Goal: Task Accomplishment & Management: Manage account settings

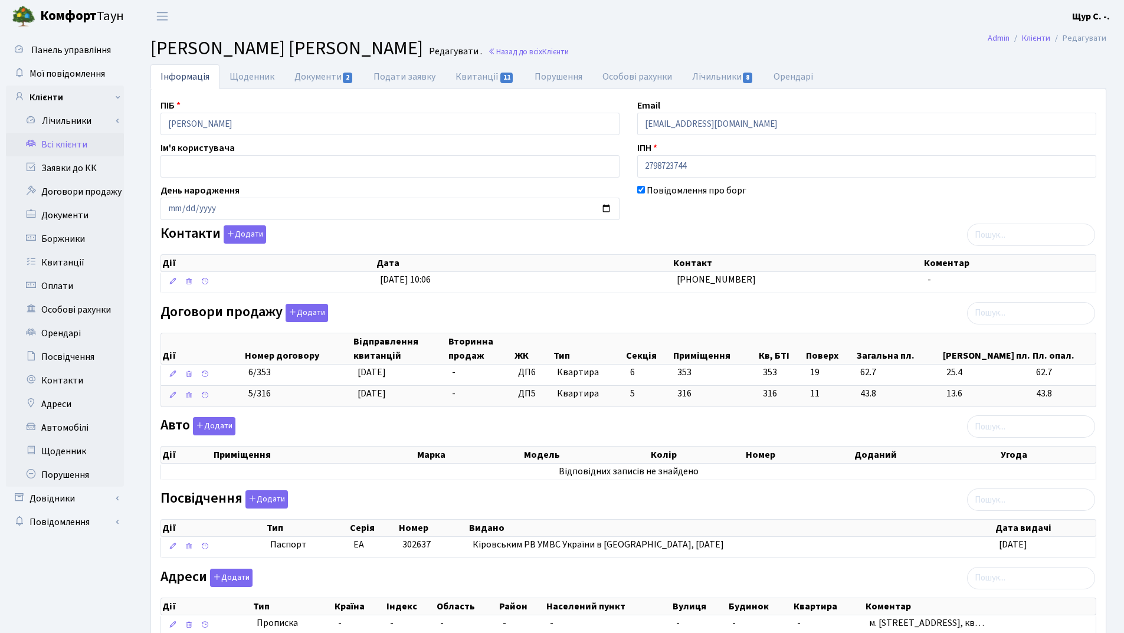
click at [84, 143] on link "Всі клієнти" at bounding box center [65, 145] width 118 height 24
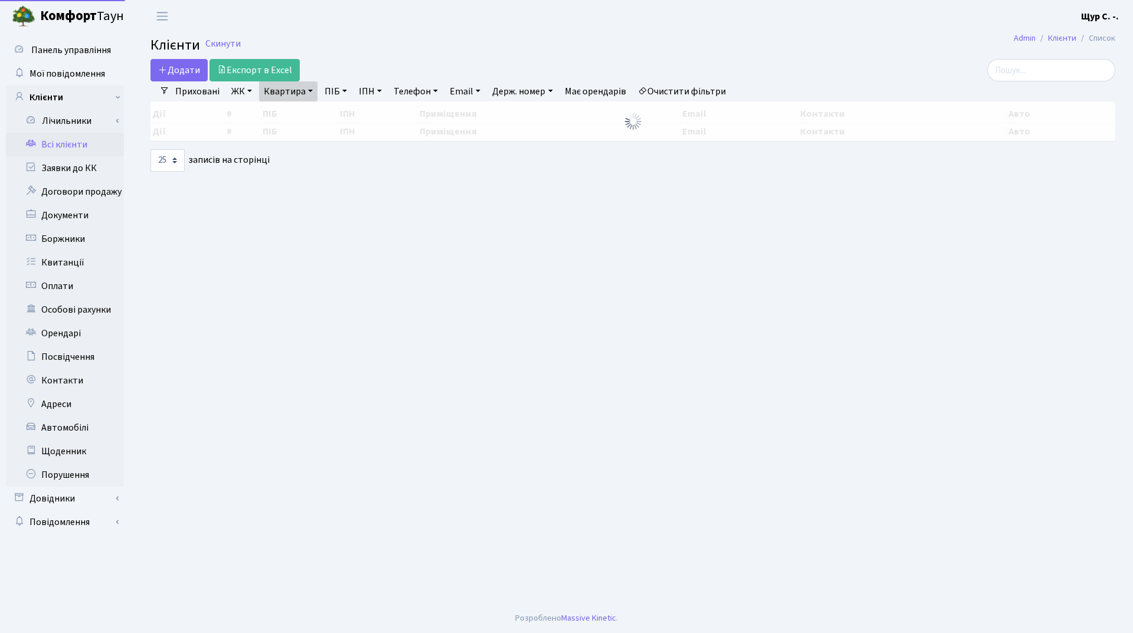
select select "25"
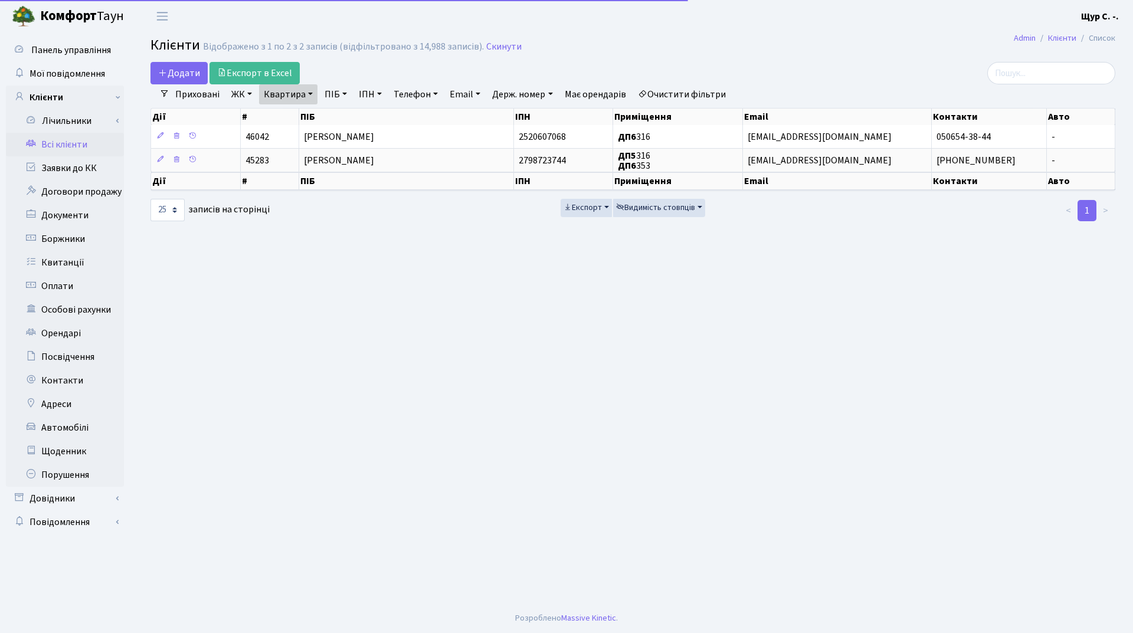
click at [280, 93] on link "Квартира" at bounding box center [288, 94] width 58 height 20
click at [290, 113] on input "316" at bounding box center [294, 117] width 69 height 22
type input "3"
type input "1060"
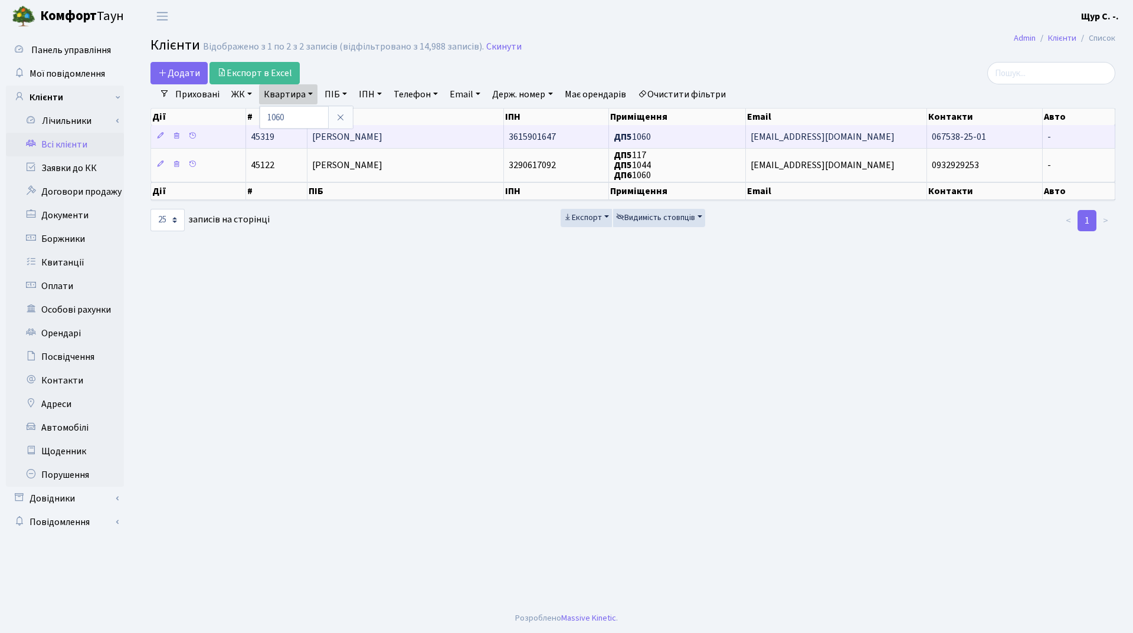
click at [414, 139] on td "[PERSON_NAME]" at bounding box center [406, 136] width 197 height 23
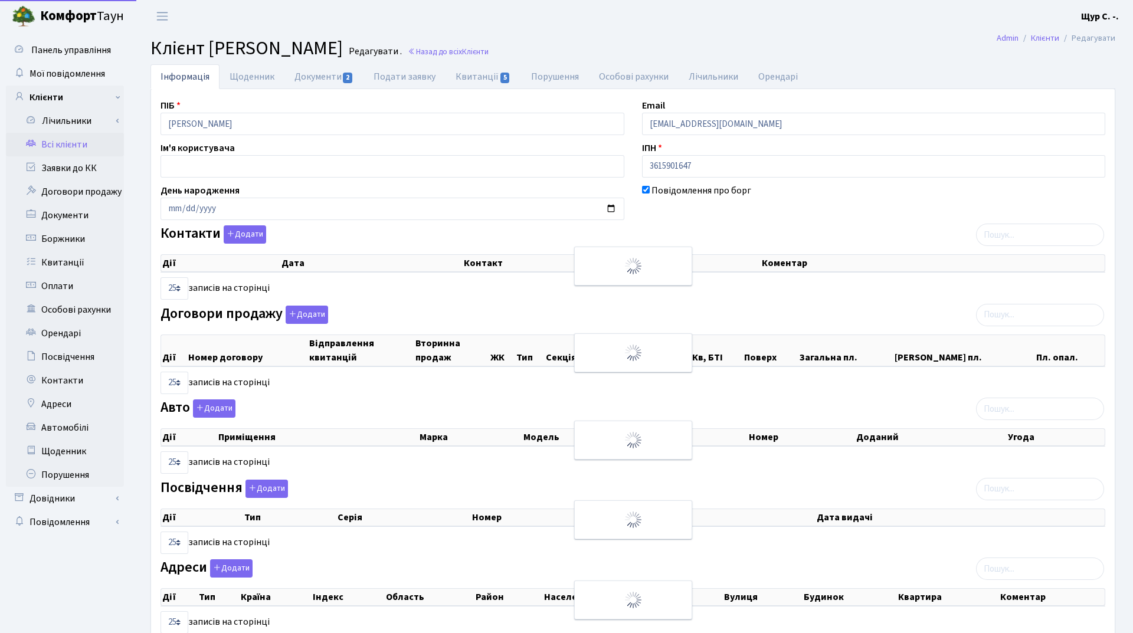
select select "25"
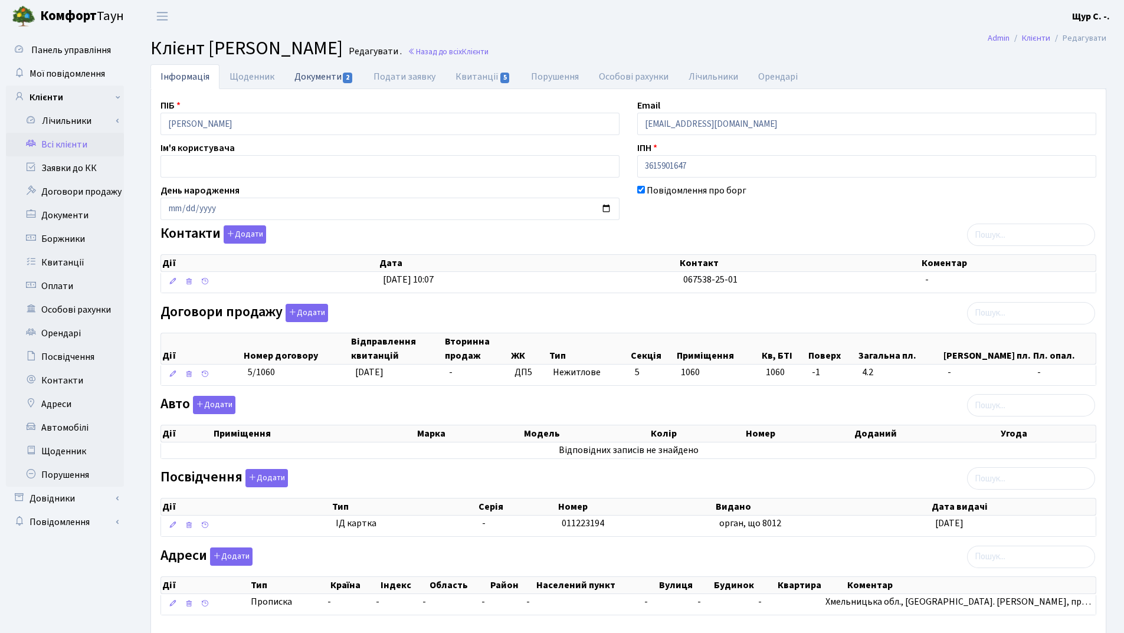
click at [310, 76] on link "Документи 2" at bounding box center [324, 76] width 79 height 24
select select "25"
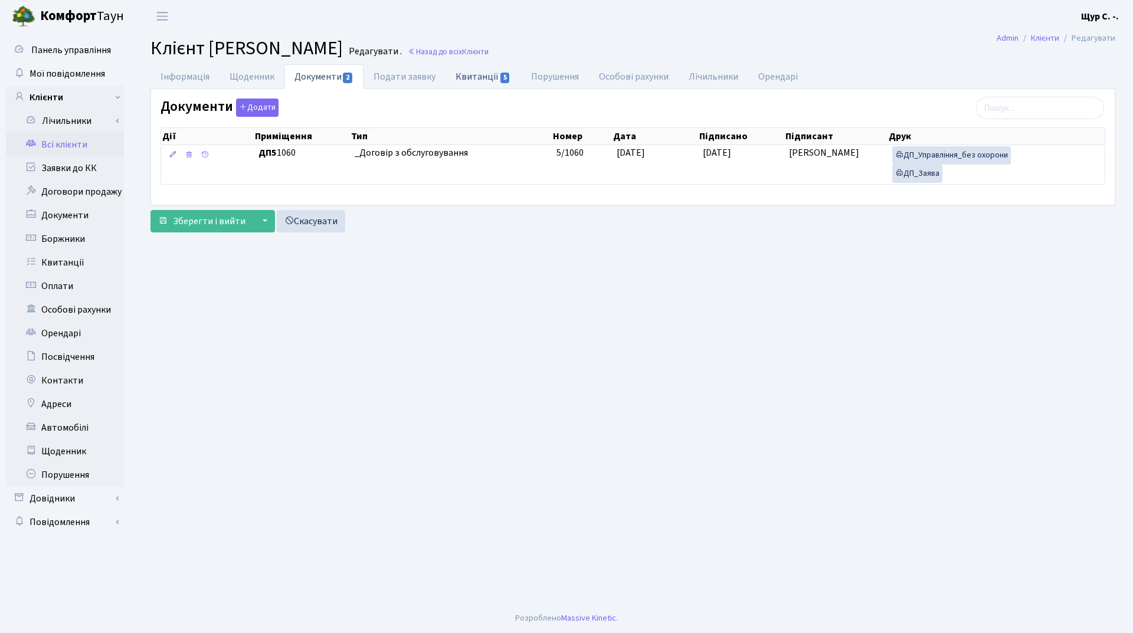
click at [473, 80] on link "Квитанції 5" at bounding box center [483, 76] width 75 height 24
select select "25"
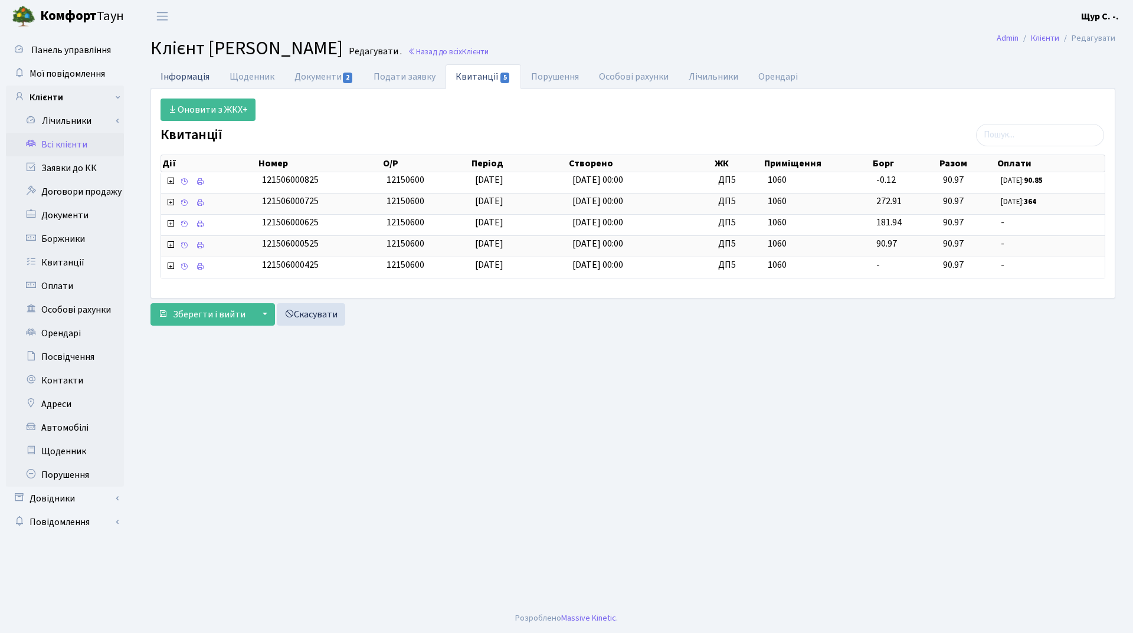
click at [199, 80] on link "Інформація" at bounding box center [185, 76] width 69 height 24
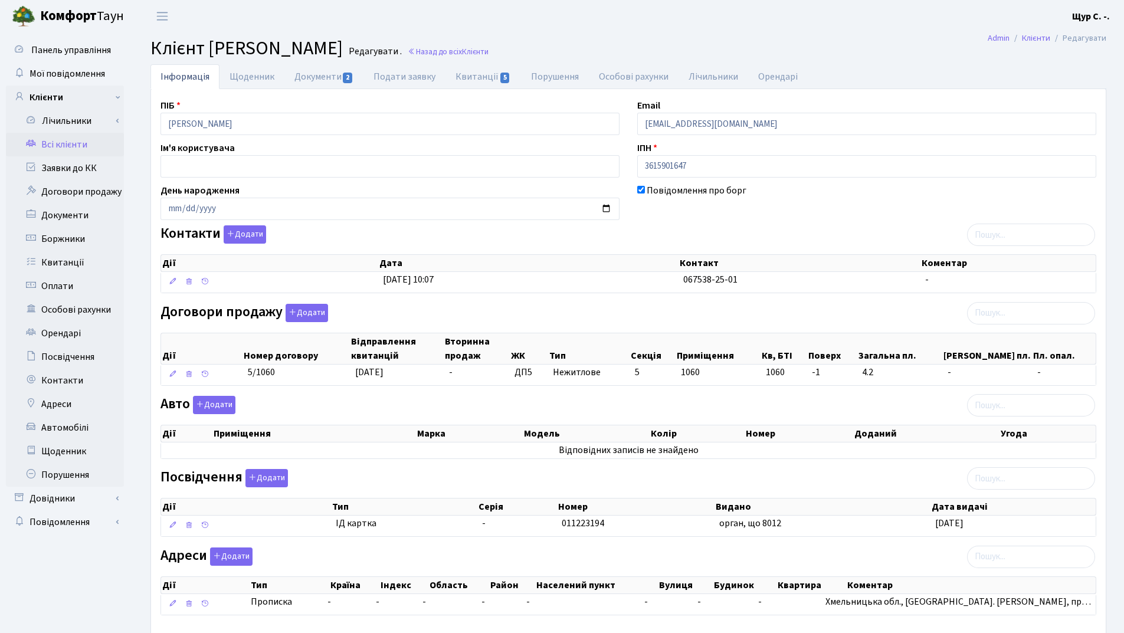
click at [54, 148] on link "Всі клієнти" at bounding box center [65, 145] width 118 height 24
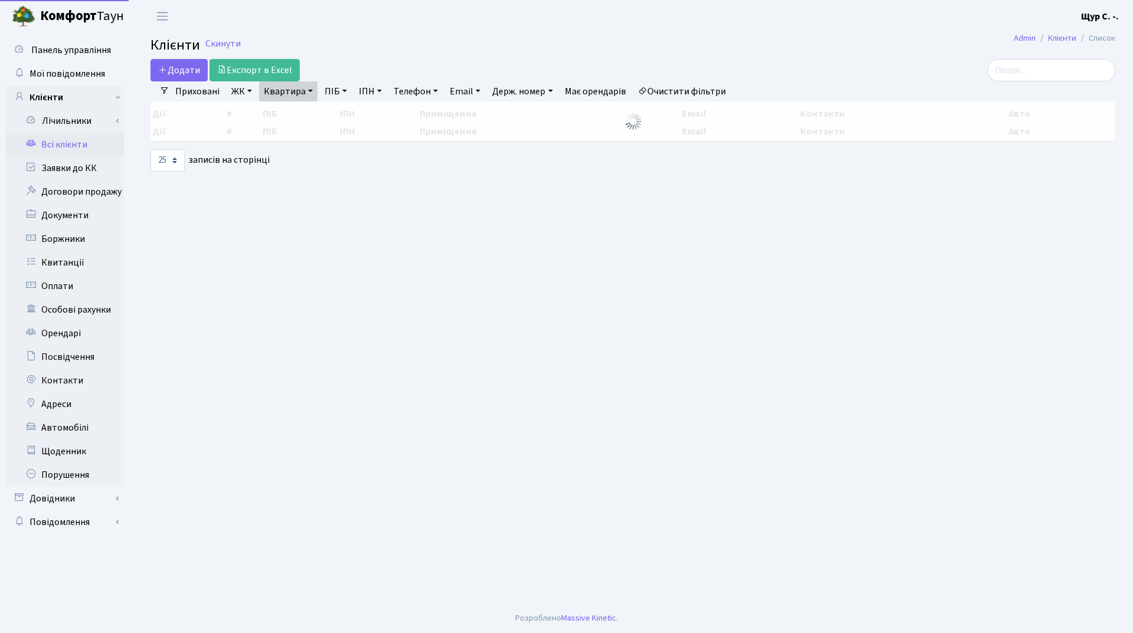
select select "25"
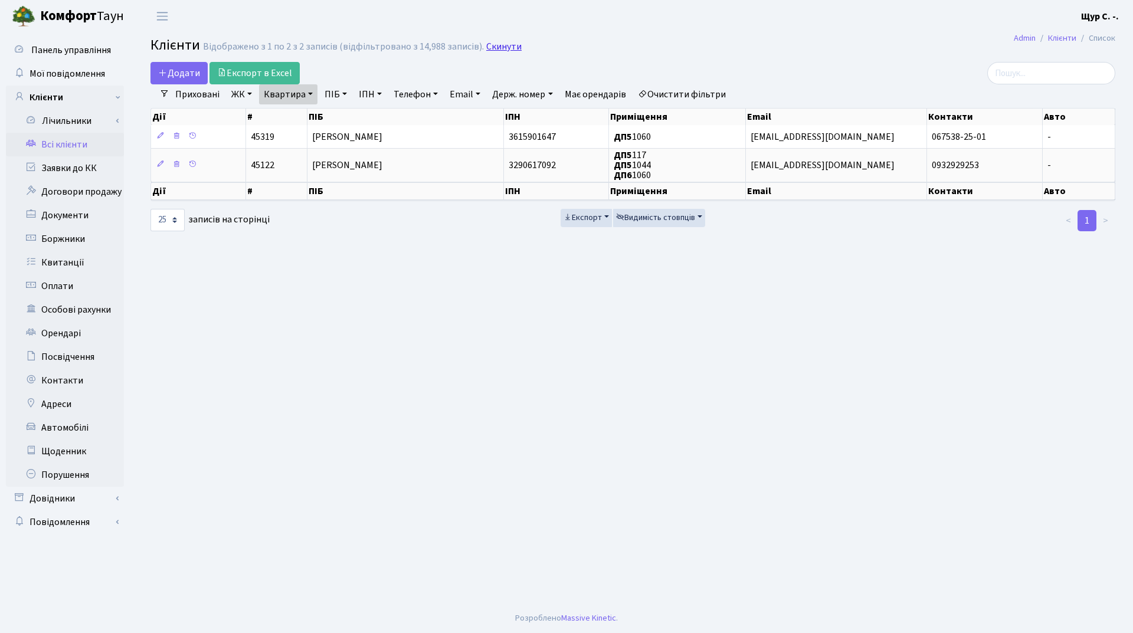
click at [494, 46] on link "Скинути" at bounding box center [503, 46] width 35 height 11
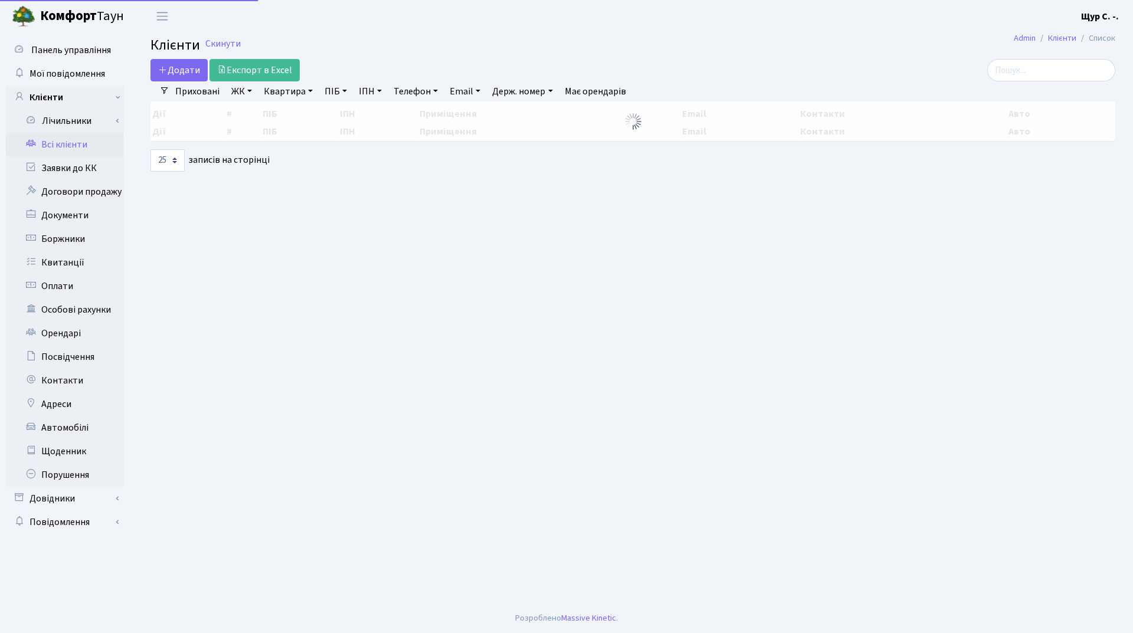
select select "25"
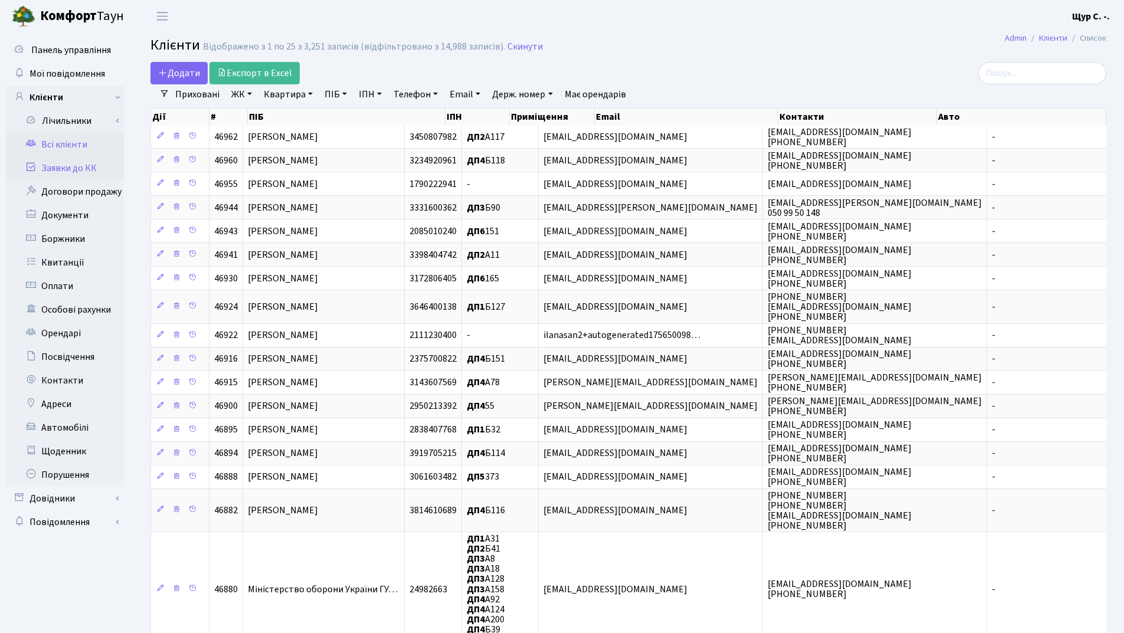
click at [80, 171] on link "Заявки до КК" at bounding box center [65, 168] width 118 height 24
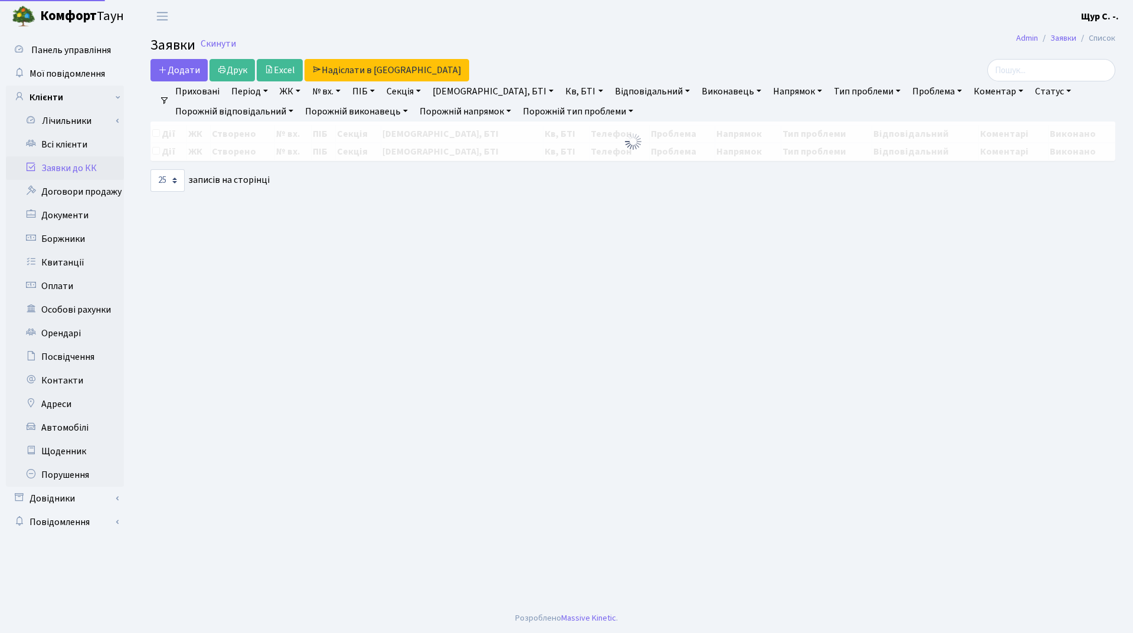
select select "25"
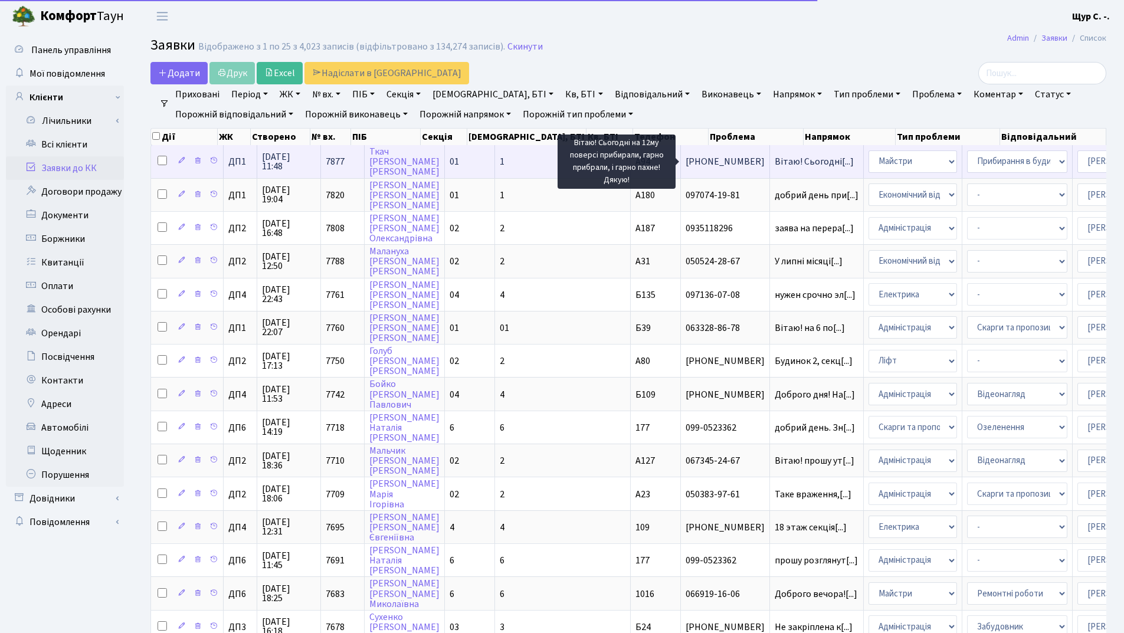
click at [775, 166] on span "Вітаю! Сьогодні[...]" at bounding box center [814, 161] width 79 height 13
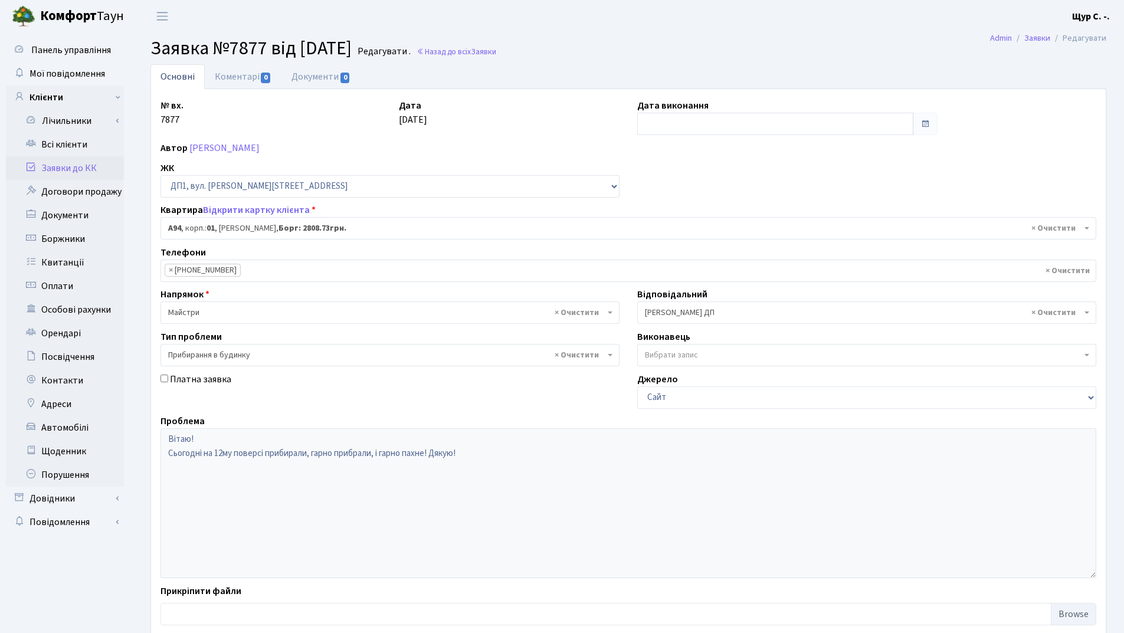
select select "29728"
select select "58"
click at [87, 146] on link "Всі клієнти" at bounding box center [65, 145] width 118 height 24
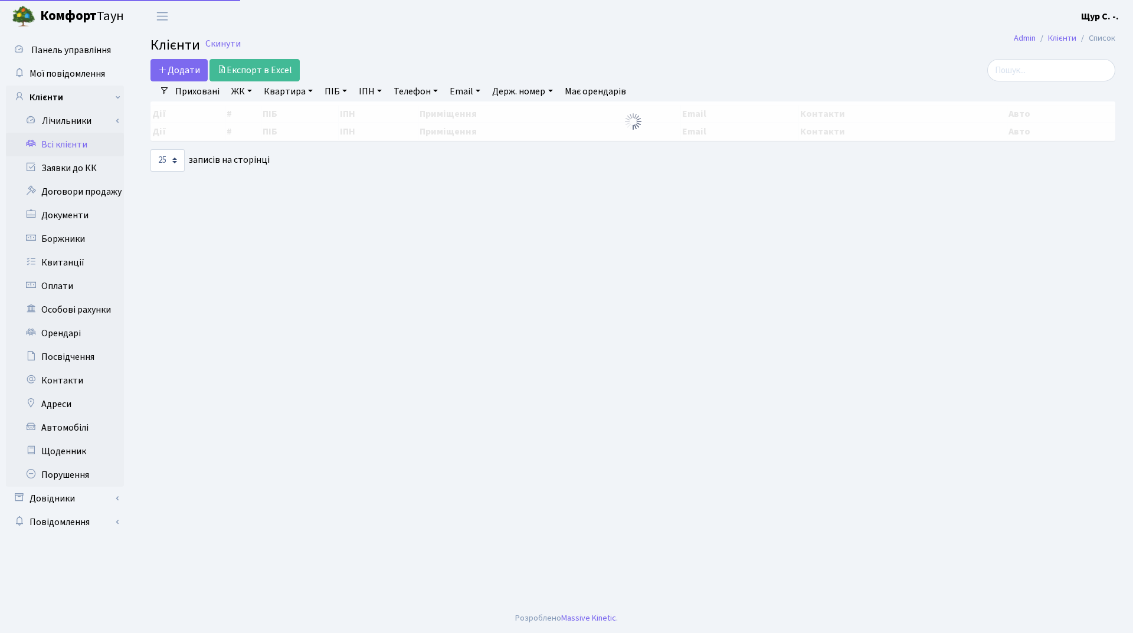
select select "25"
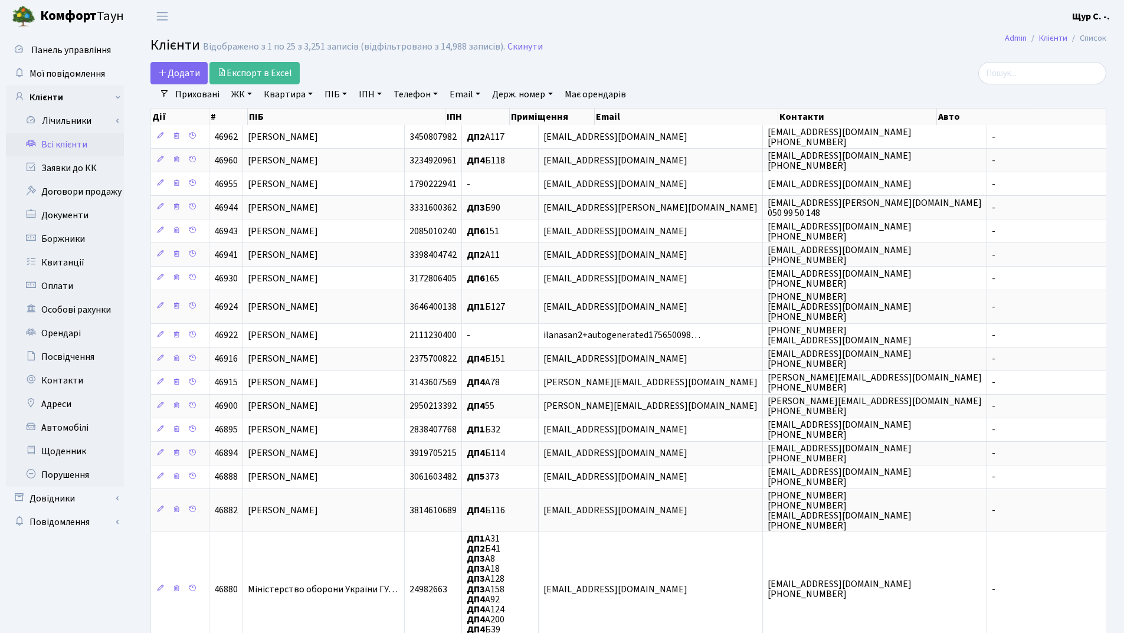
click at [293, 99] on link "Квартира" at bounding box center [288, 94] width 58 height 20
type input "1015"
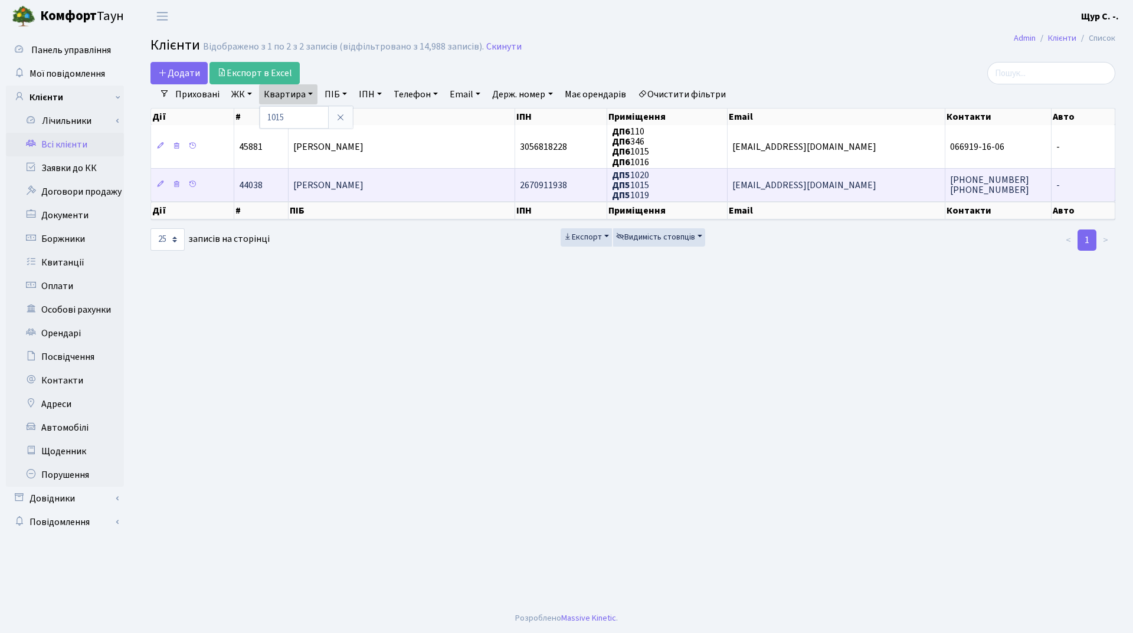
click at [335, 194] on td "[PERSON_NAME]" at bounding box center [402, 184] width 227 height 33
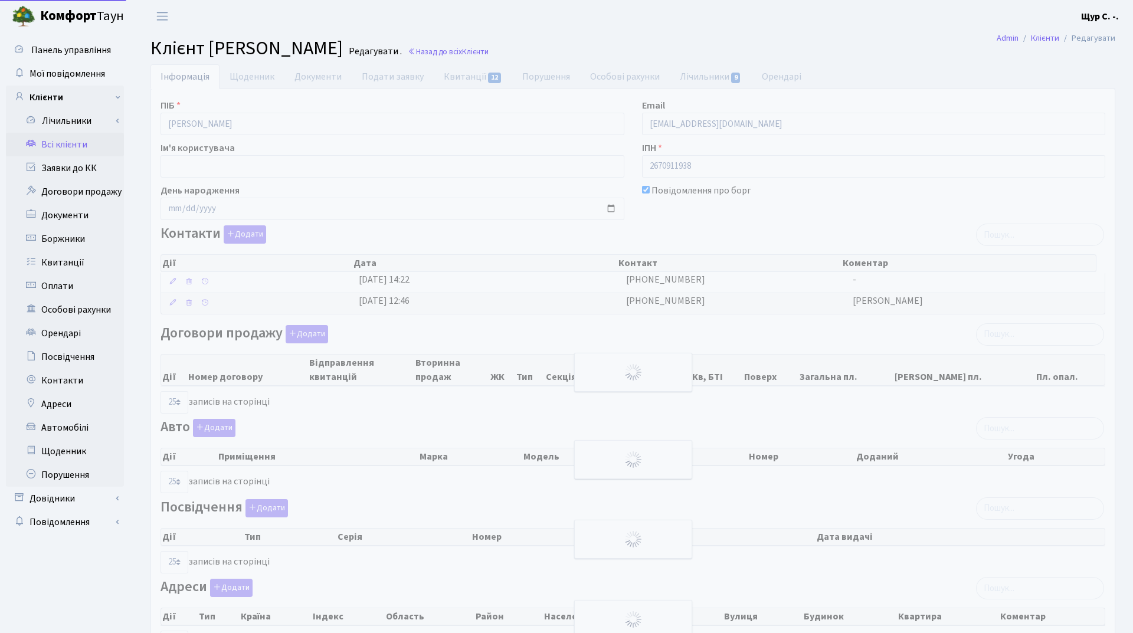
select select "25"
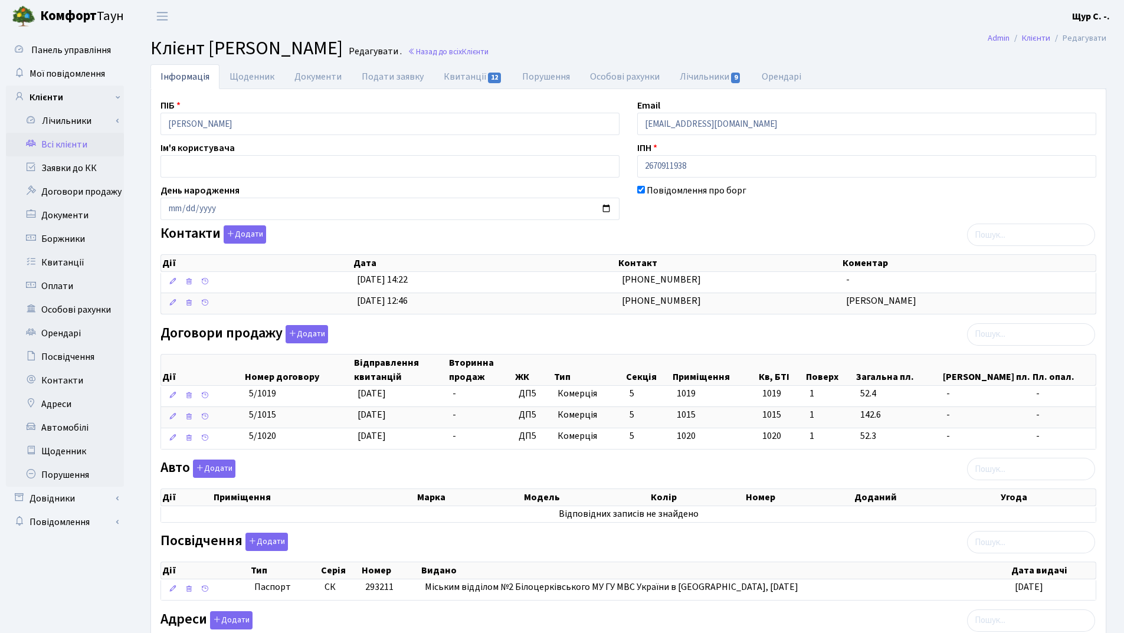
click at [61, 138] on link "Всі клієнти" at bounding box center [65, 145] width 118 height 24
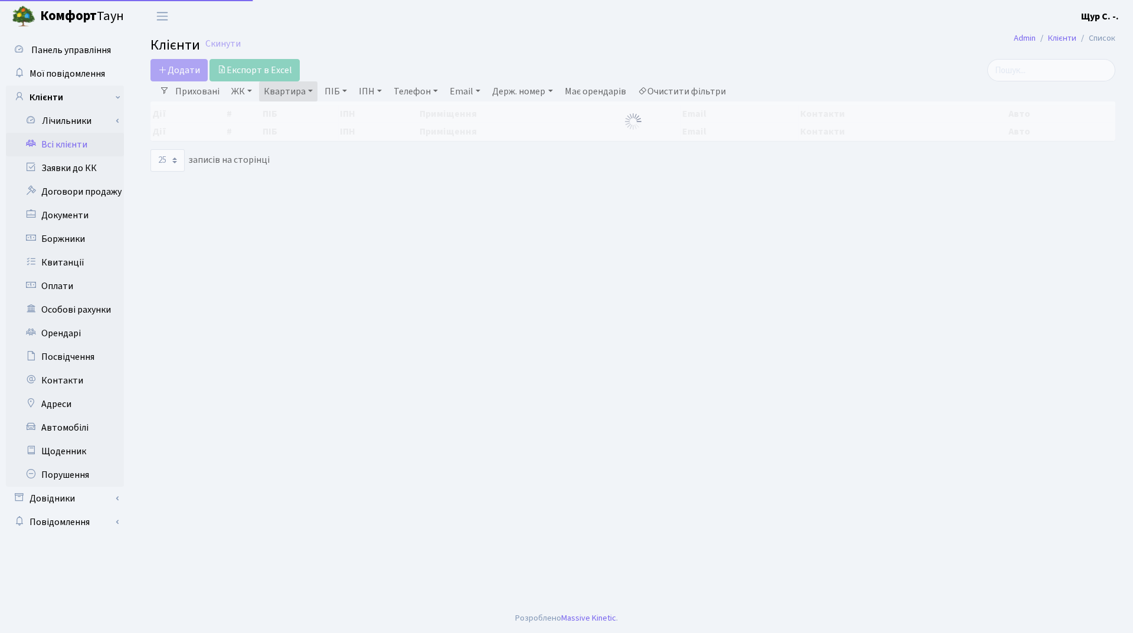
select select "25"
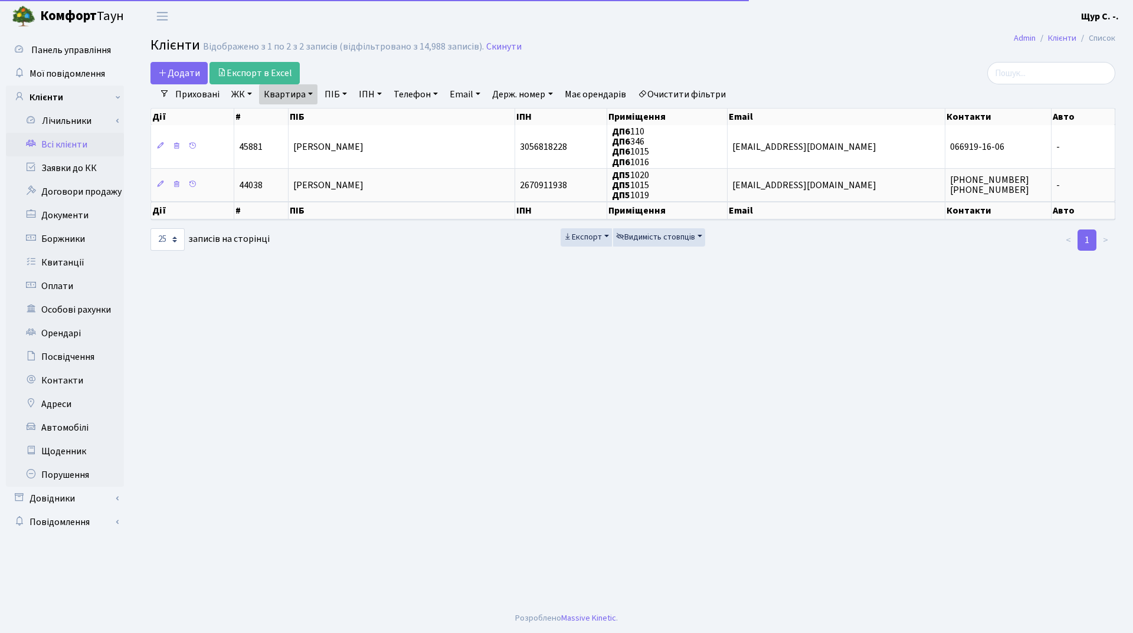
click at [310, 92] on link "Квартира" at bounding box center [288, 94] width 58 height 20
click at [307, 114] on input "1015" at bounding box center [294, 117] width 69 height 22
type input "1"
type input "4"
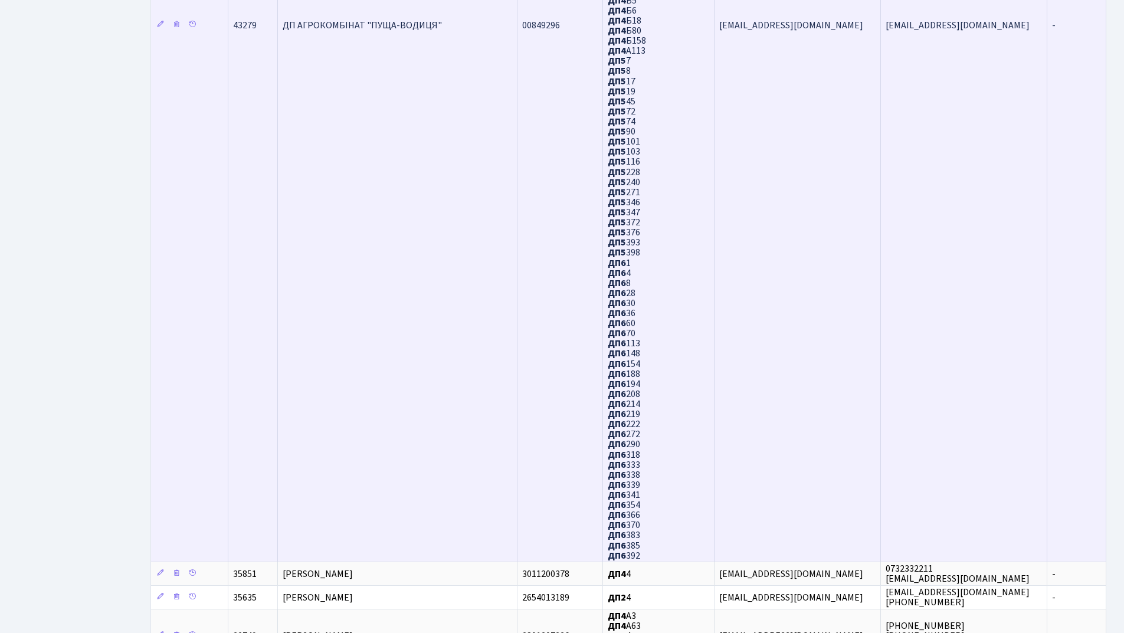
scroll to position [793, 0]
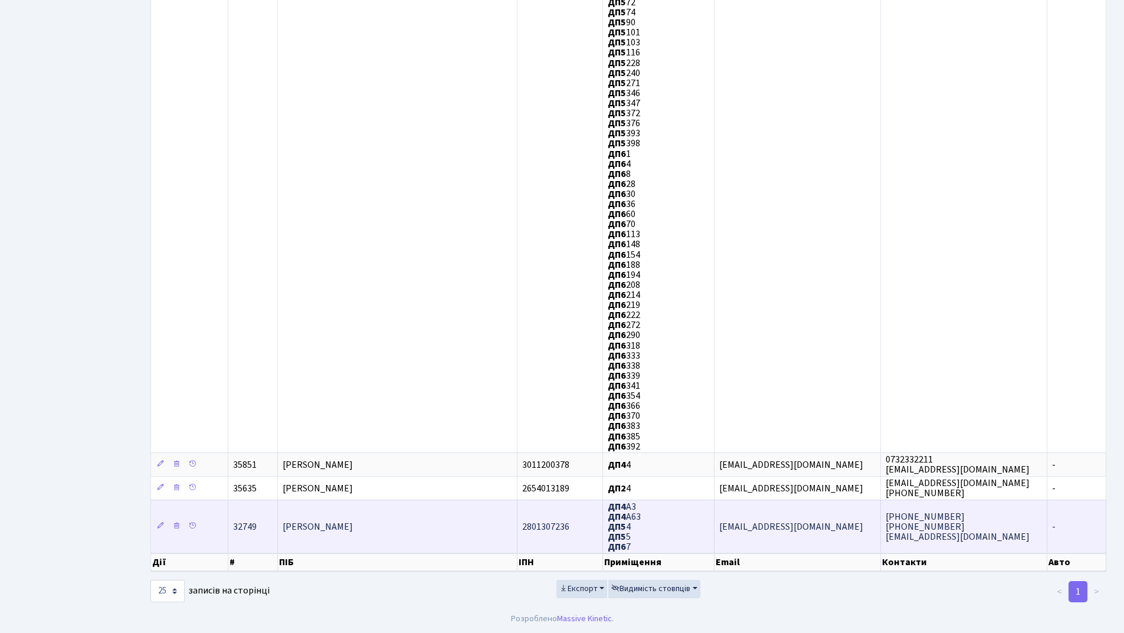
click at [380, 537] on td "[PERSON_NAME]" at bounding box center [398, 527] width 240 height 54
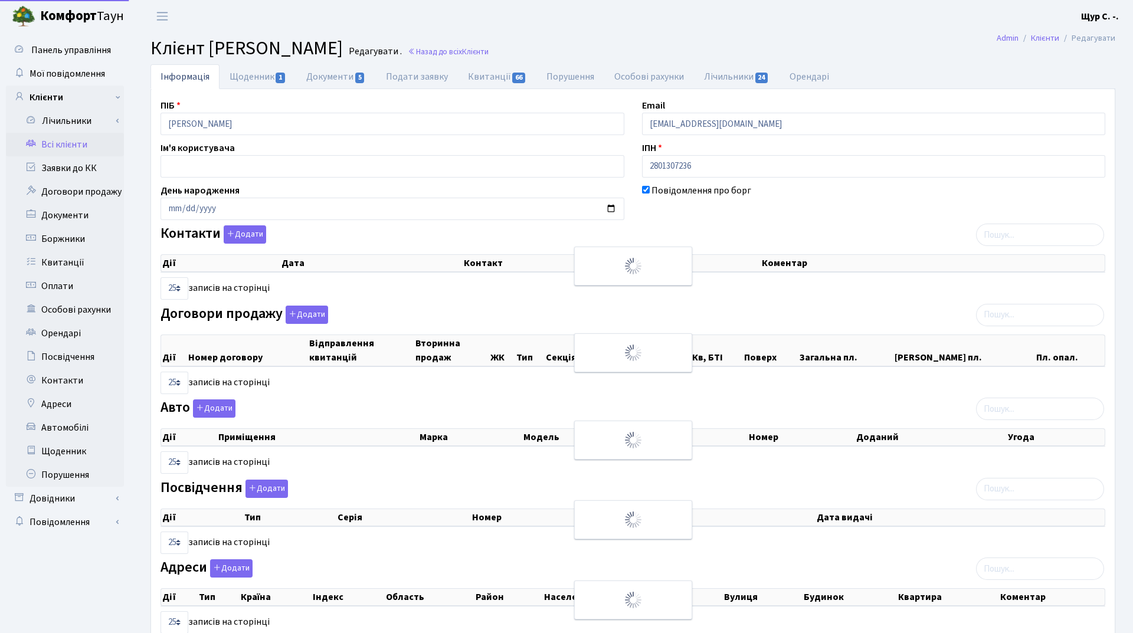
select select "25"
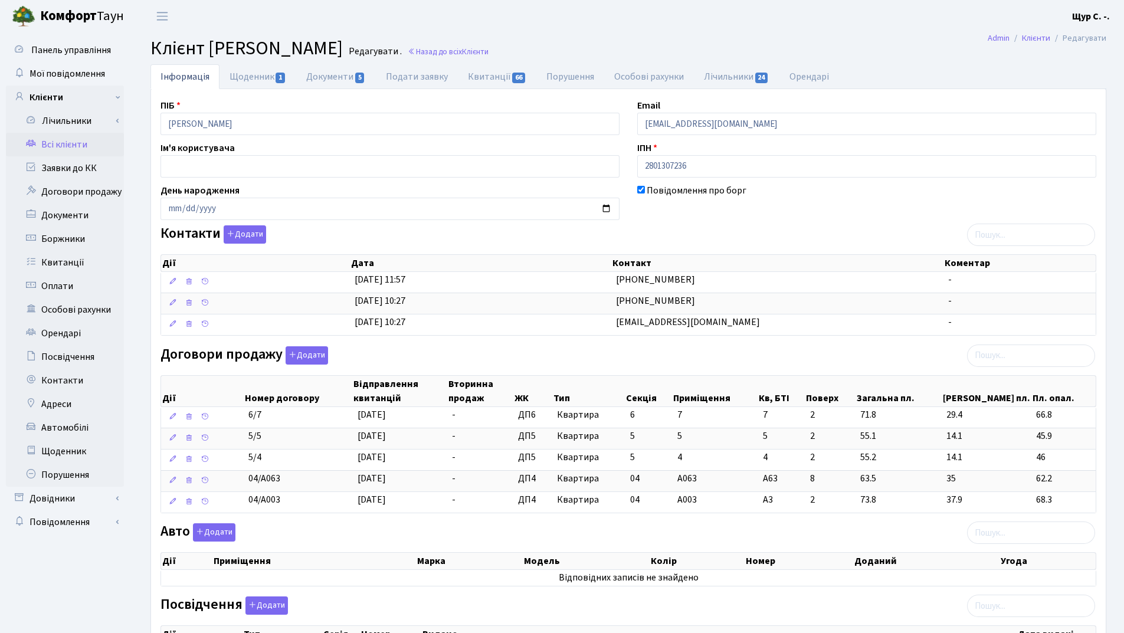
click at [63, 142] on link "Всі клієнти" at bounding box center [65, 145] width 118 height 24
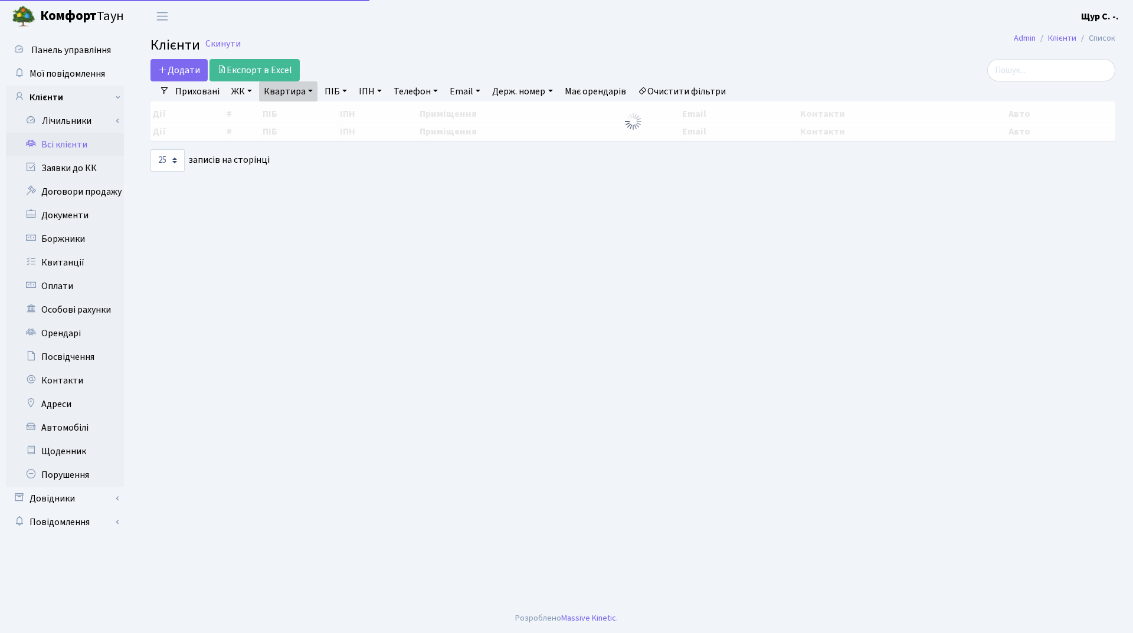
select select "25"
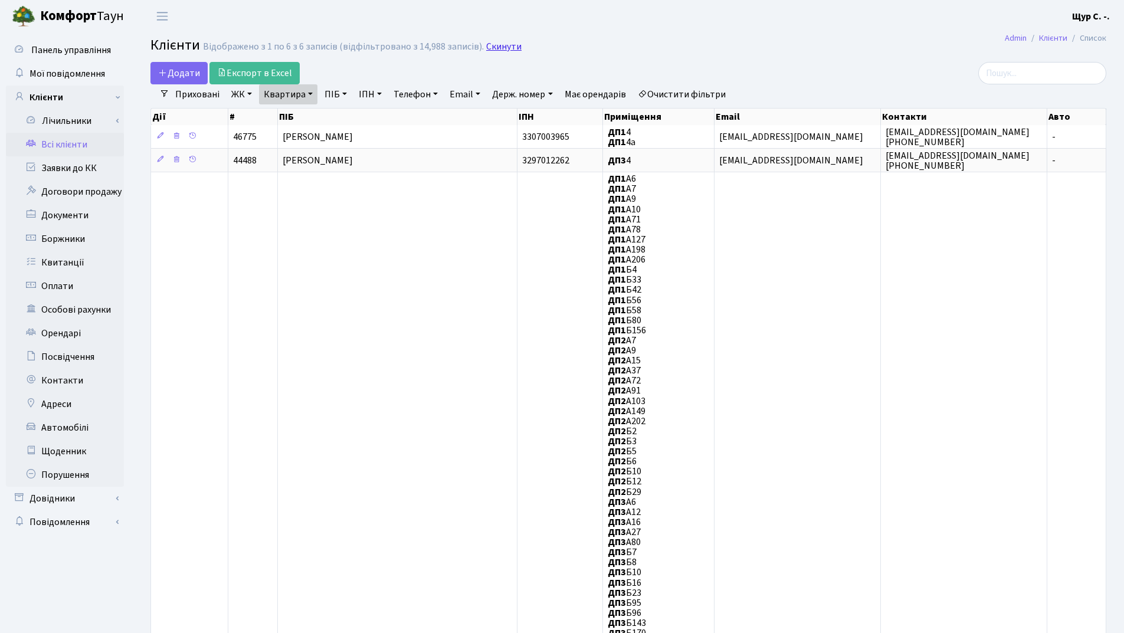
click at [504, 45] on link "Скинути" at bounding box center [503, 46] width 35 height 11
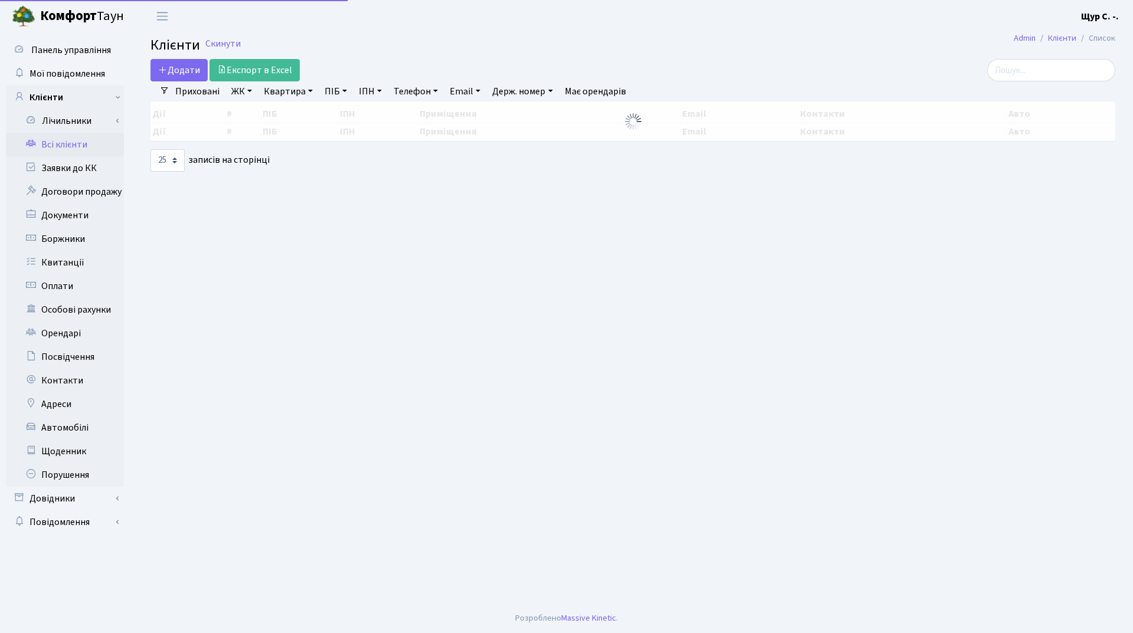
select select "25"
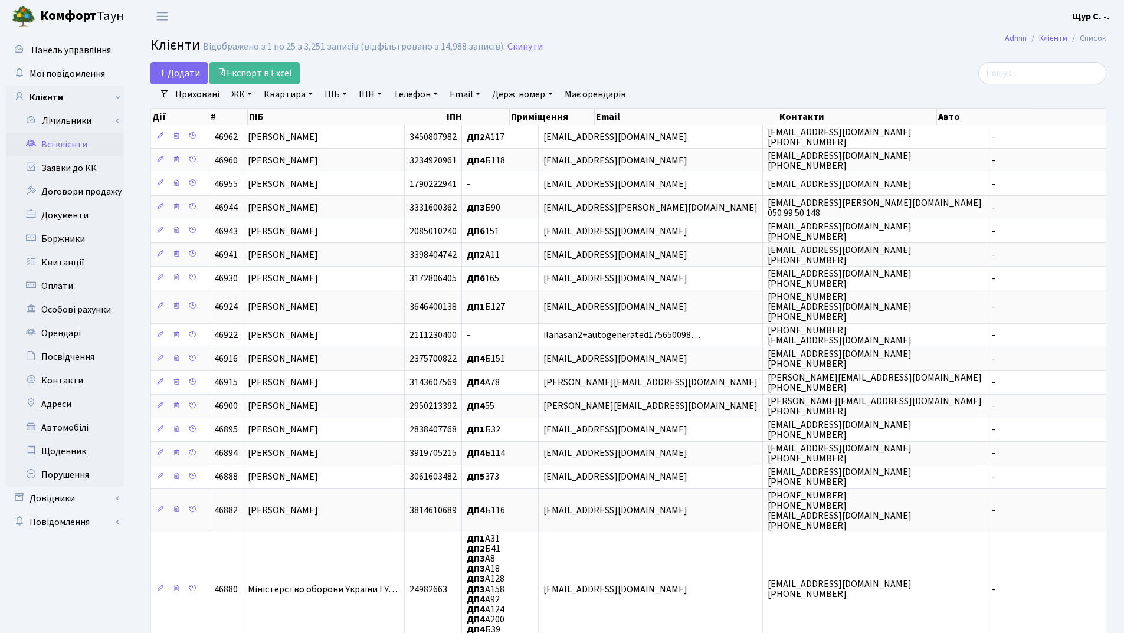
click at [283, 96] on link "Квартира" at bounding box center [288, 94] width 58 height 20
type input "Б175"
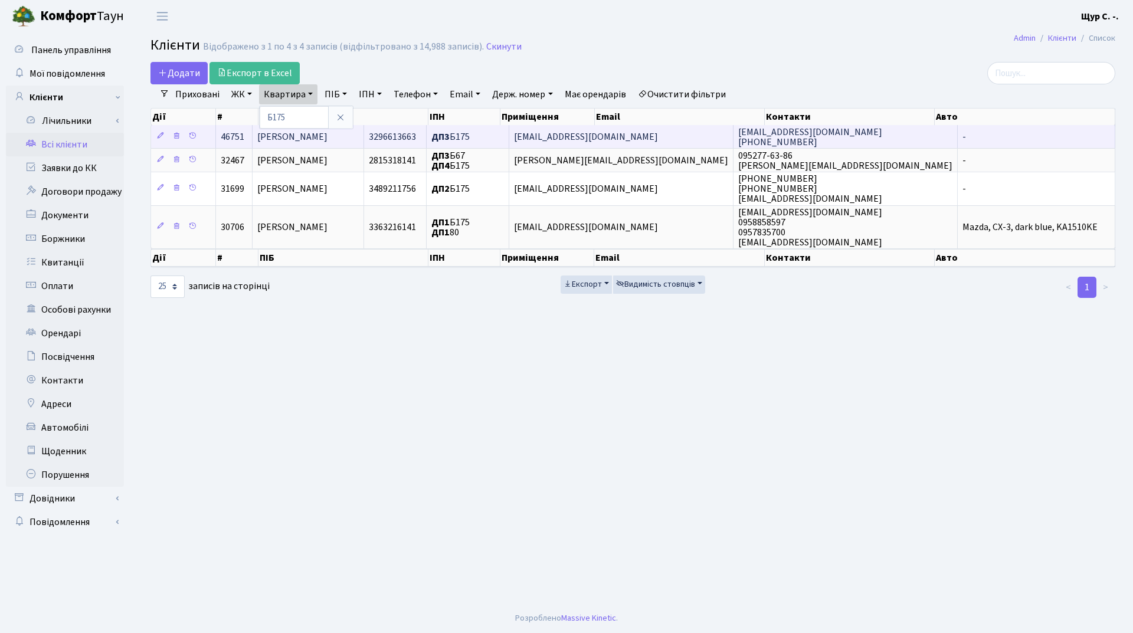
click at [286, 140] on span "Шмагіна Юлія Володимирівна" at bounding box center [292, 136] width 70 height 13
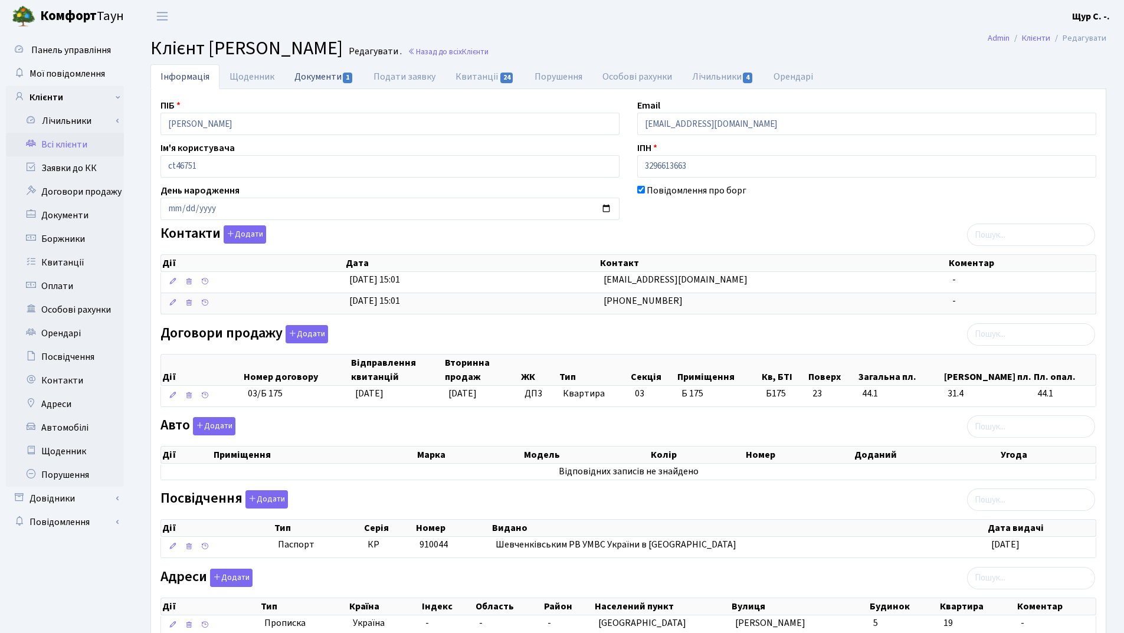
click at [325, 67] on link "Документи 1" at bounding box center [324, 76] width 79 height 24
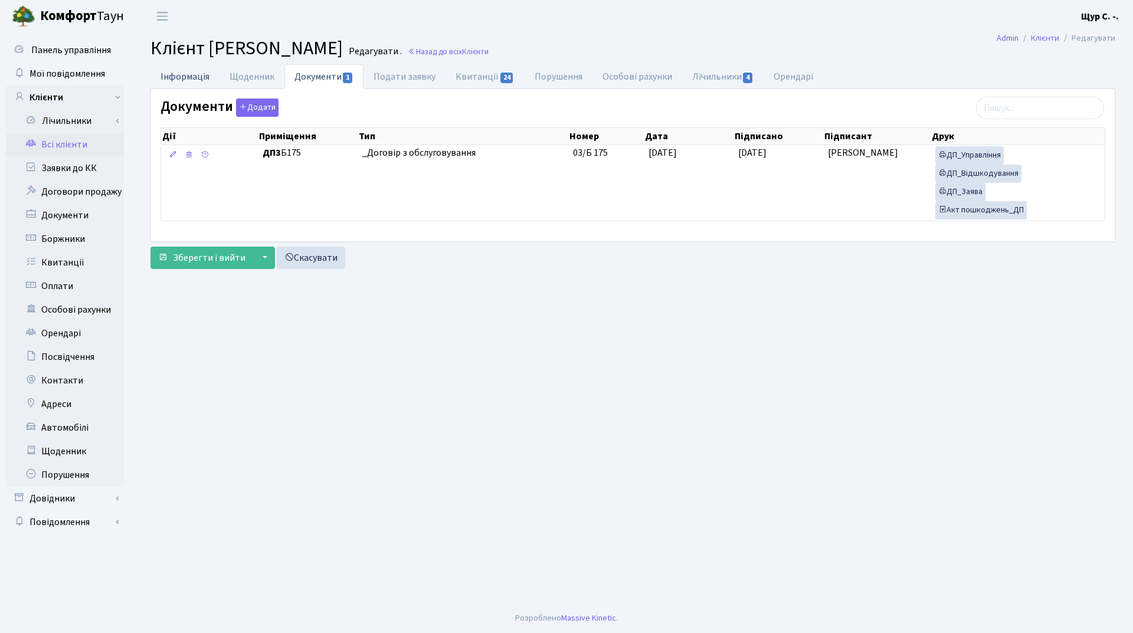
click at [168, 80] on link "Інформація" at bounding box center [185, 76] width 69 height 24
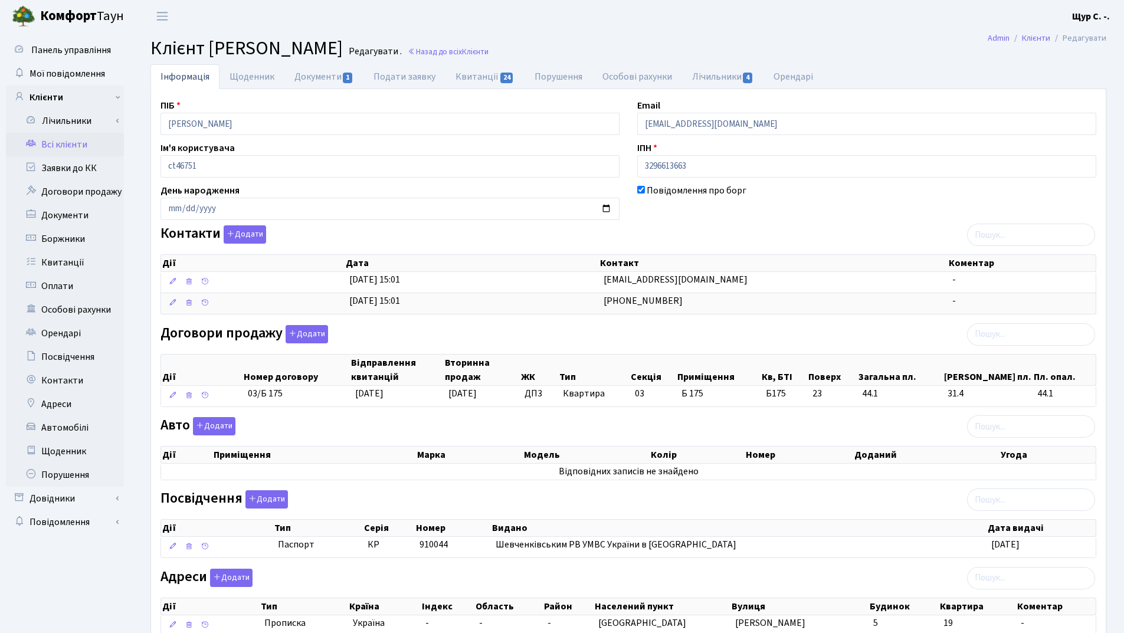
click at [85, 149] on link "Всі клієнти" at bounding box center [65, 145] width 118 height 24
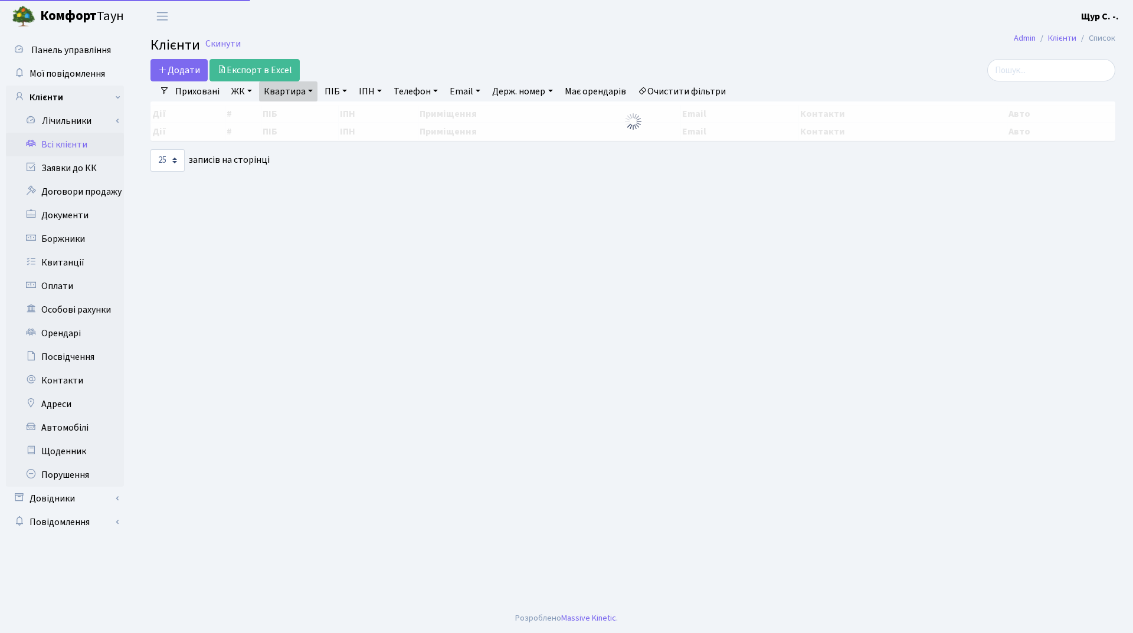
select select "25"
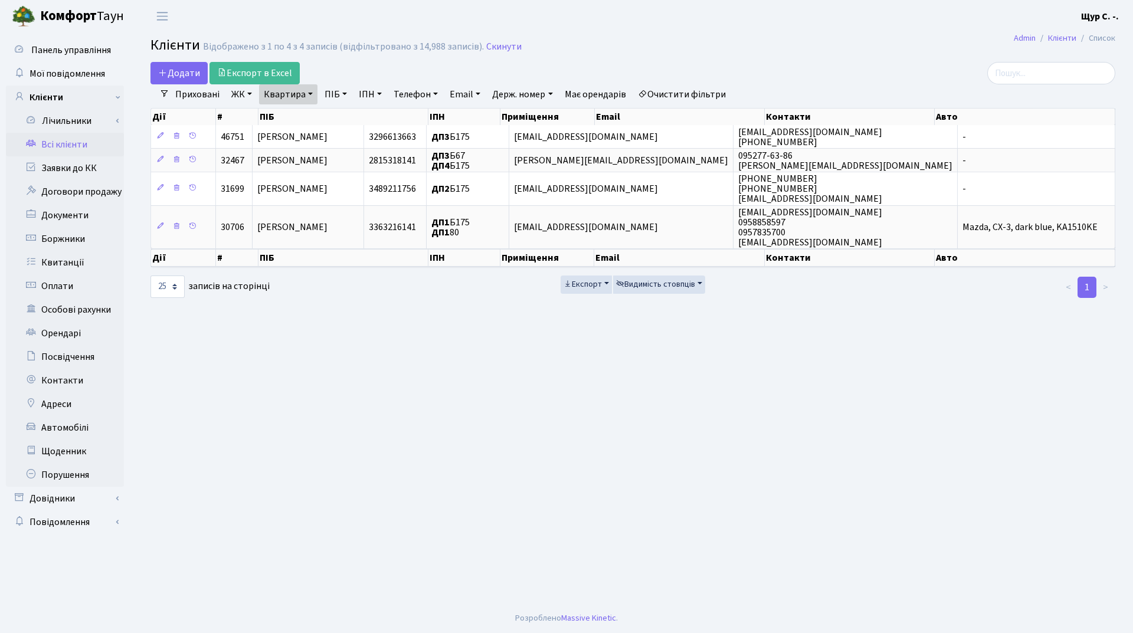
click at [310, 89] on link "Квартира" at bounding box center [288, 94] width 58 height 20
click at [300, 123] on input "Б175" at bounding box center [294, 117] width 69 height 22
type input "Б"
type input "22"
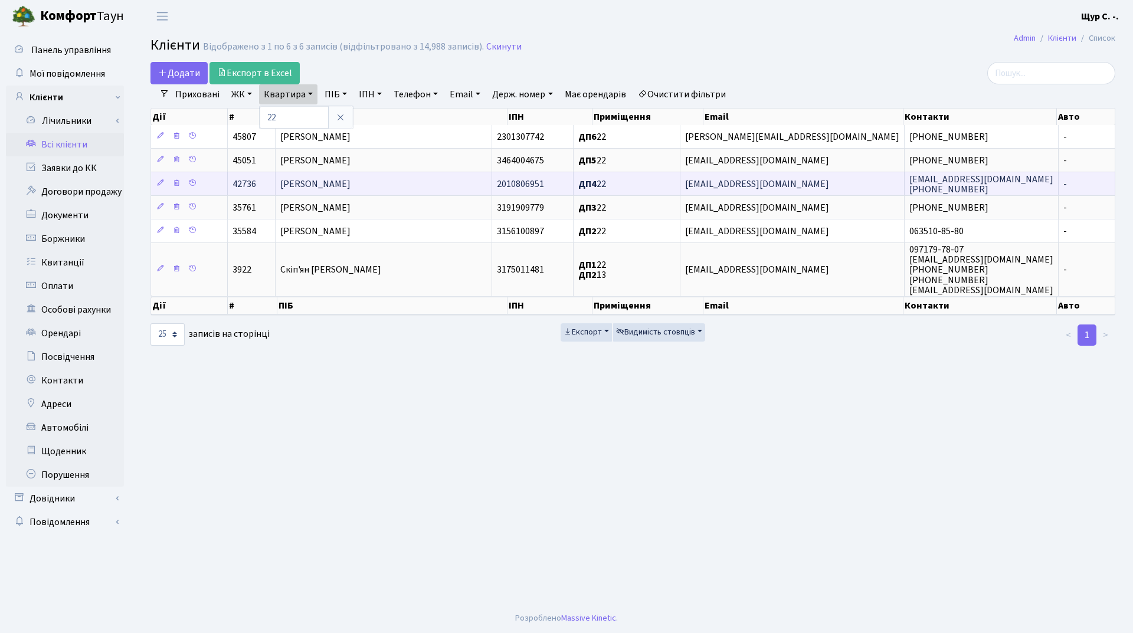
click at [314, 174] on td "[PERSON_NAME]" at bounding box center [384, 184] width 217 height 24
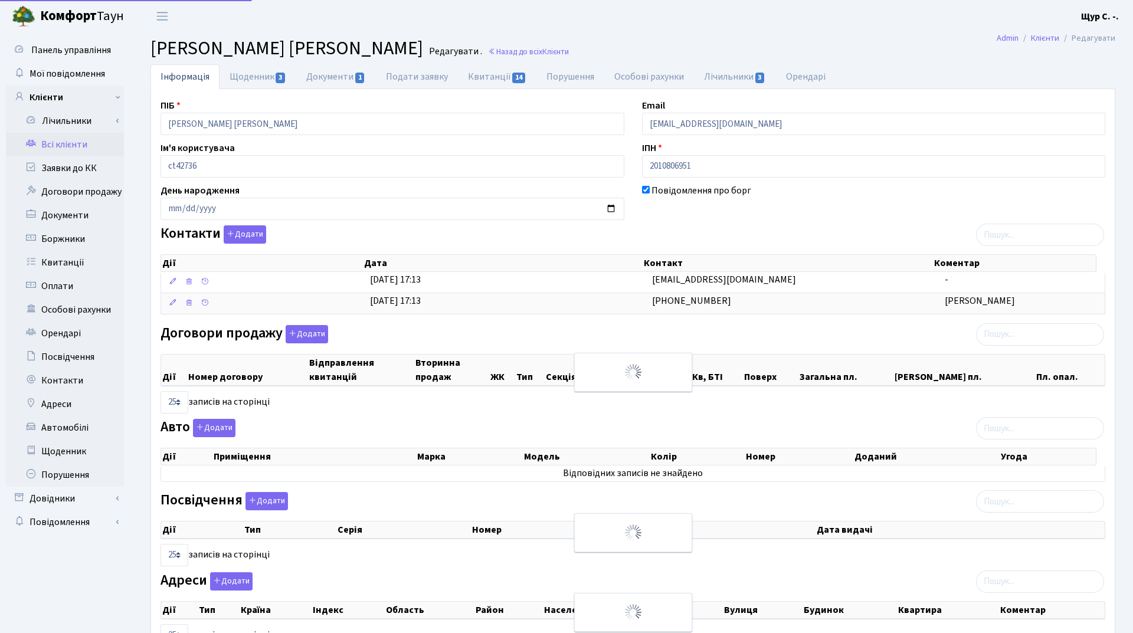
select select "25"
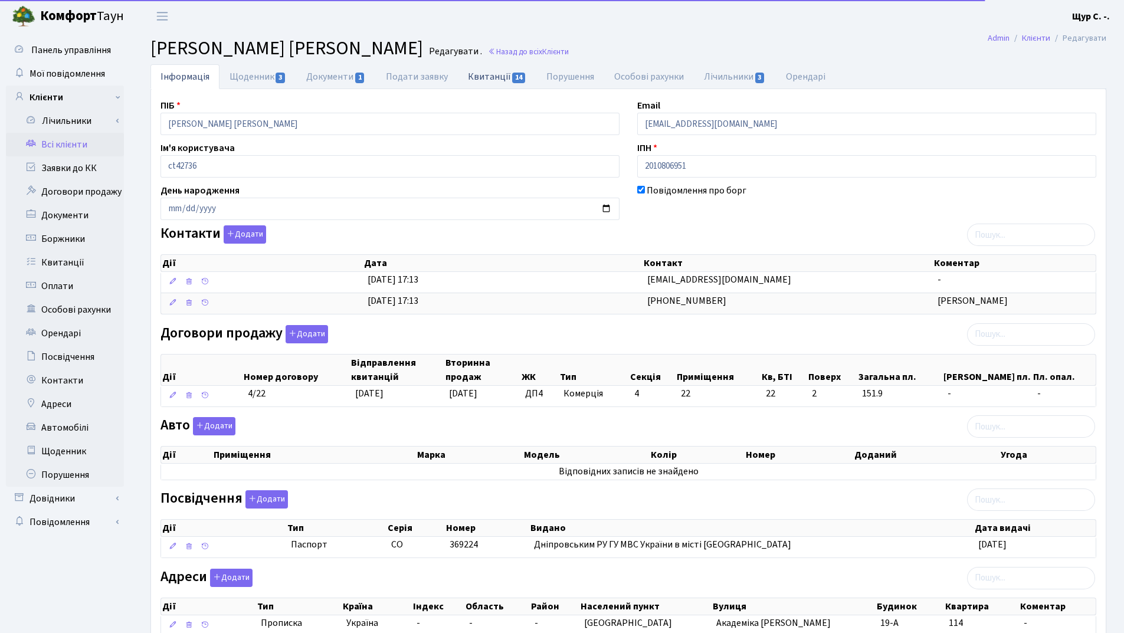
click at [496, 78] on link "Квитанції 14" at bounding box center [497, 76] width 79 height 24
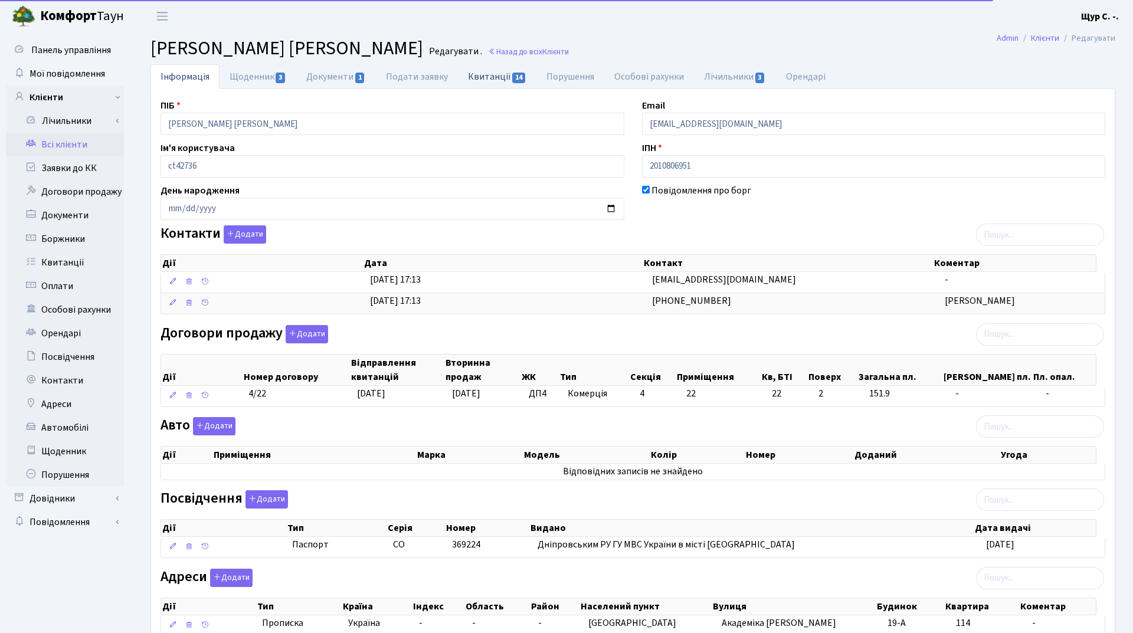
select select "25"
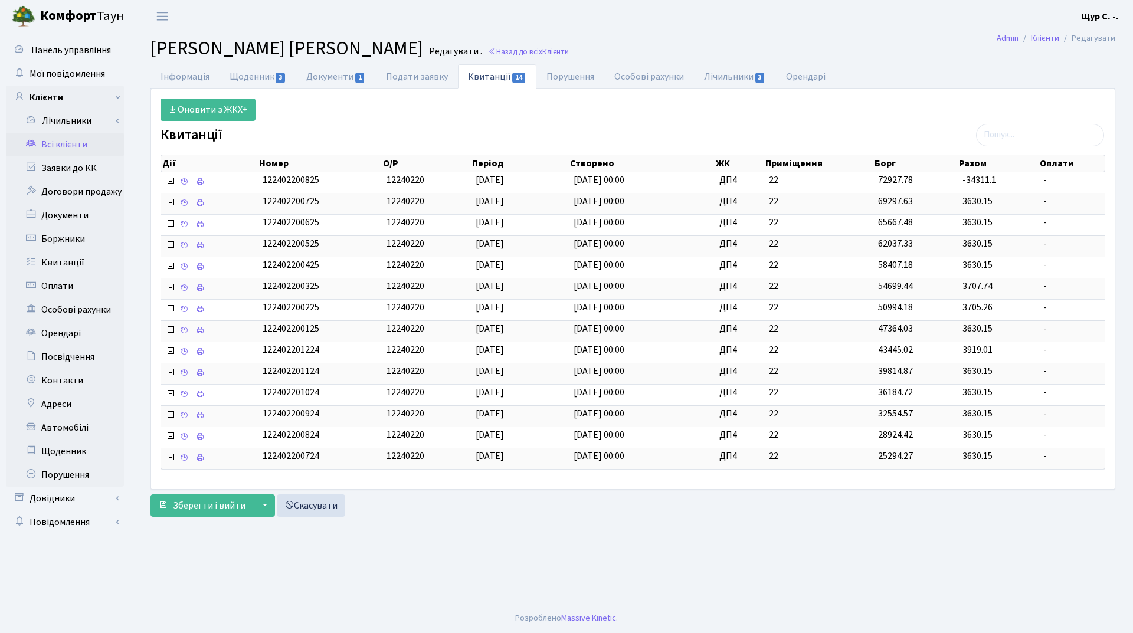
click at [80, 143] on link "Всі клієнти" at bounding box center [65, 145] width 118 height 24
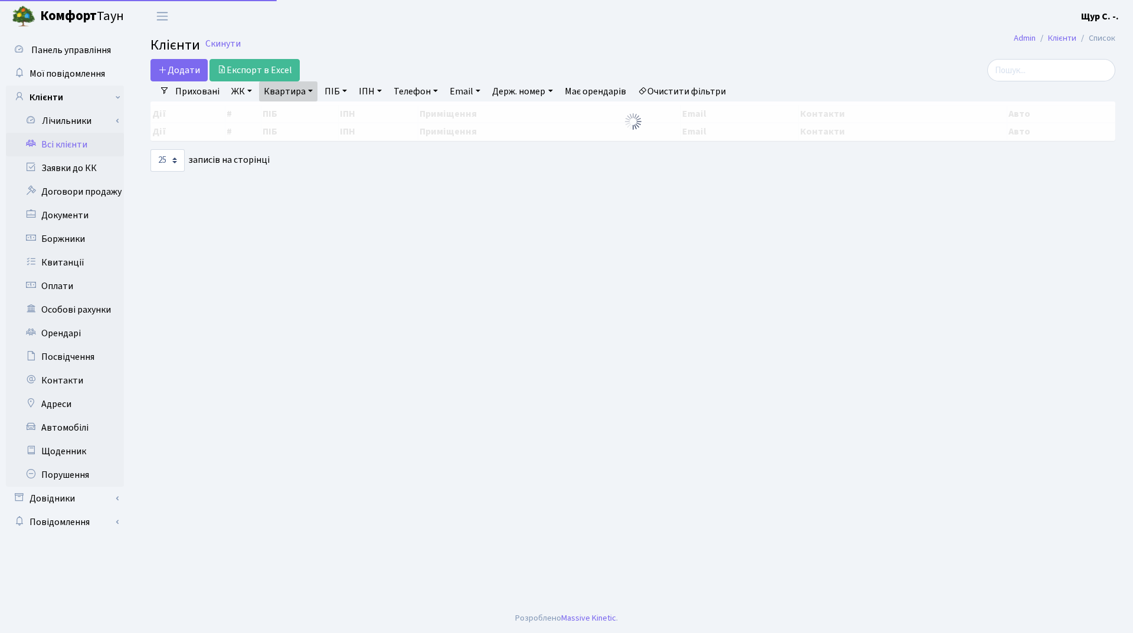
select select "25"
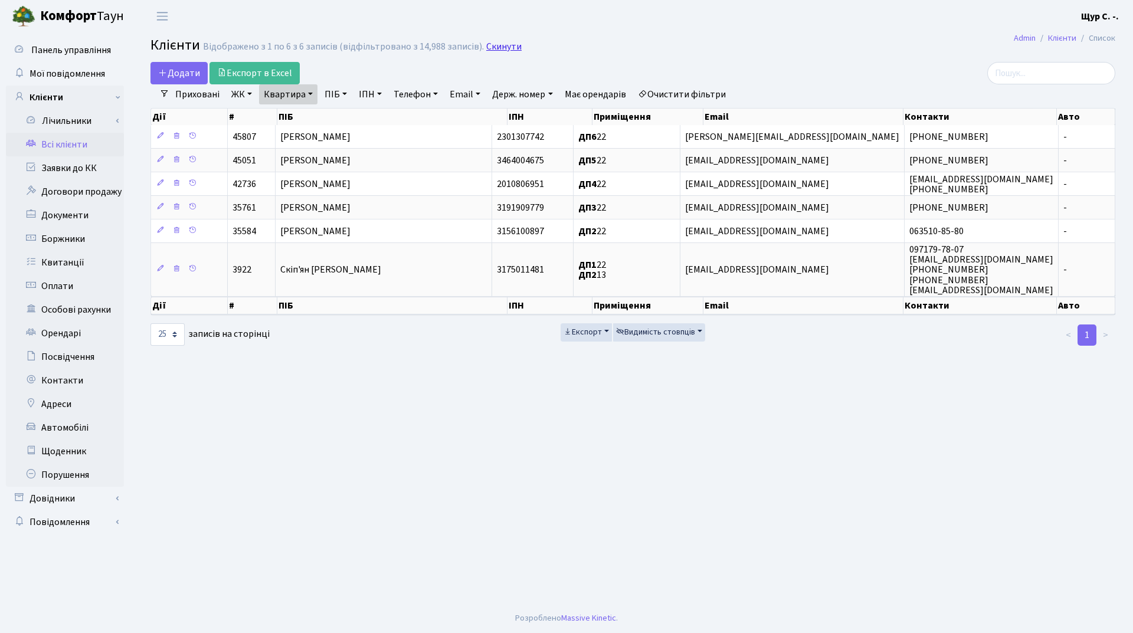
click at [493, 42] on link "Скинути" at bounding box center [503, 46] width 35 height 11
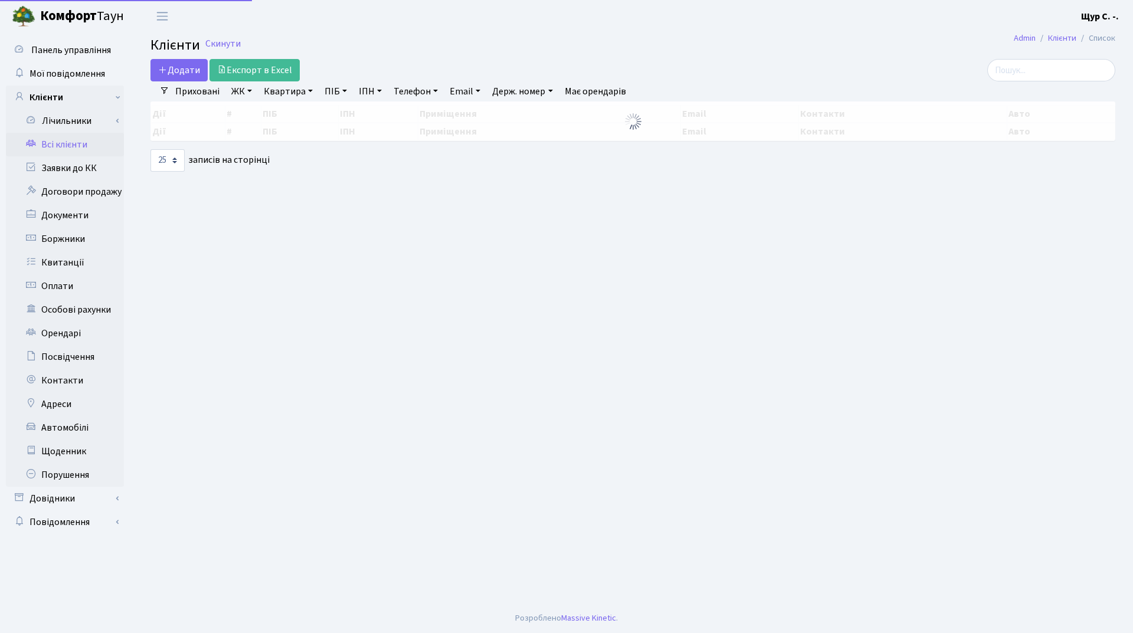
select select "25"
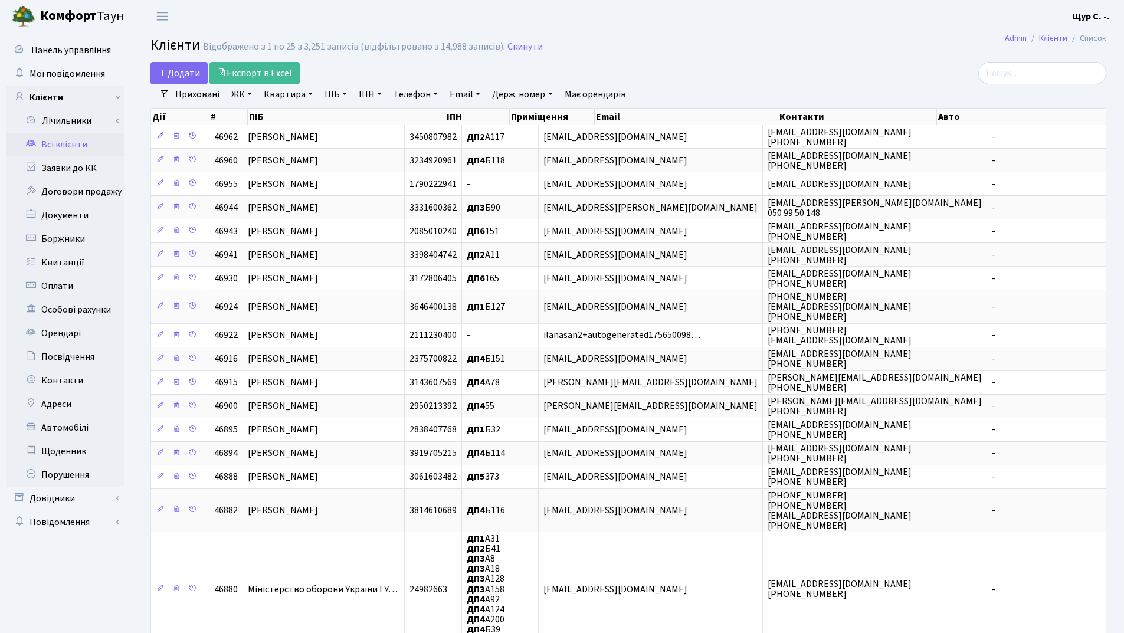
click at [277, 103] on link "Квартира" at bounding box center [288, 94] width 58 height 20
type input "б174"
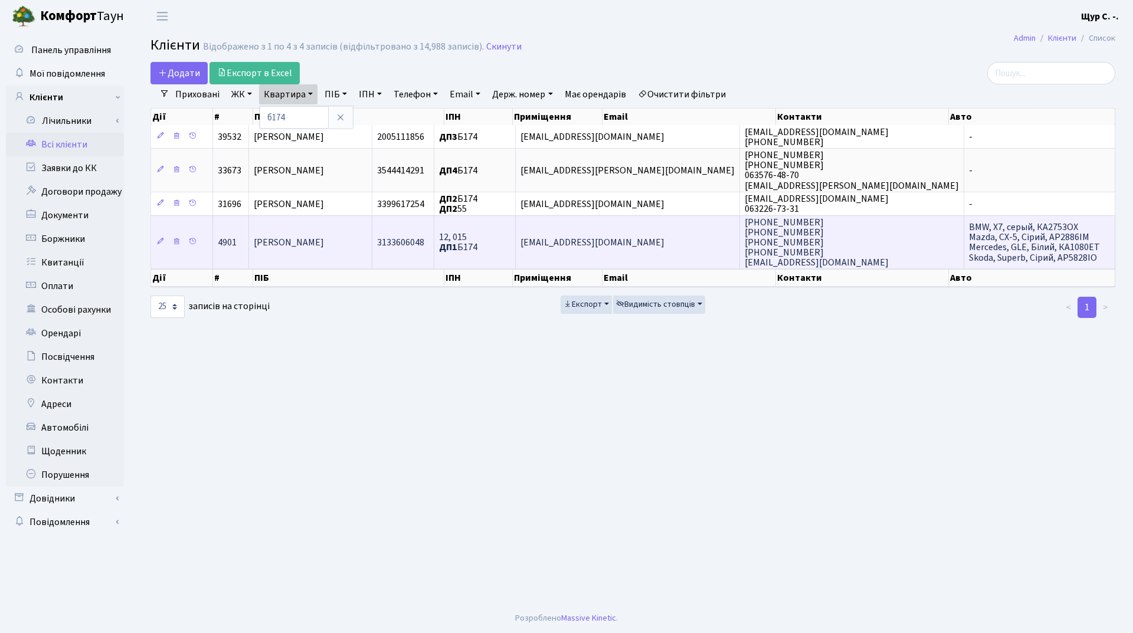
click at [316, 246] on span "[PERSON_NAME]" at bounding box center [289, 242] width 70 height 13
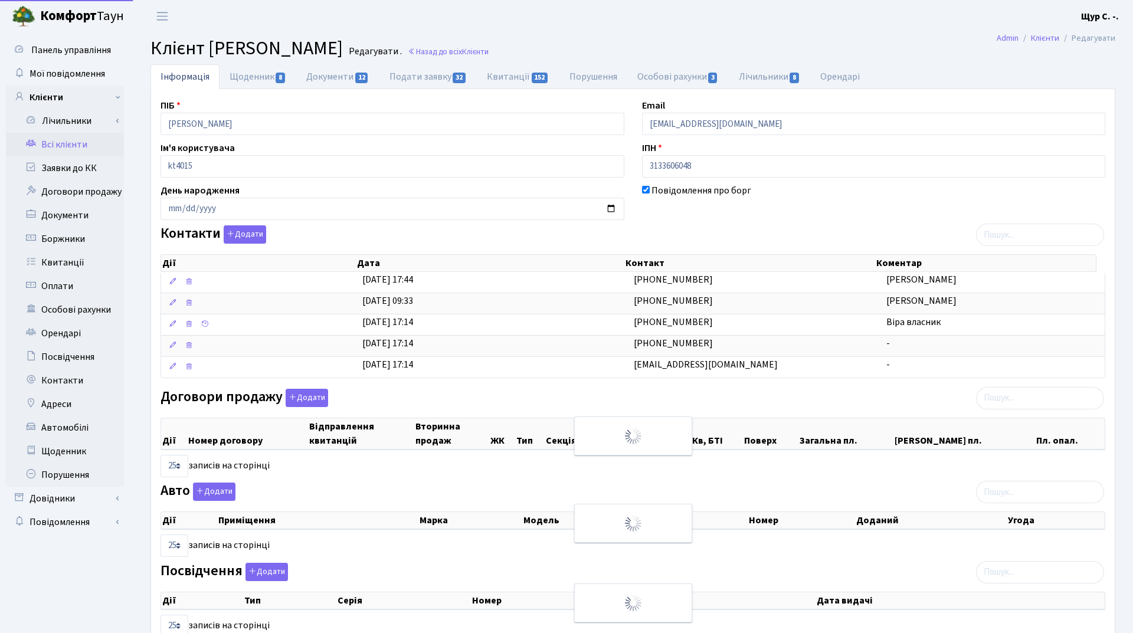
select select "25"
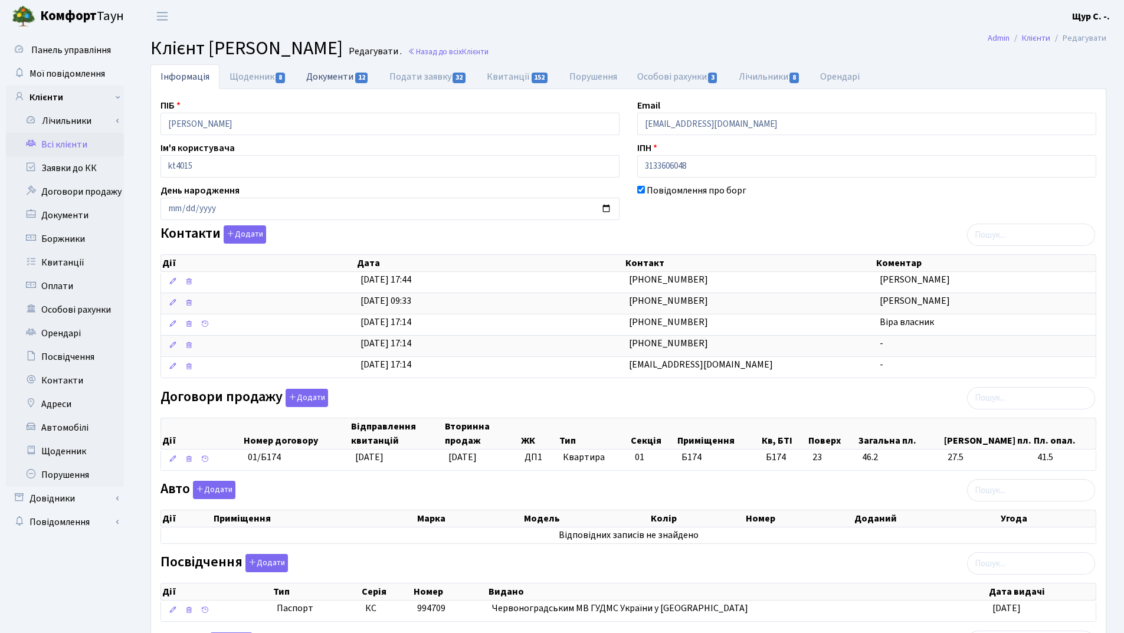
click at [328, 86] on link "Документи 12" at bounding box center [337, 76] width 83 height 24
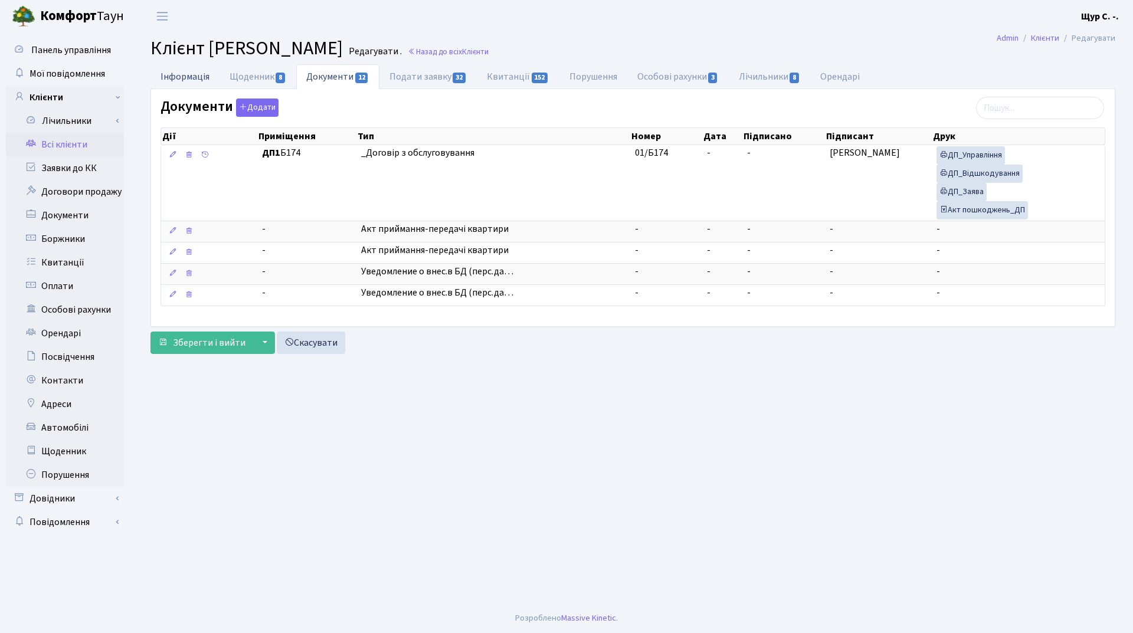
click at [173, 73] on link "Інформація" at bounding box center [185, 76] width 69 height 24
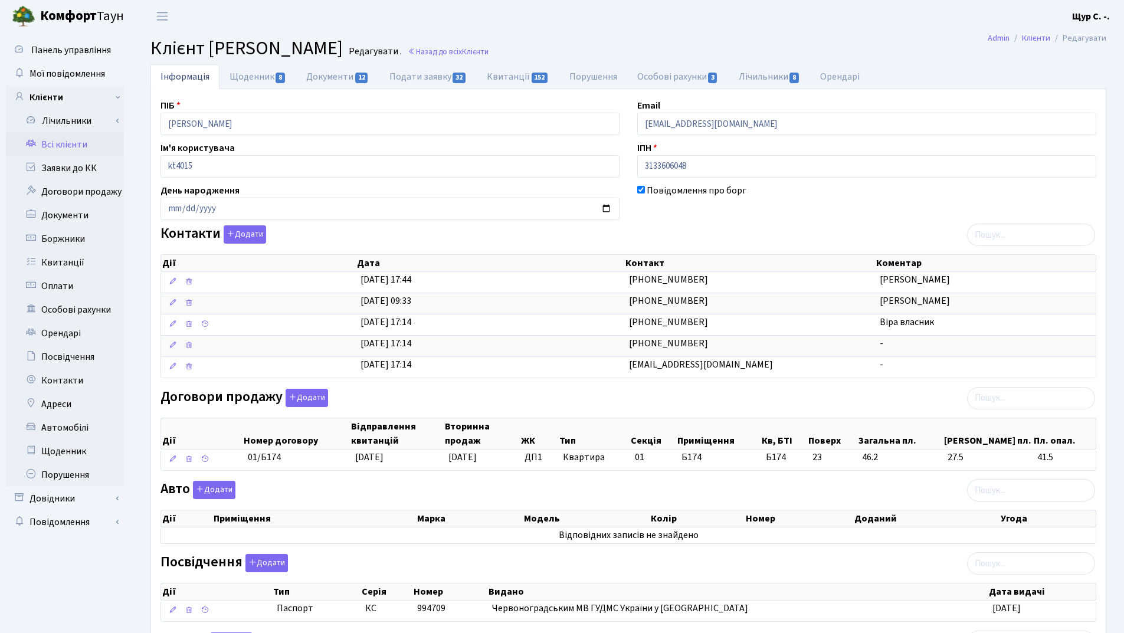
click at [79, 149] on link "Всі клієнти" at bounding box center [65, 145] width 118 height 24
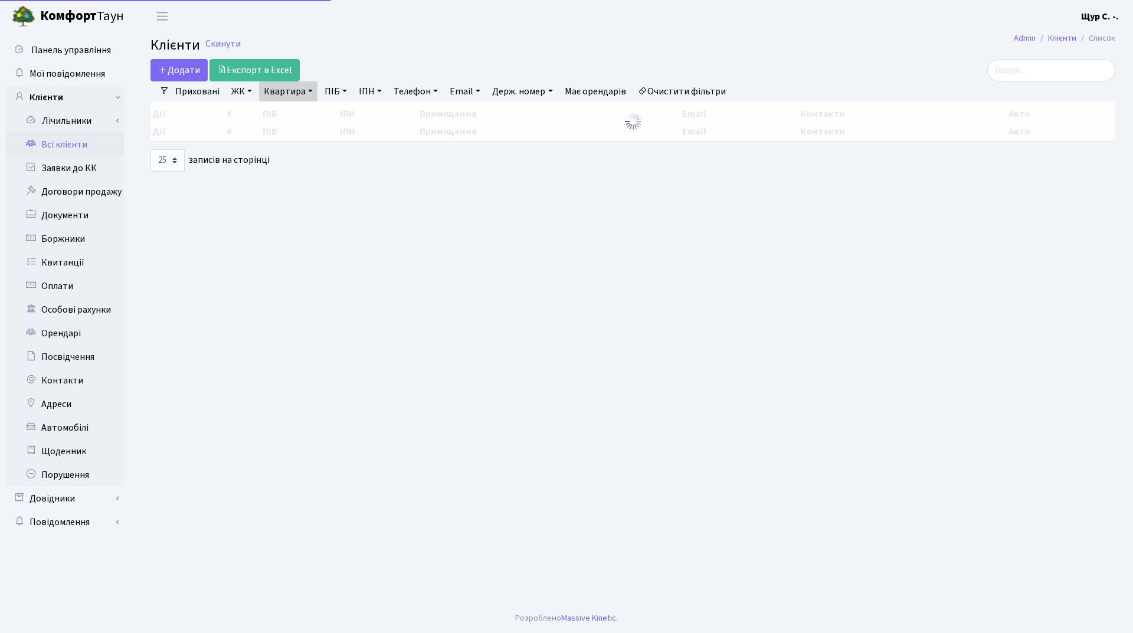
select select "25"
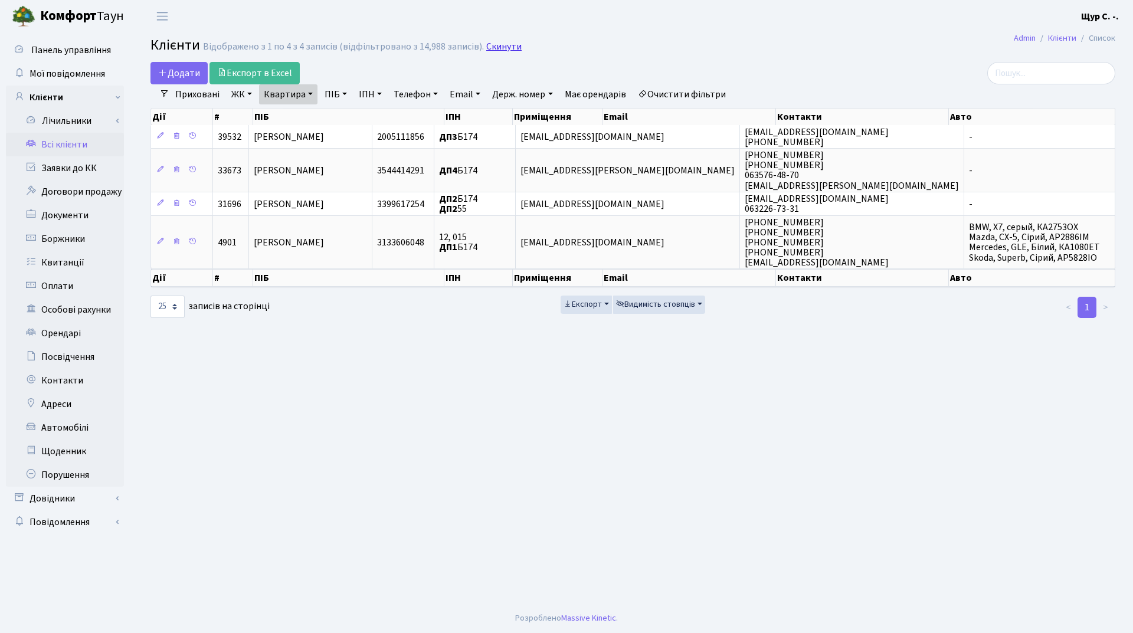
click at [501, 41] on link "Скинути" at bounding box center [503, 46] width 35 height 11
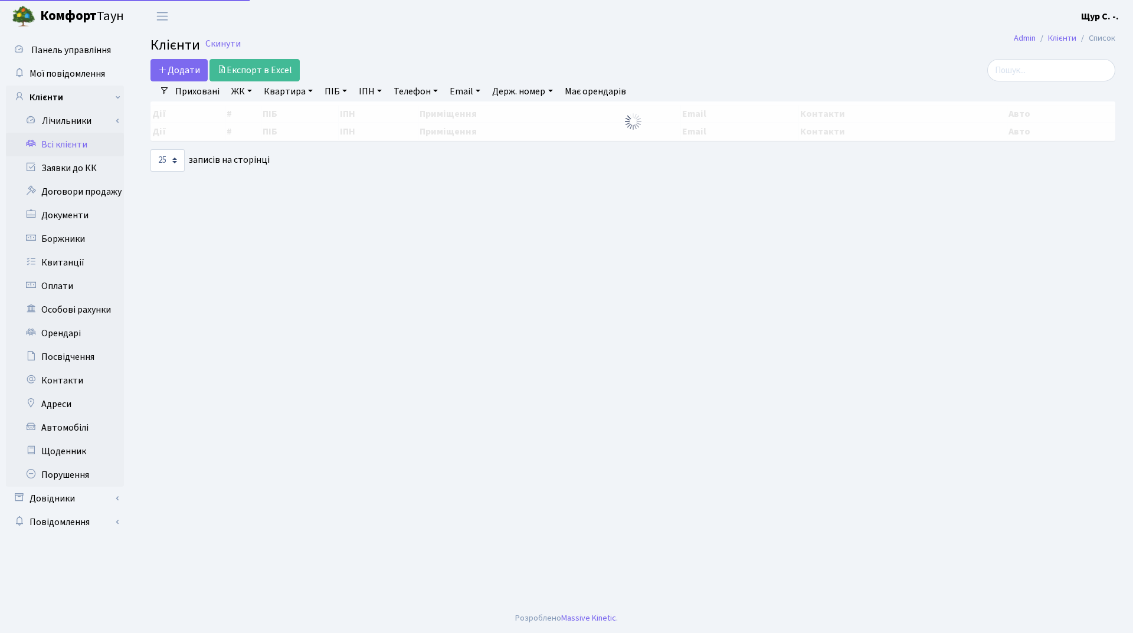
select select "25"
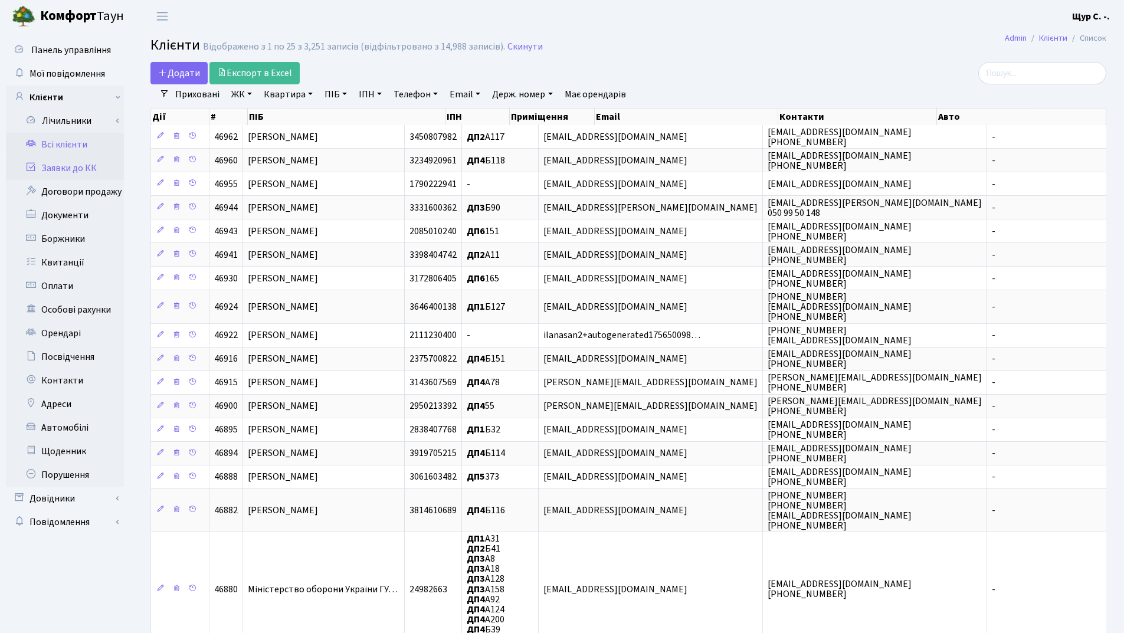
click at [87, 161] on link "Заявки до КК" at bounding box center [65, 168] width 118 height 24
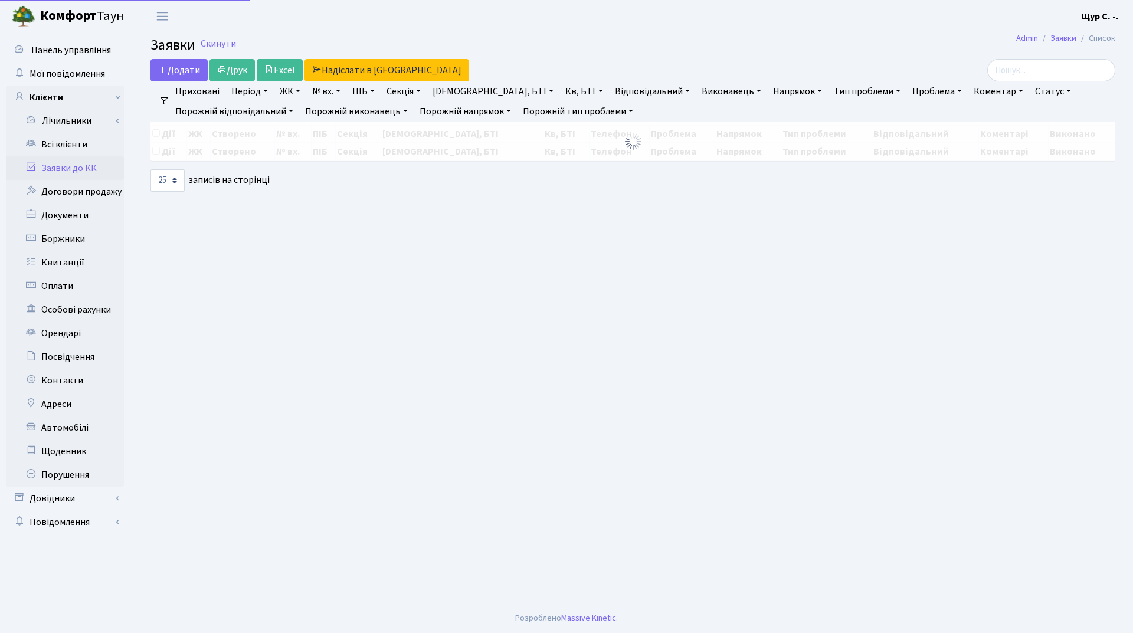
select select "25"
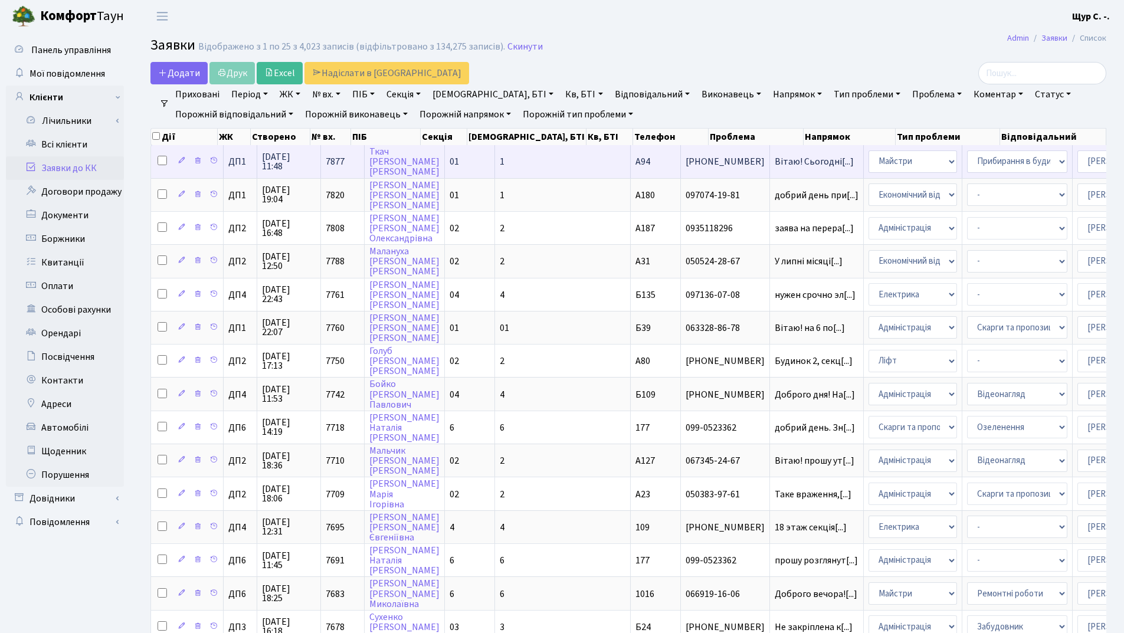
click at [770, 168] on td "Вітаю! Сьогодні[...]" at bounding box center [817, 161] width 94 height 32
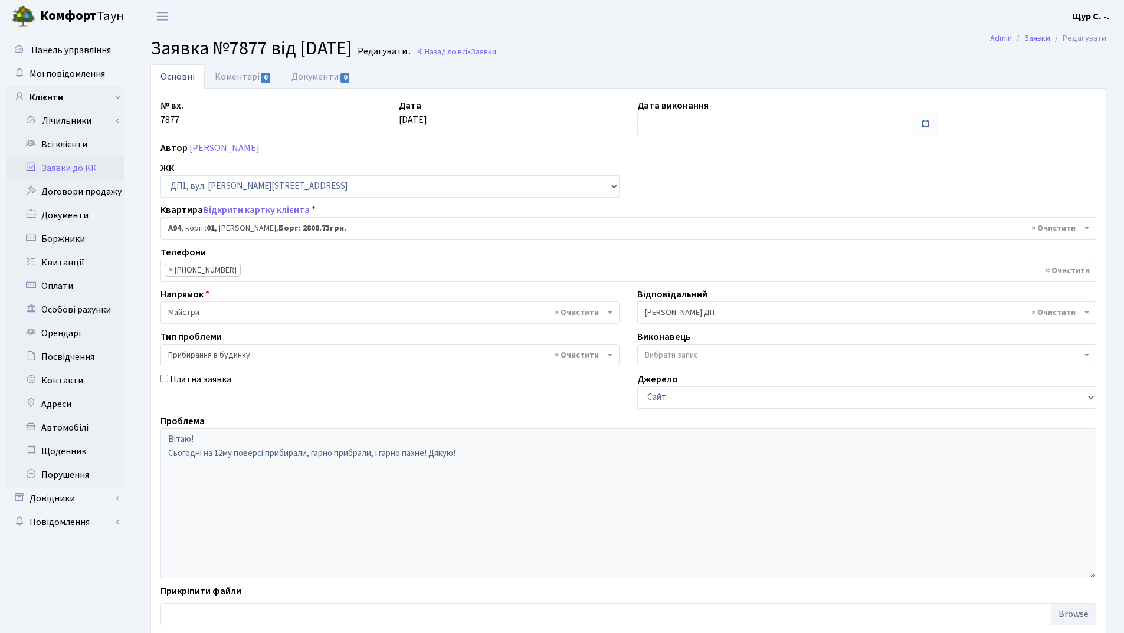
select select "29728"
select select "58"
click at [83, 148] on link "Всі клієнти" at bounding box center [65, 145] width 118 height 24
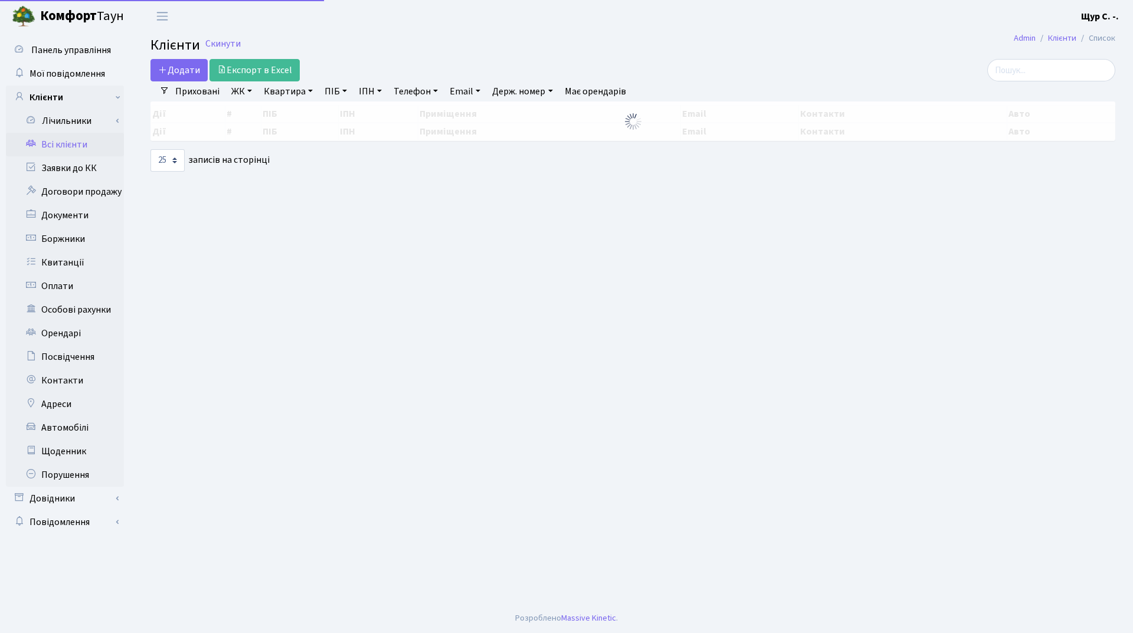
select select "25"
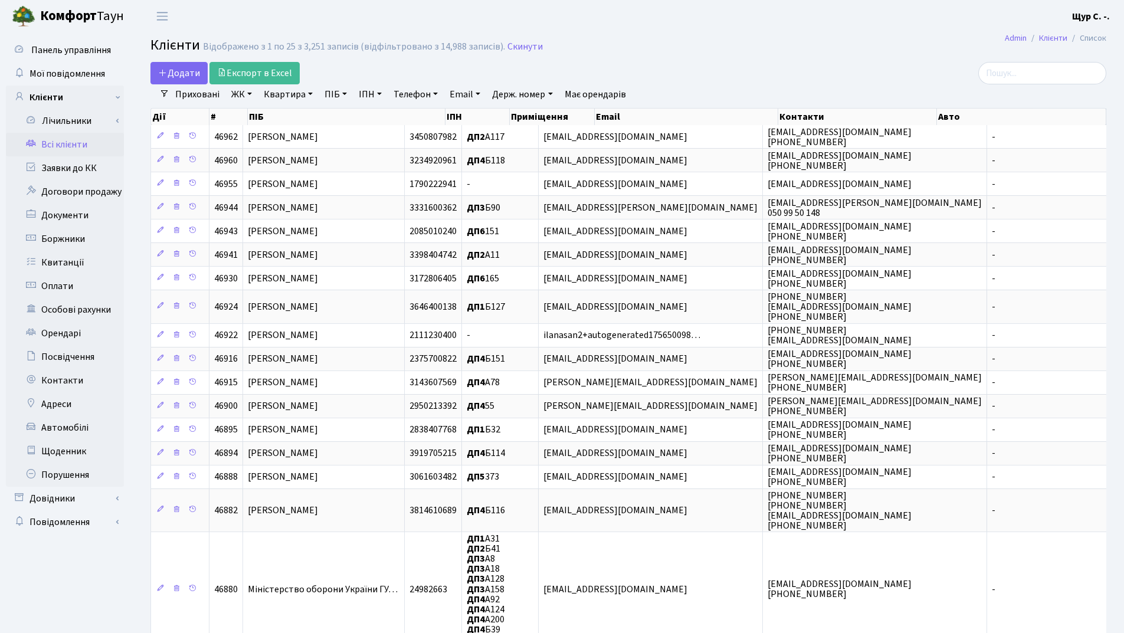
click at [289, 99] on link "Квартира" at bounding box center [288, 94] width 58 height 20
type input "253"
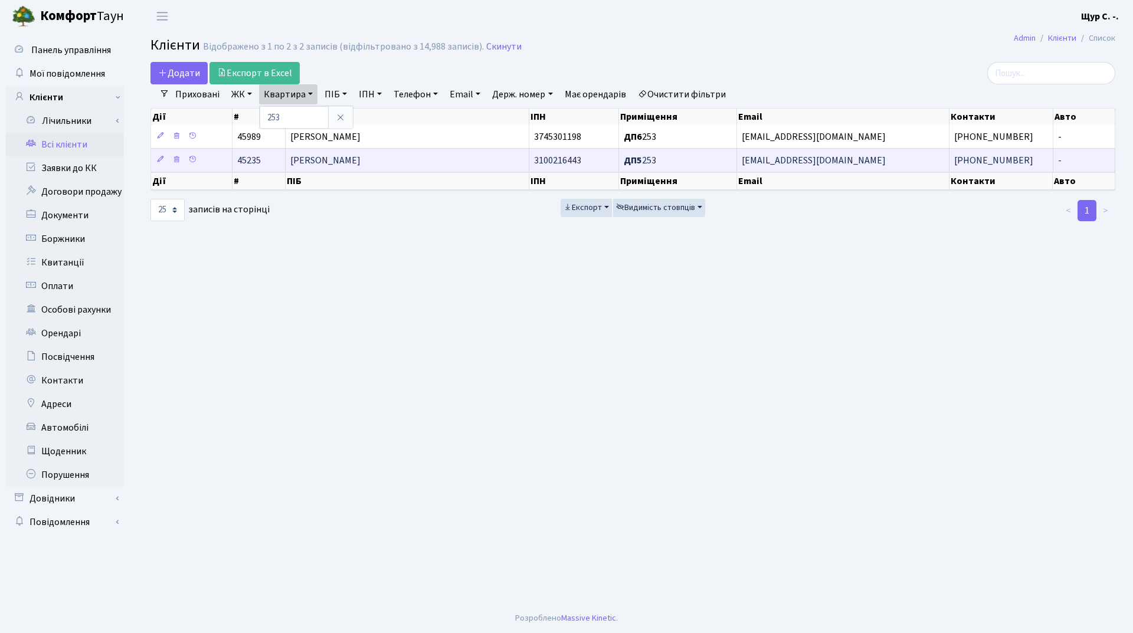
click at [338, 166] on span "[PERSON_NAME]" at bounding box center [325, 160] width 70 height 13
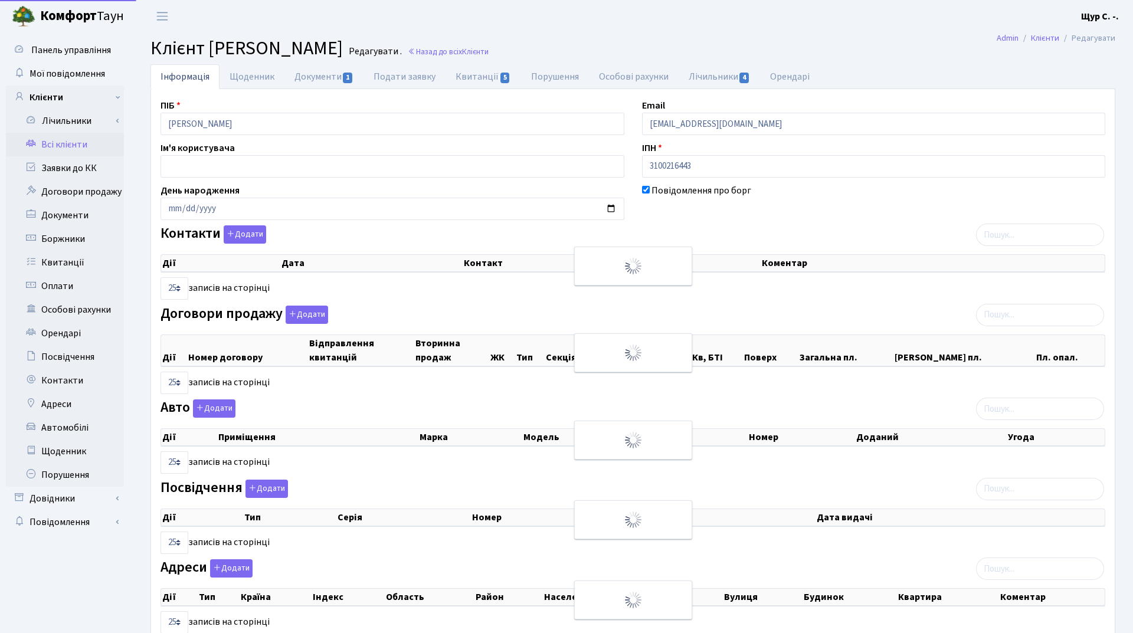
select select "25"
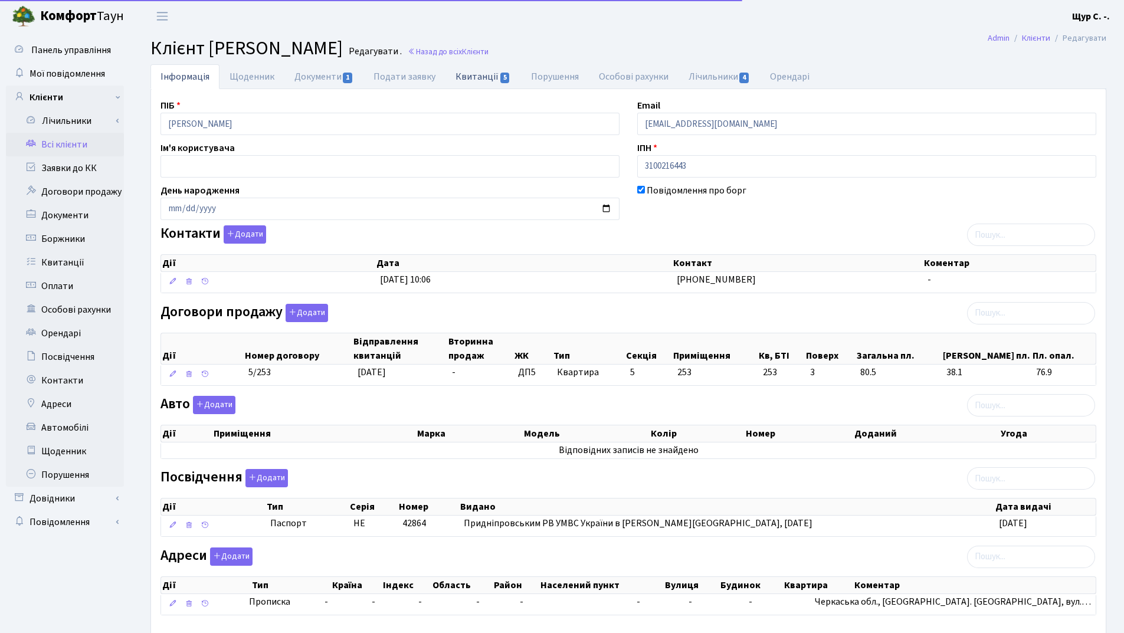
click at [463, 76] on link "Квитанції 5" at bounding box center [483, 76] width 75 height 24
select select "25"
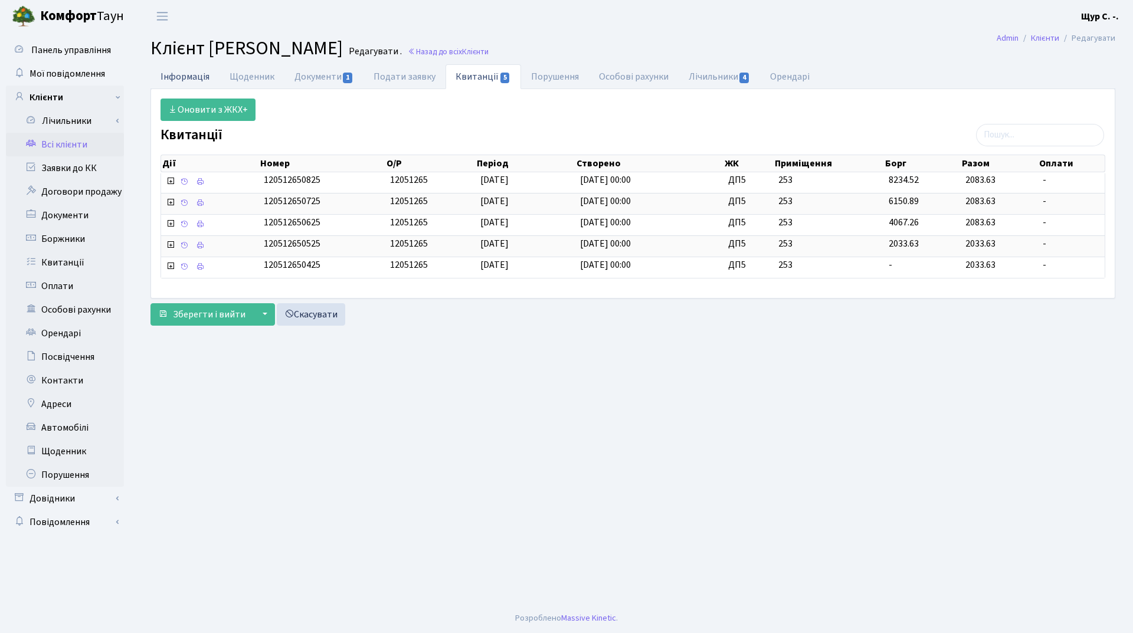
click at [170, 71] on link "Інформація" at bounding box center [185, 76] width 69 height 24
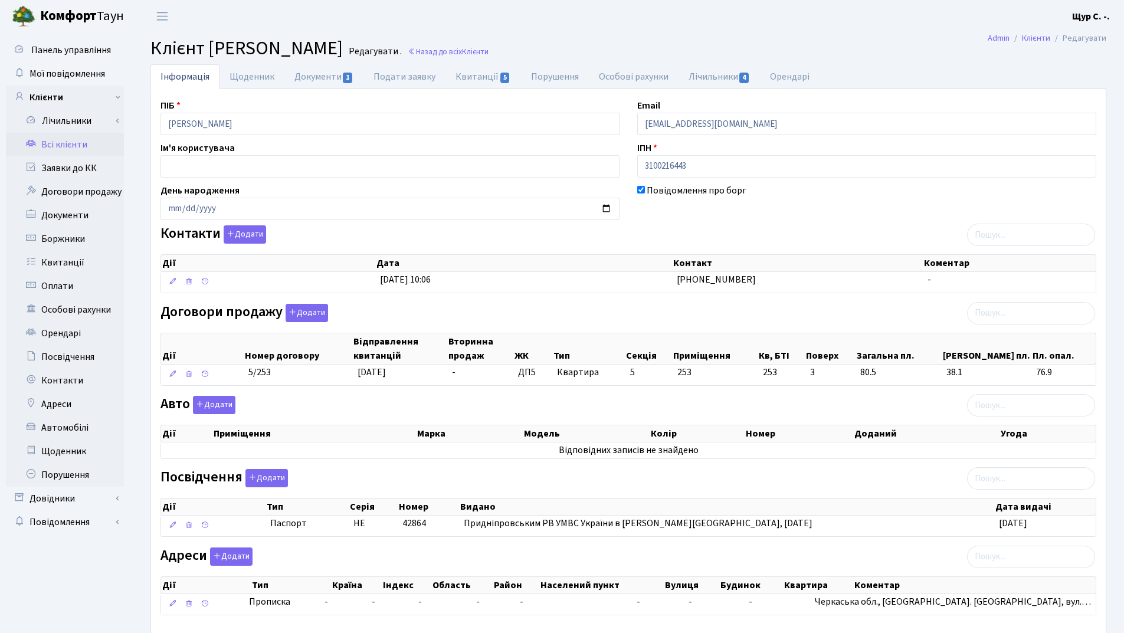
click at [77, 141] on link "Всі клієнти" at bounding box center [65, 145] width 118 height 24
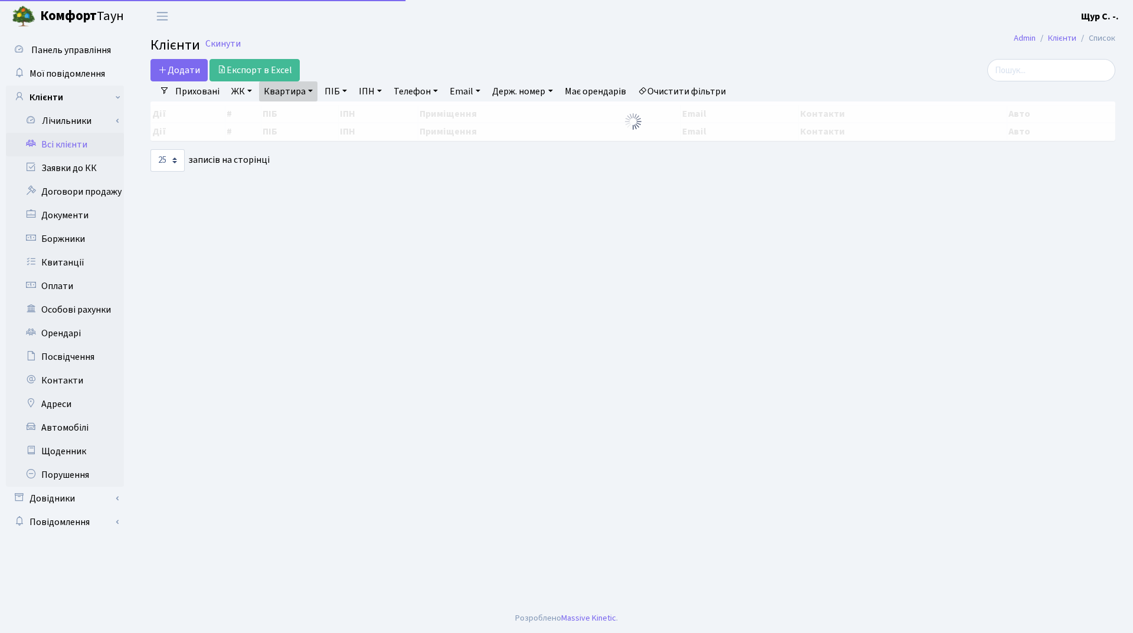
select select "25"
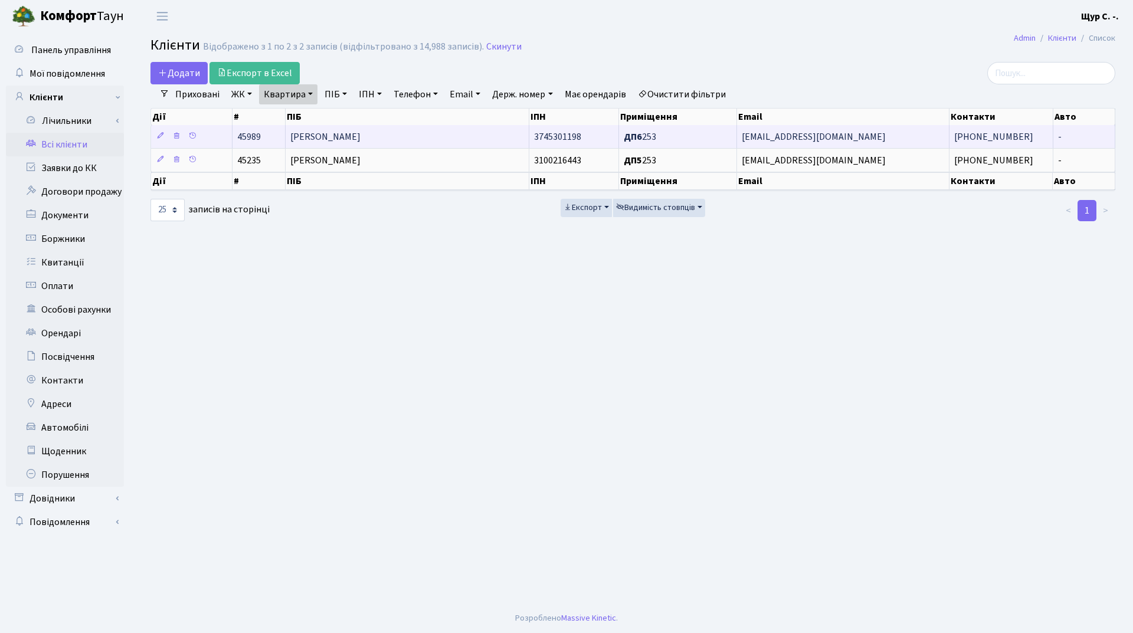
click at [361, 136] on span "[PERSON_NAME]" at bounding box center [325, 136] width 70 height 13
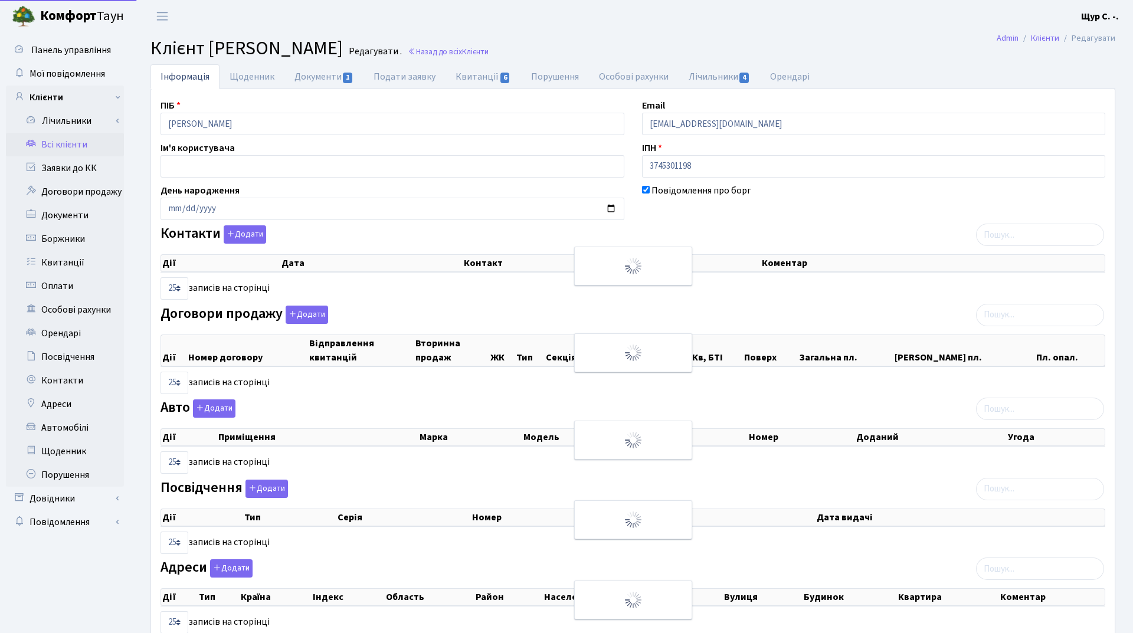
select select "25"
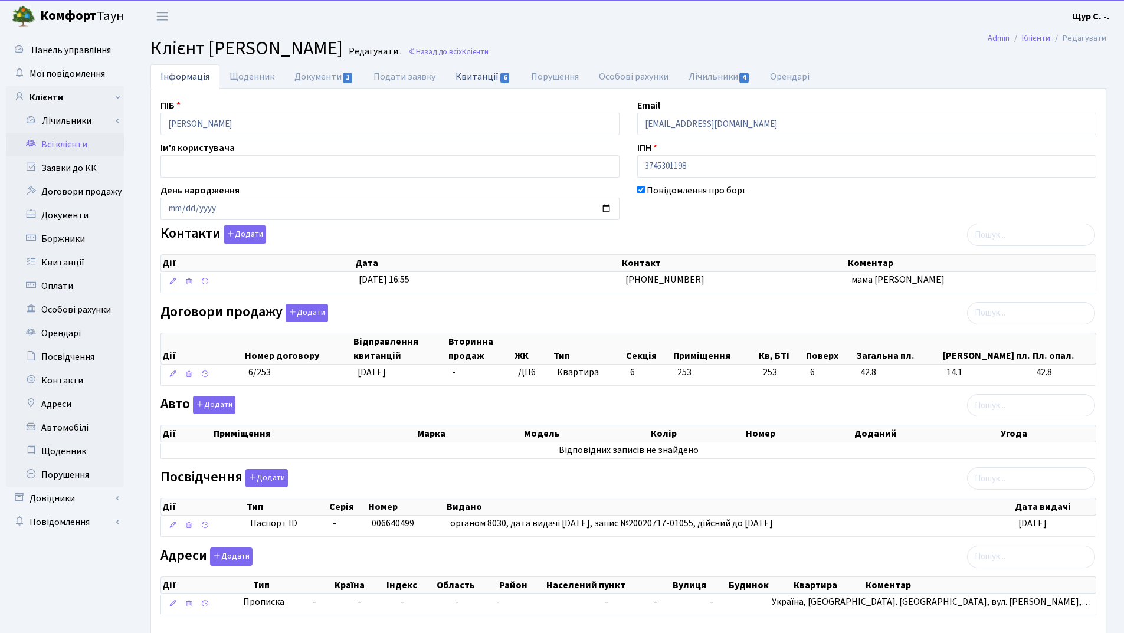
click at [485, 80] on link "Квитанції 6" at bounding box center [483, 76] width 75 height 24
select select "25"
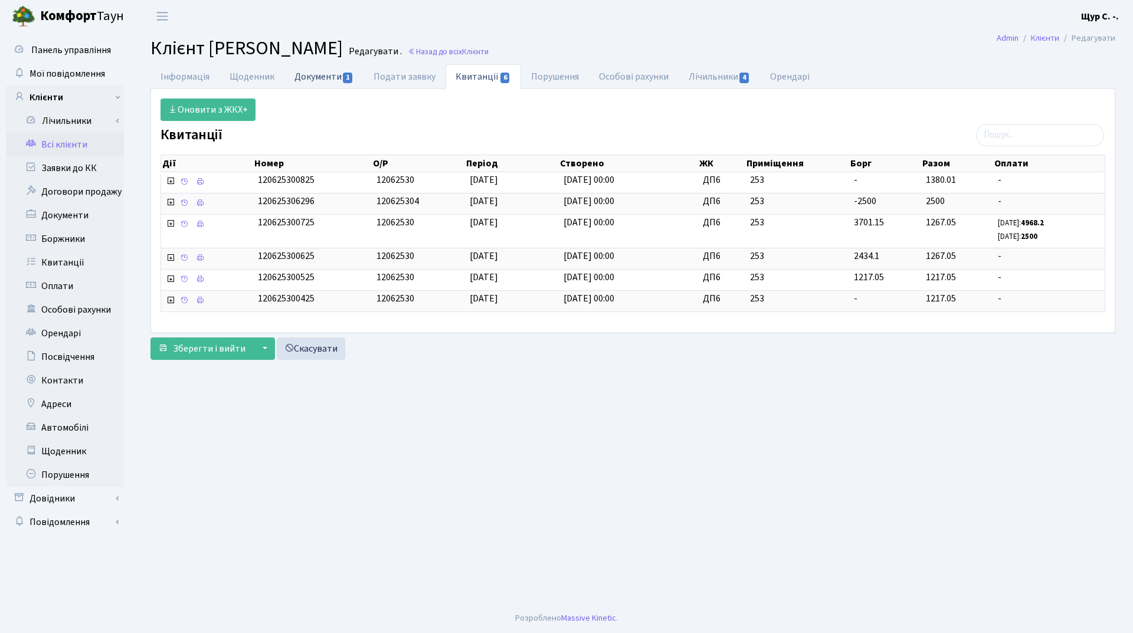
click at [324, 77] on link "Документи 1" at bounding box center [324, 76] width 79 height 24
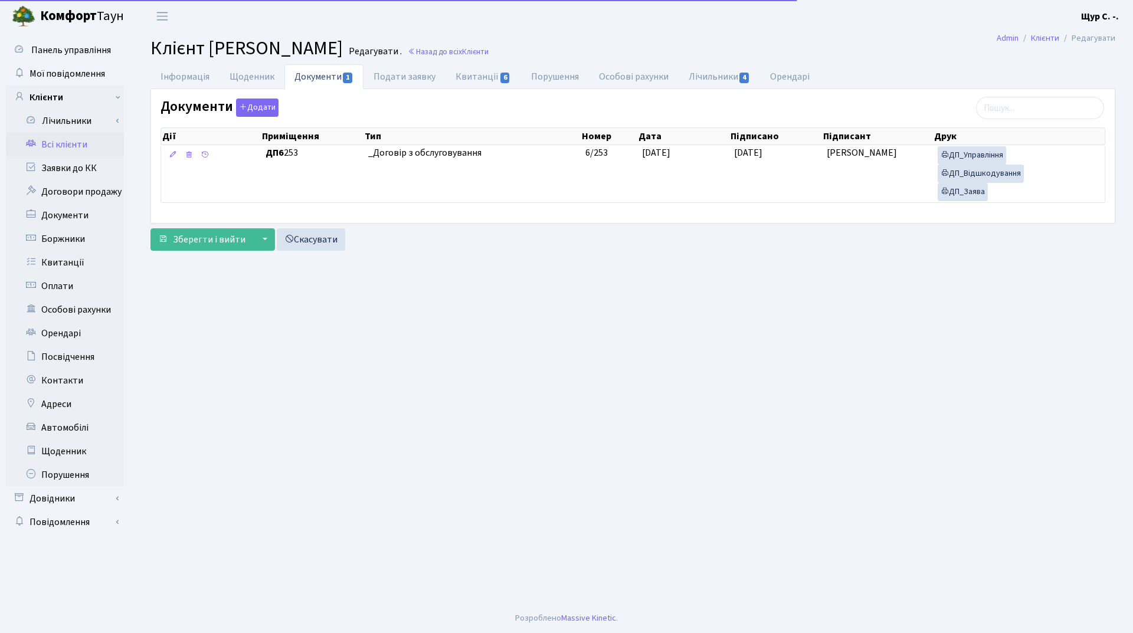
click at [55, 147] on link "Всі клієнти" at bounding box center [65, 145] width 118 height 24
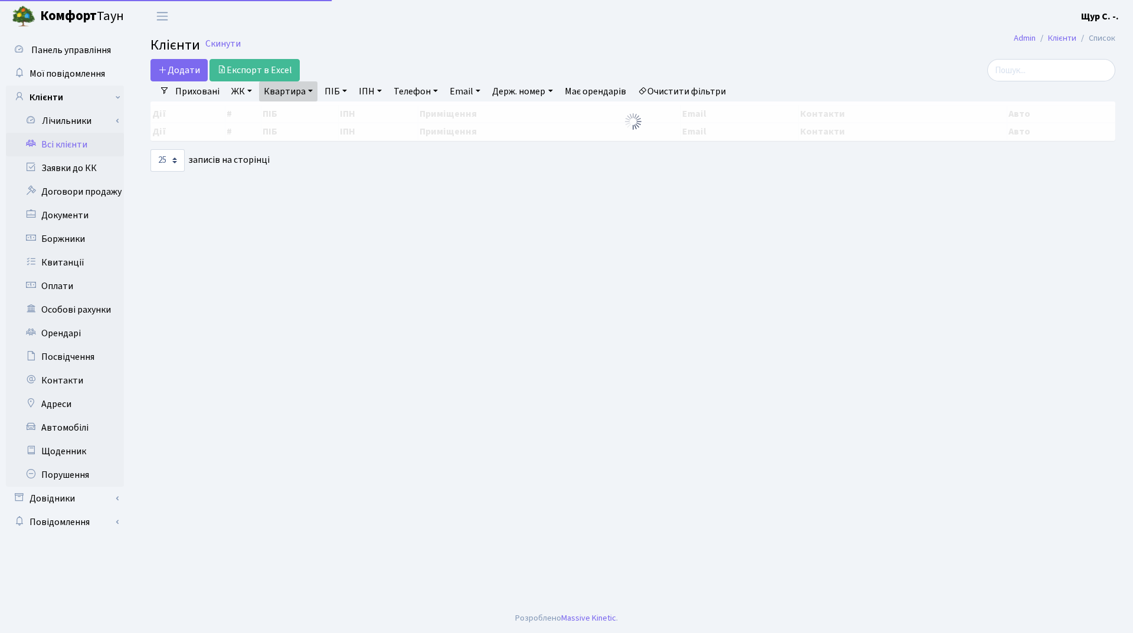
select select "25"
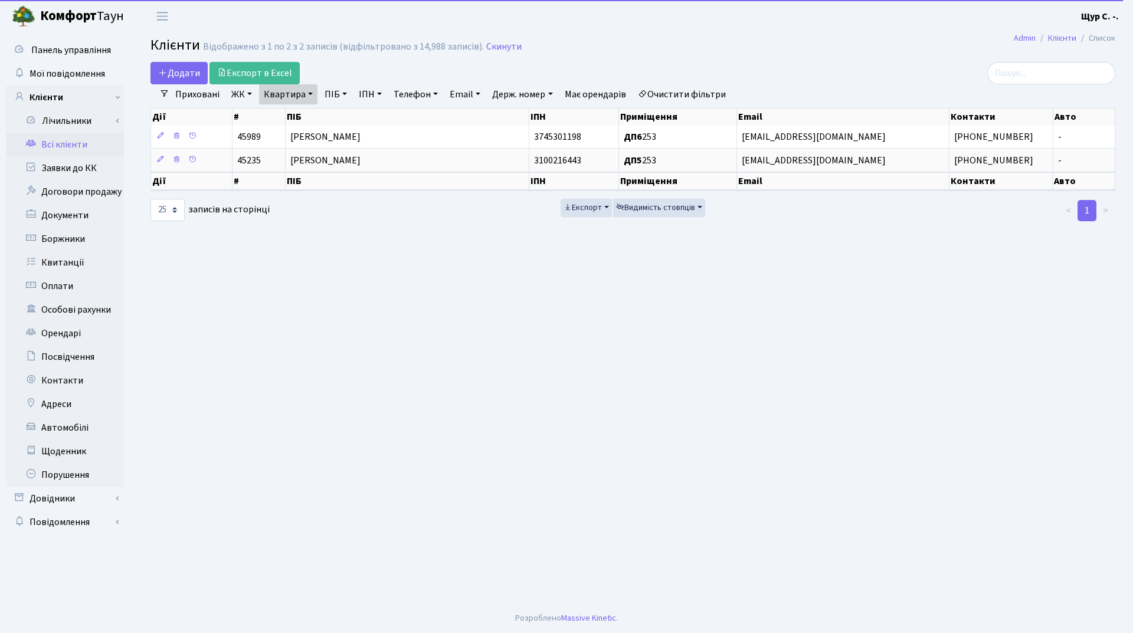
click at [314, 96] on link "Квартира" at bounding box center [288, 94] width 58 height 20
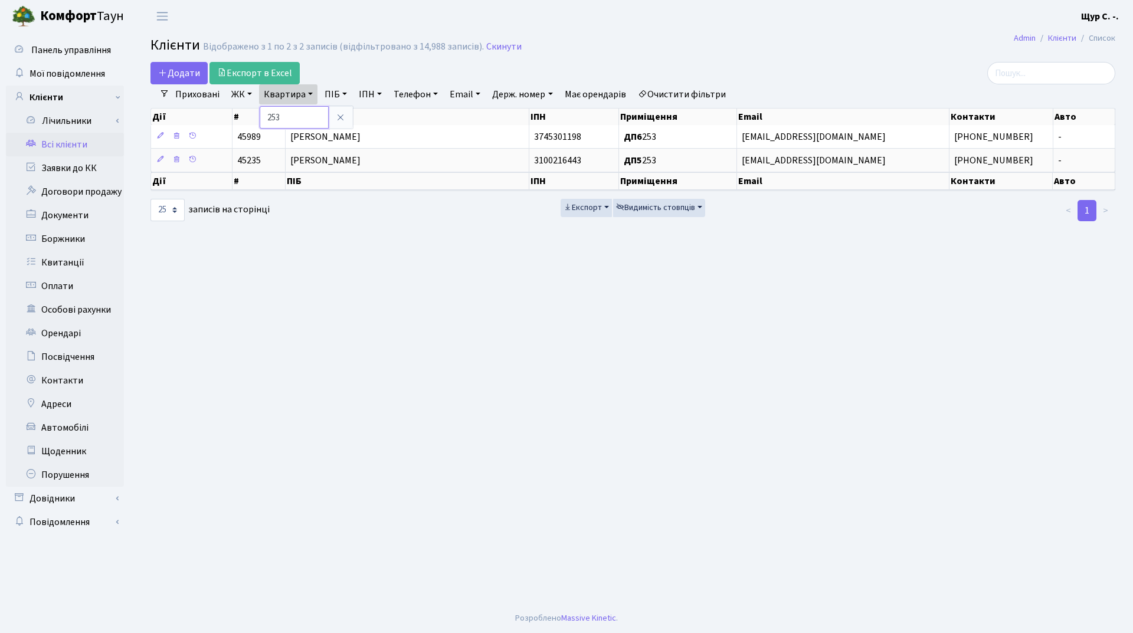
click at [308, 115] on input "253" at bounding box center [294, 117] width 69 height 22
type input "288"
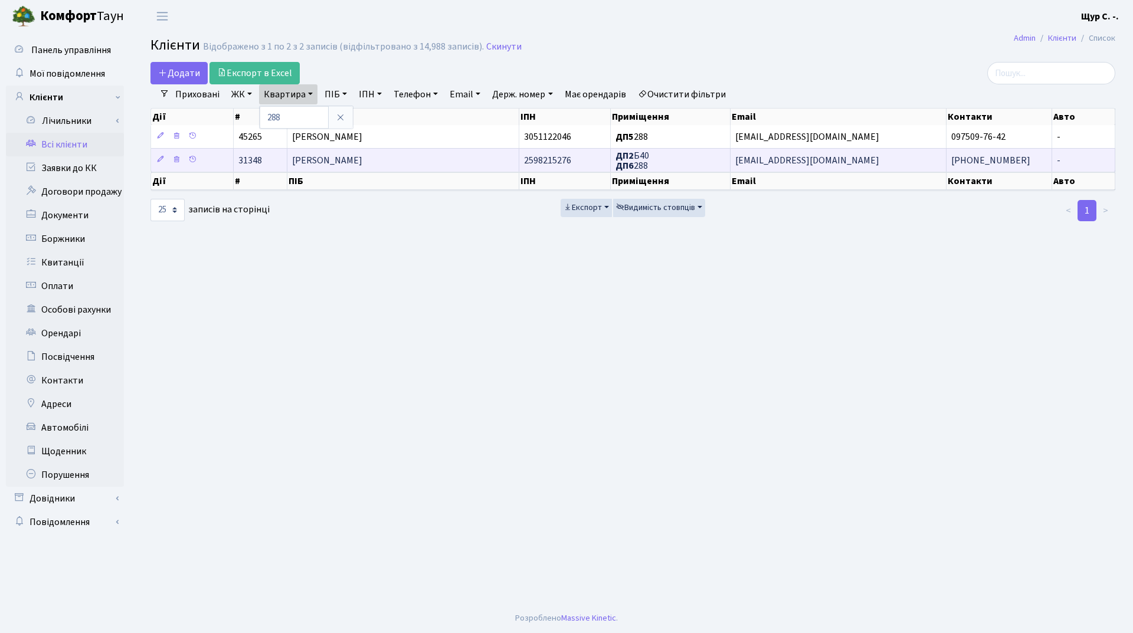
click at [309, 161] on span "[PERSON_NAME]" at bounding box center [327, 160] width 70 height 13
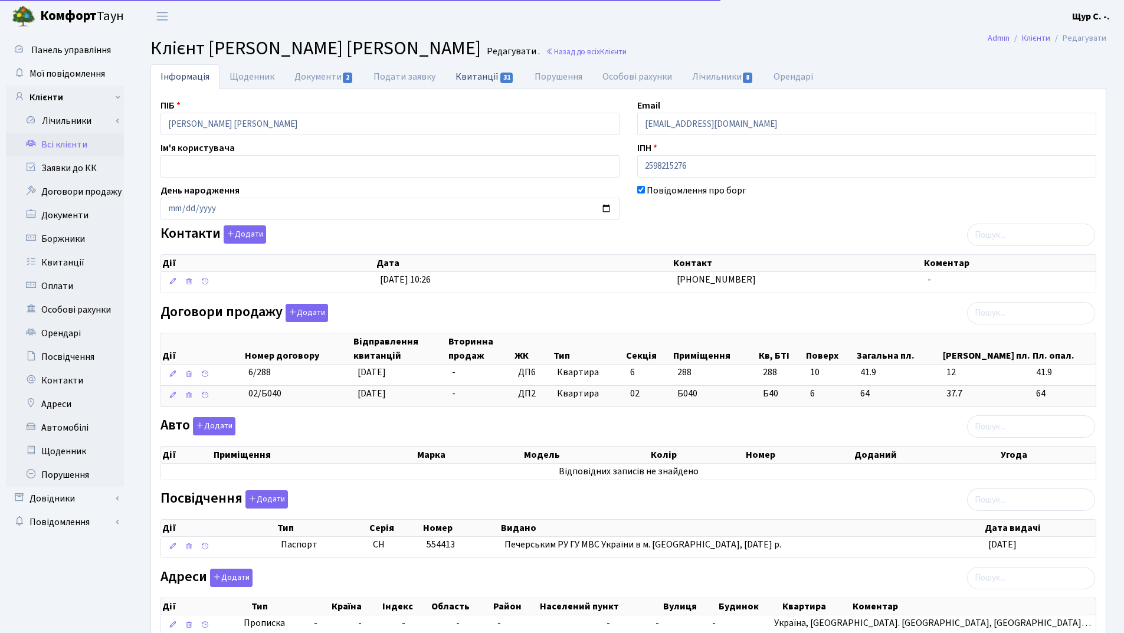
click at [481, 77] on link "Квитанції 31" at bounding box center [485, 76] width 79 height 24
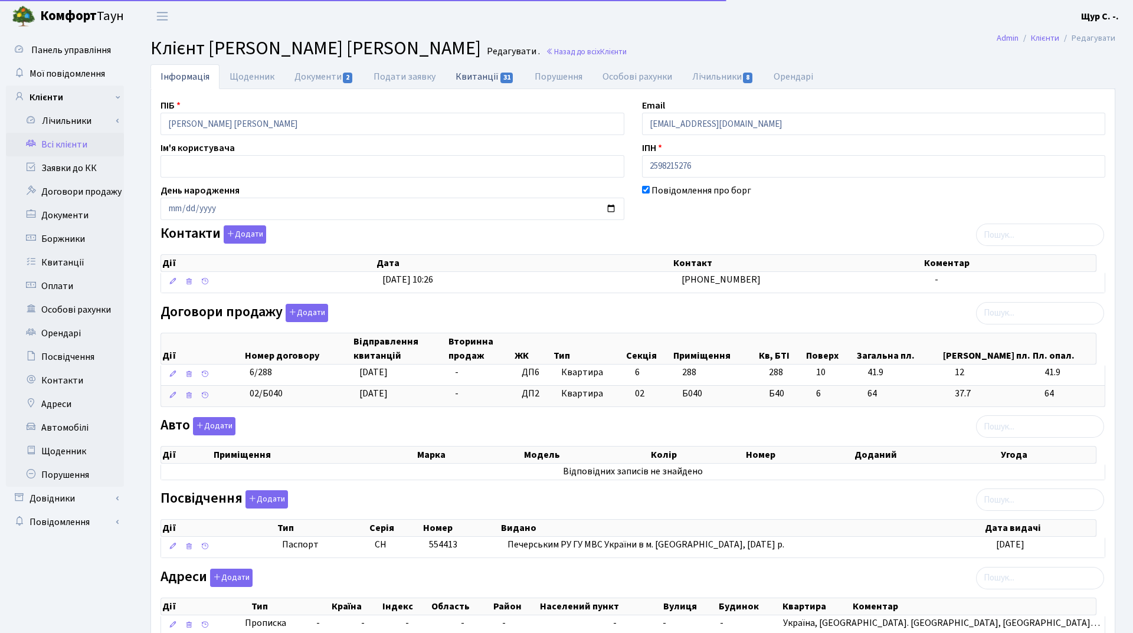
select select "25"
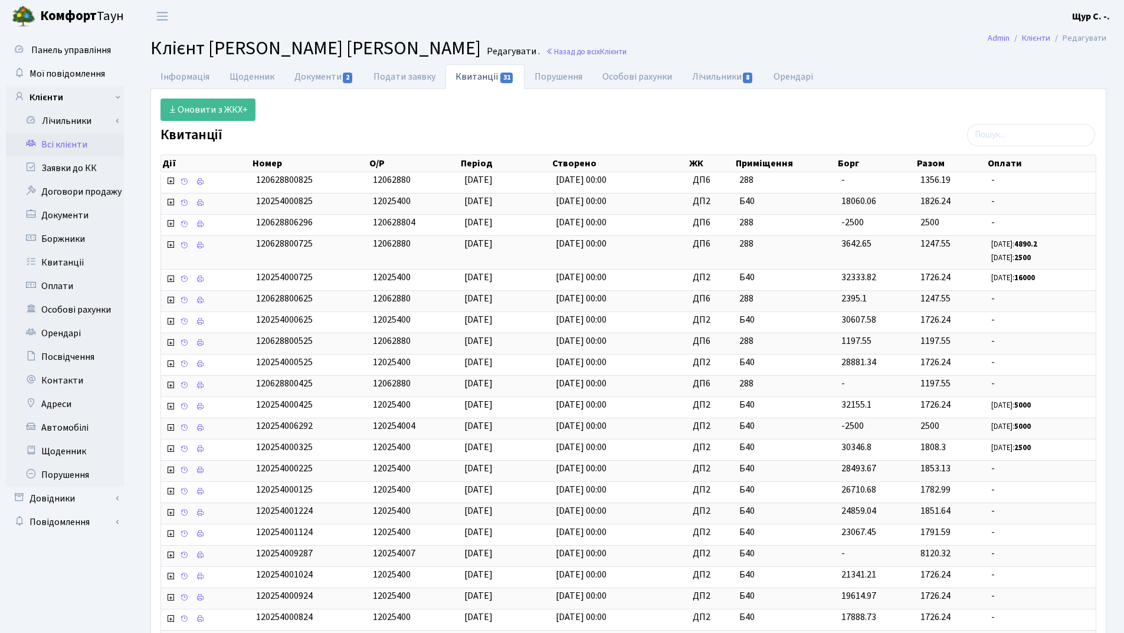
click at [73, 151] on link "Всі клієнти" at bounding box center [65, 145] width 118 height 24
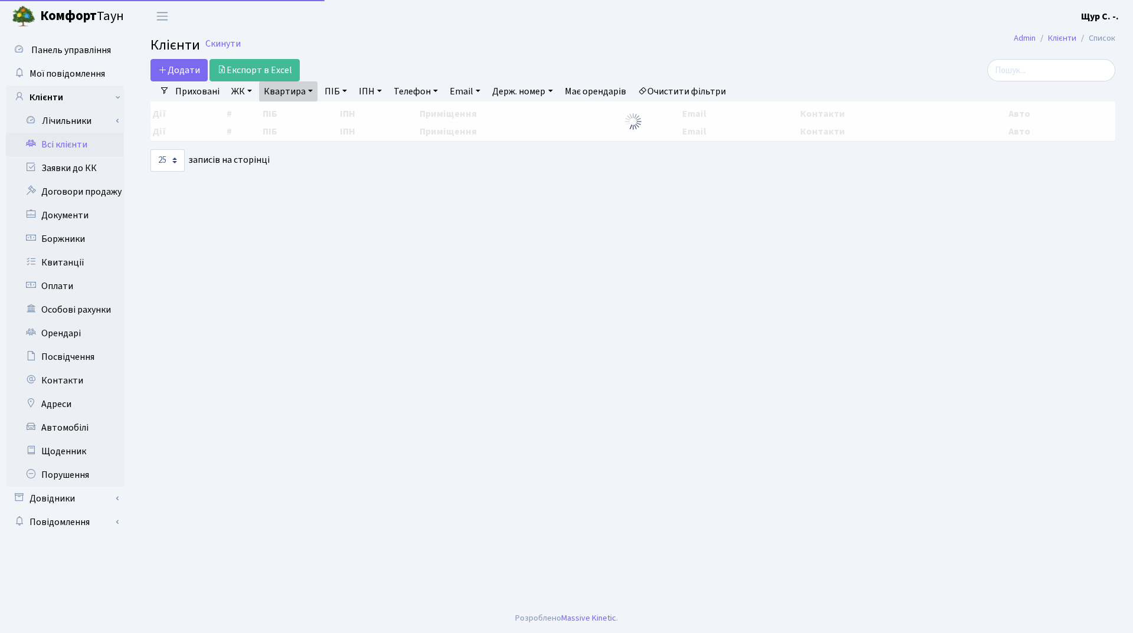
select select "25"
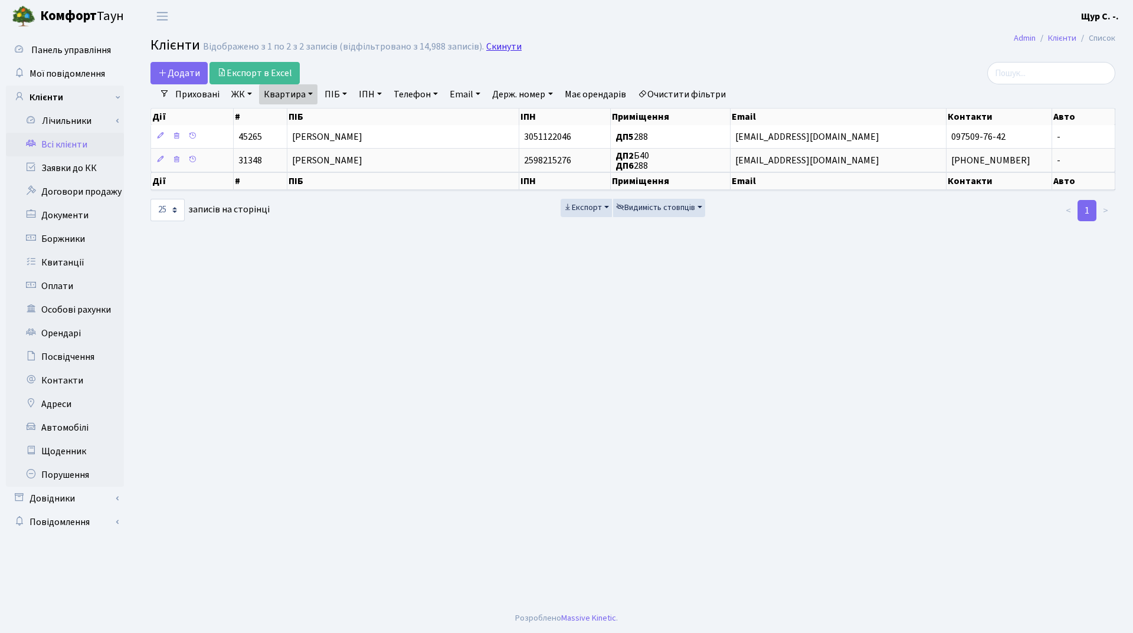
click at [498, 51] on link "Скинути" at bounding box center [503, 46] width 35 height 11
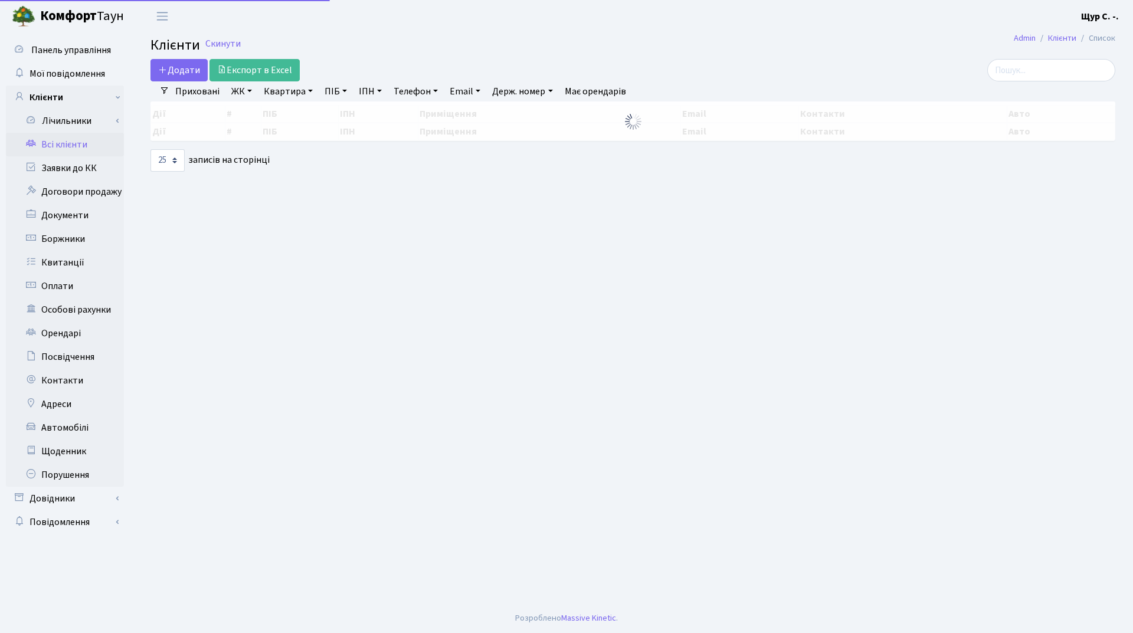
select select "25"
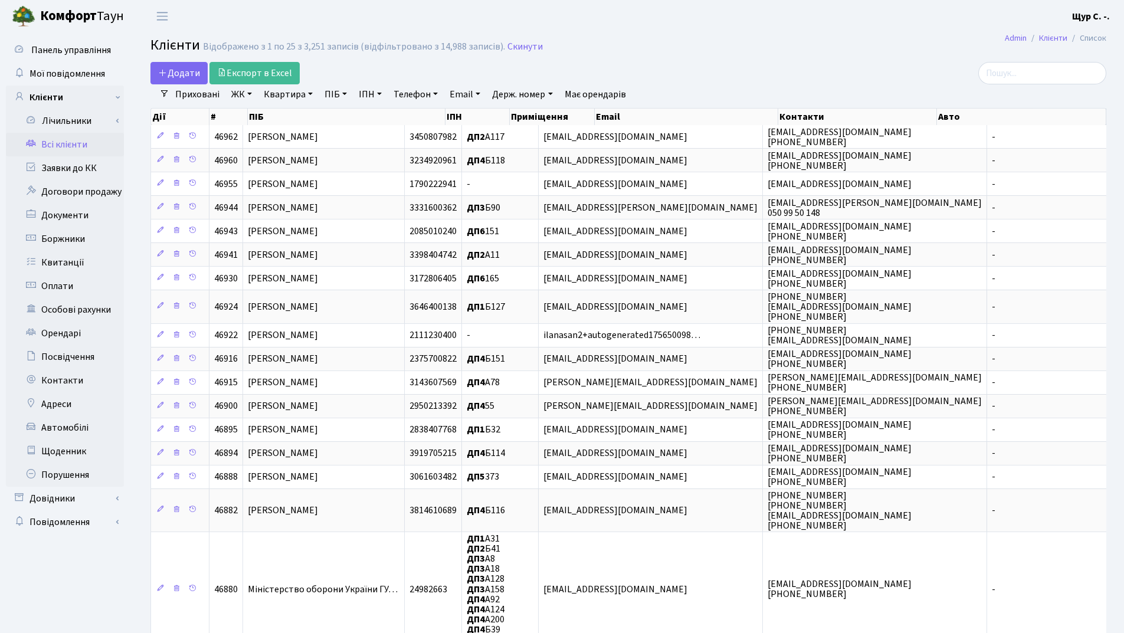
click at [277, 89] on link "Квартира" at bounding box center [288, 94] width 58 height 20
type input "235"
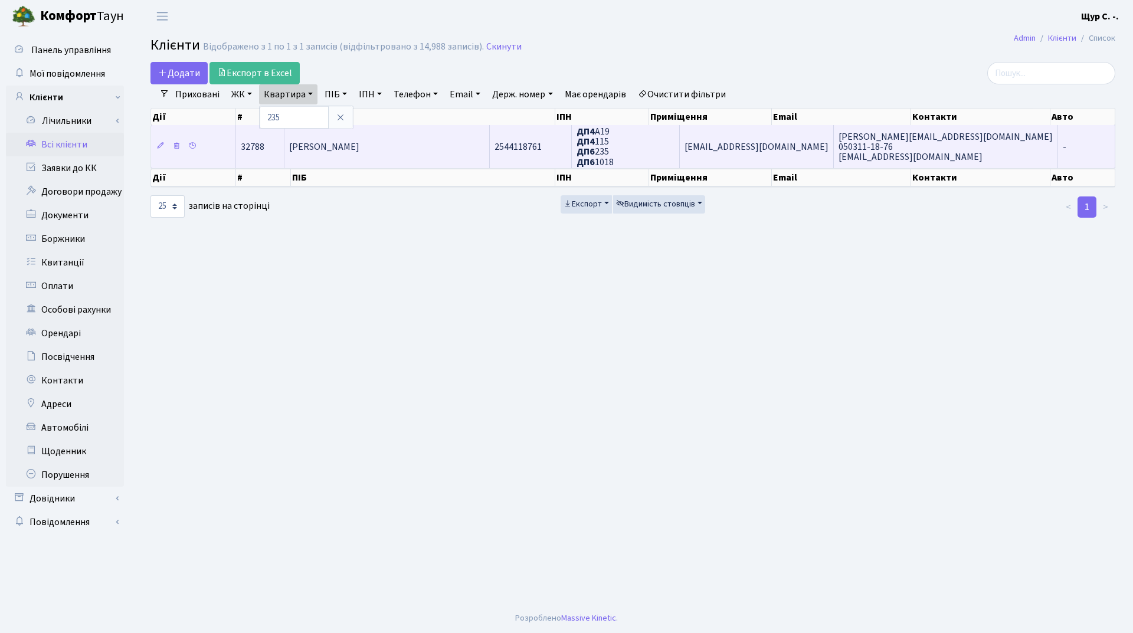
click at [359, 144] on span "Степанковська Людмила Григорівна" at bounding box center [324, 146] width 70 height 13
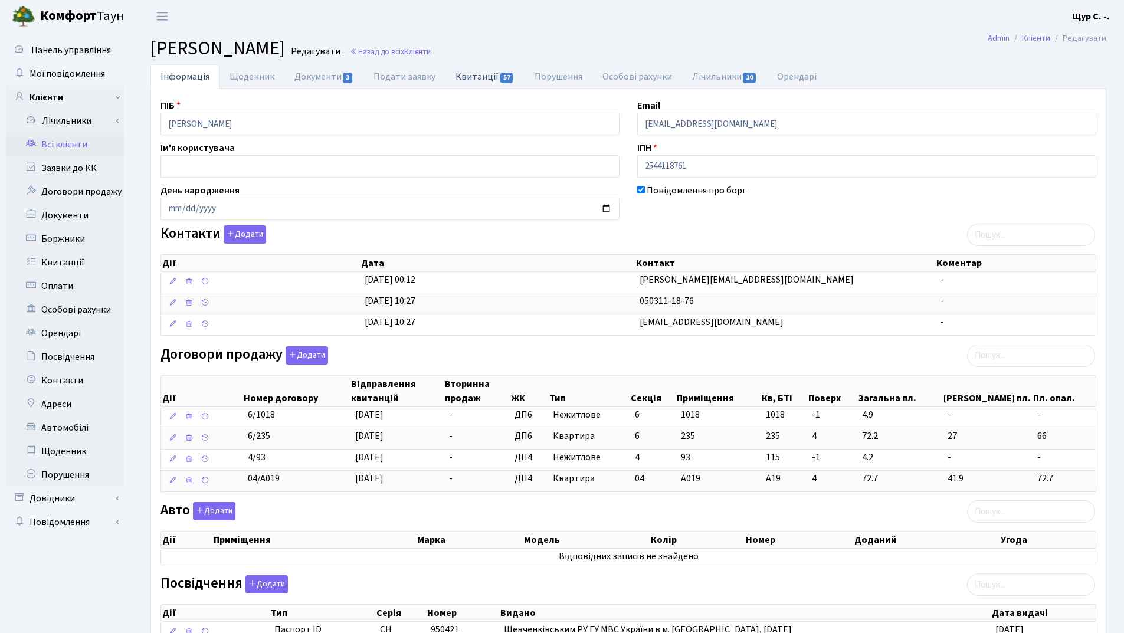
click at [480, 83] on link "Квитанції 57" at bounding box center [485, 76] width 79 height 24
select select "25"
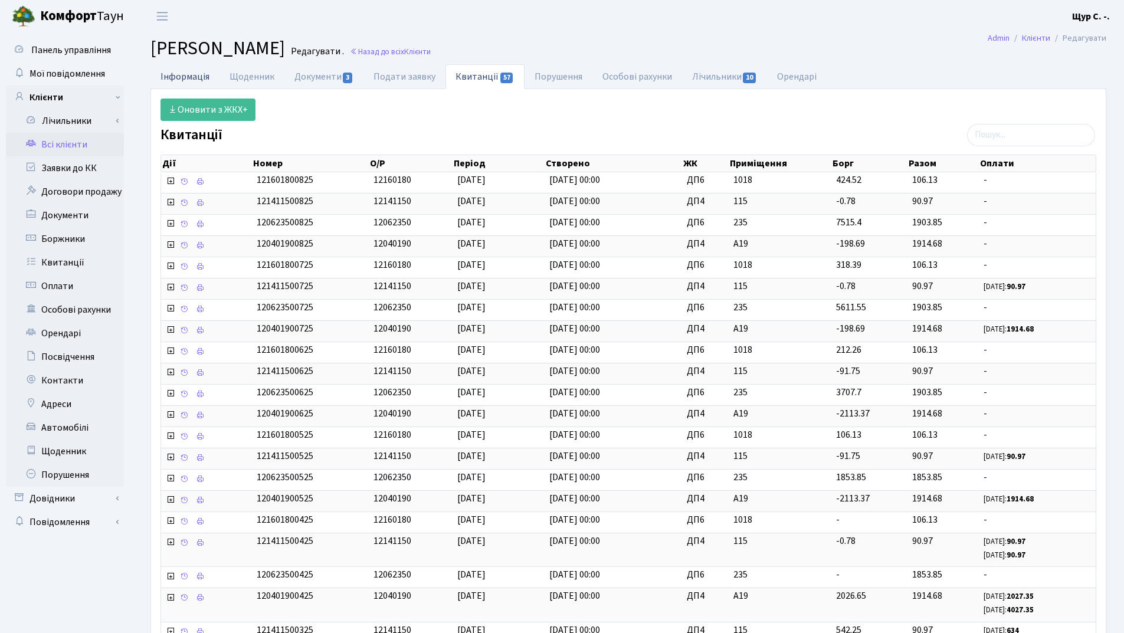
click at [198, 74] on link "Інформація" at bounding box center [185, 76] width 69 height 24
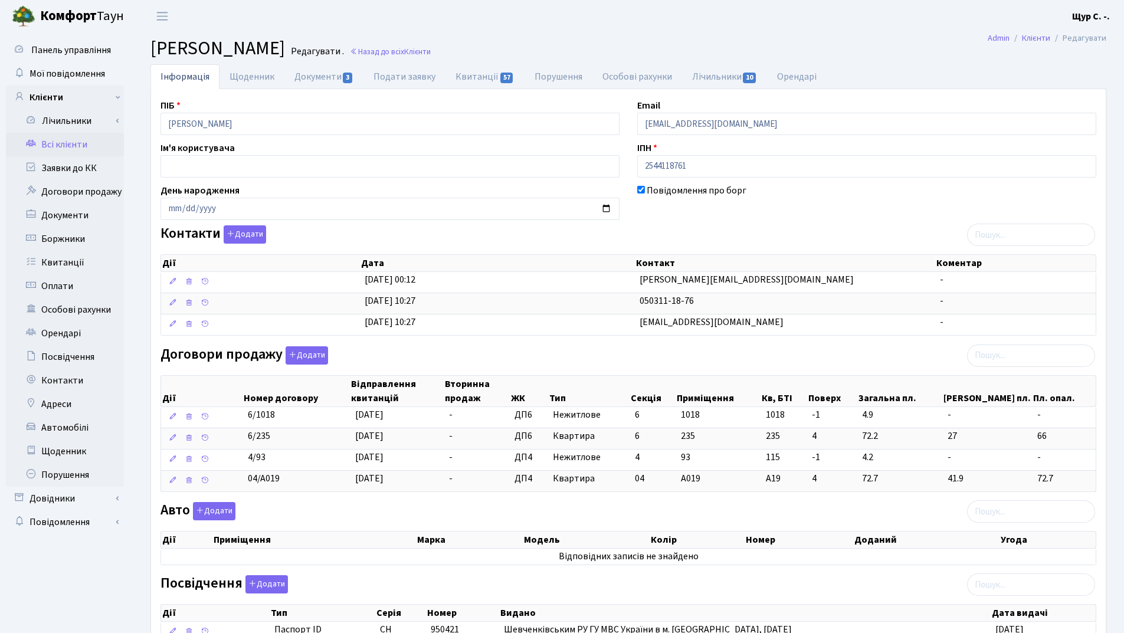
click at [72, 145] on link "Всі клієнти" at bounding box center [65, 145] width 118 height 24
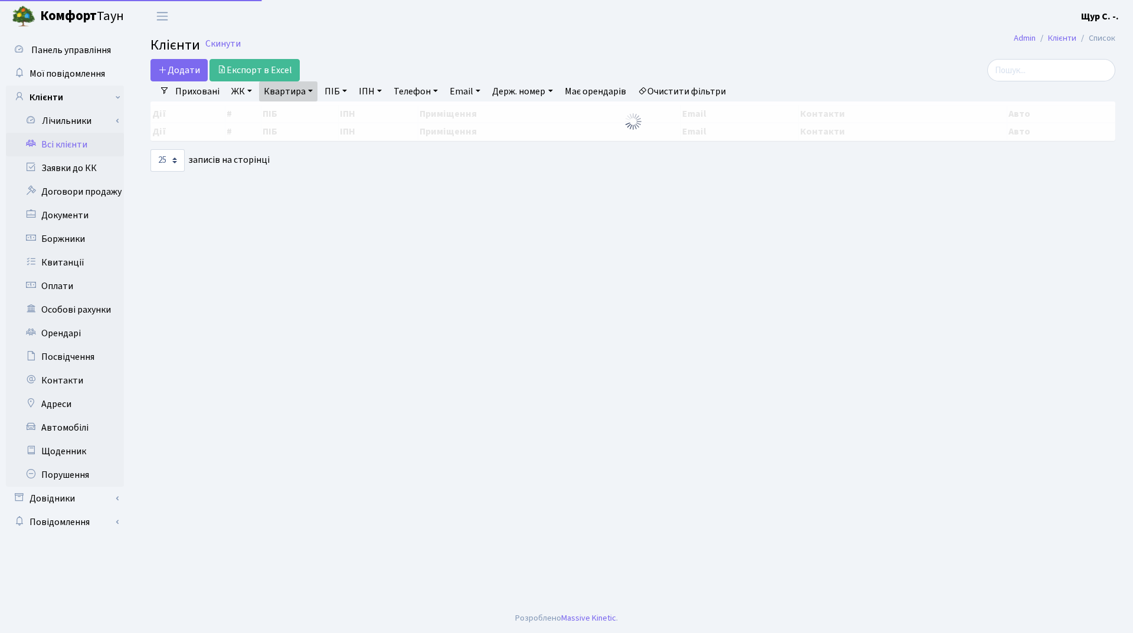
select select "25"
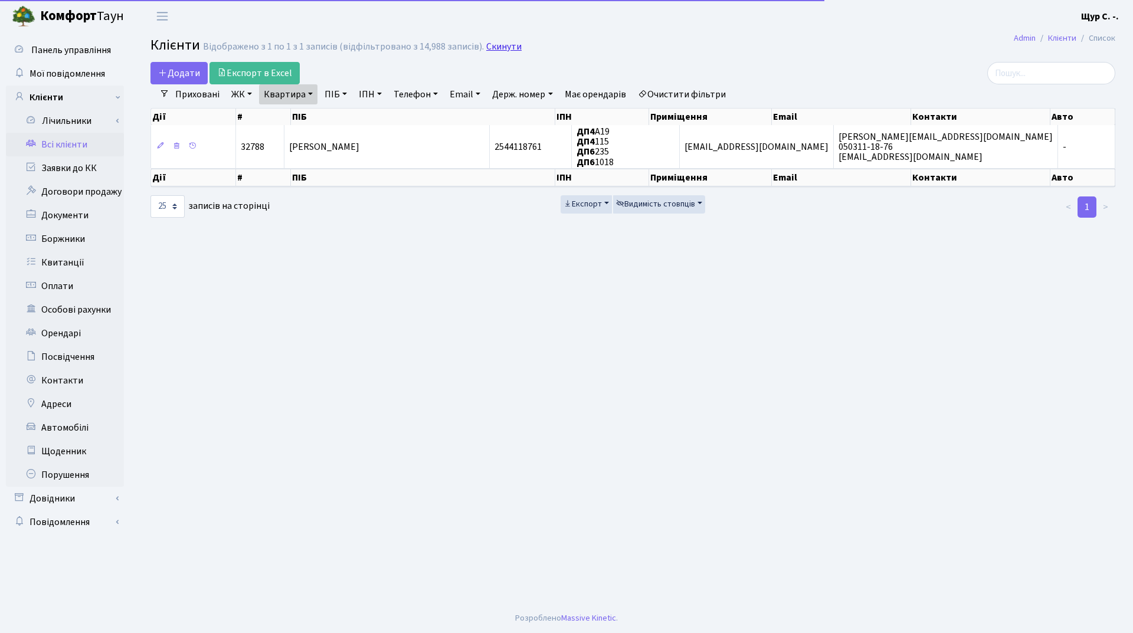
click at [502, 48] on link "Скинути" at bounding box center [503, 46] width 35 height 11
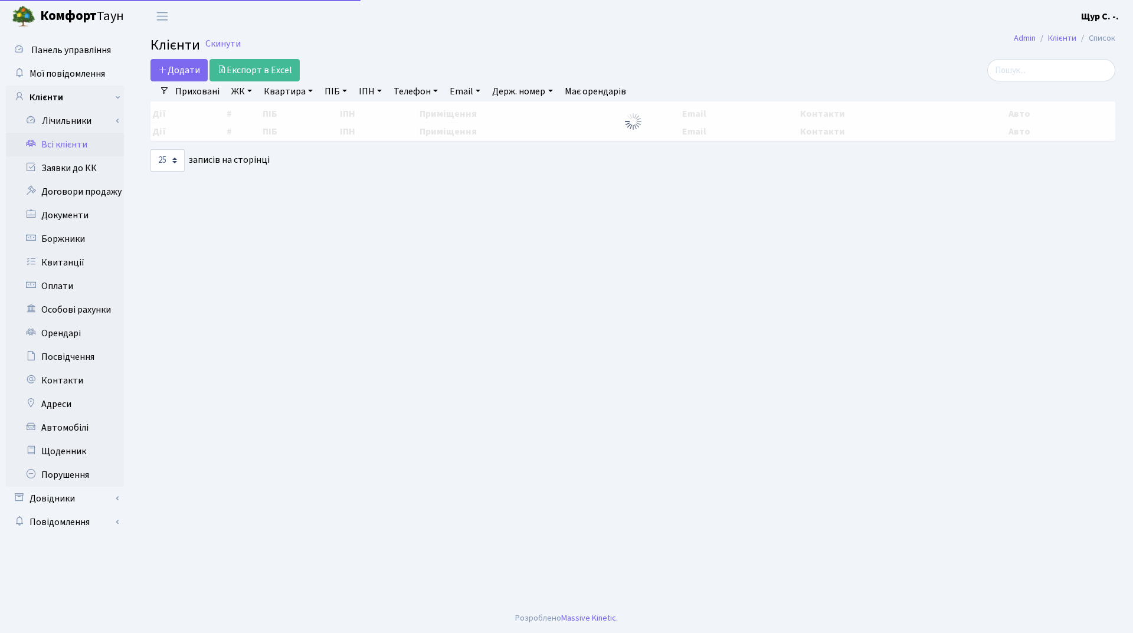
select select "25"
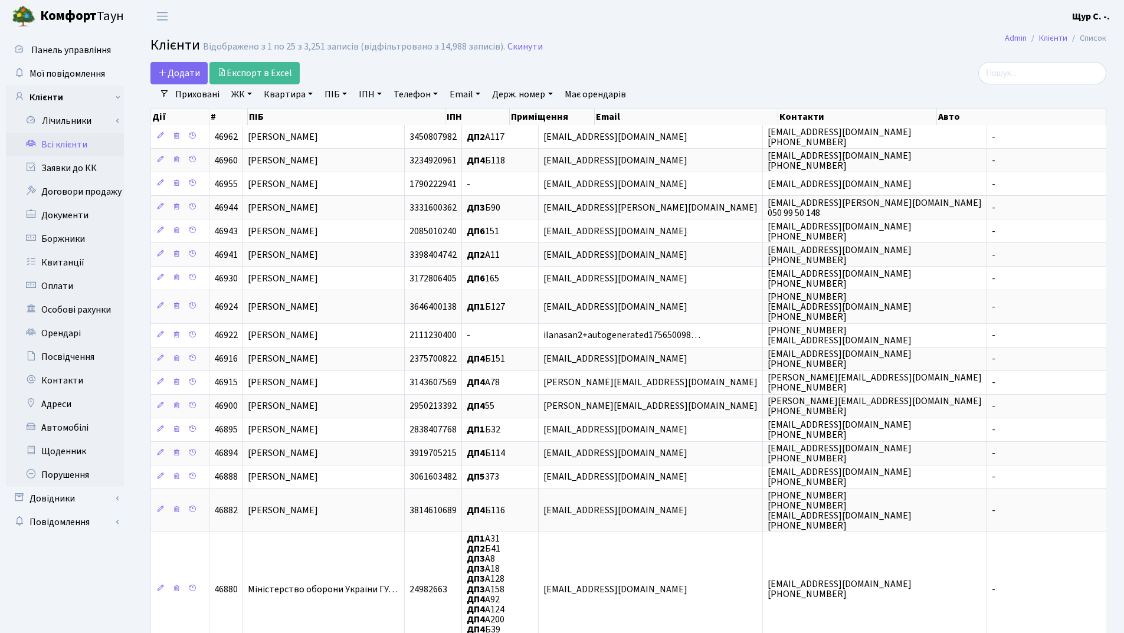
click at [286, 94] on link "Квартира" at bounding box center [288, 94] width 58 height 20
type input "б69"
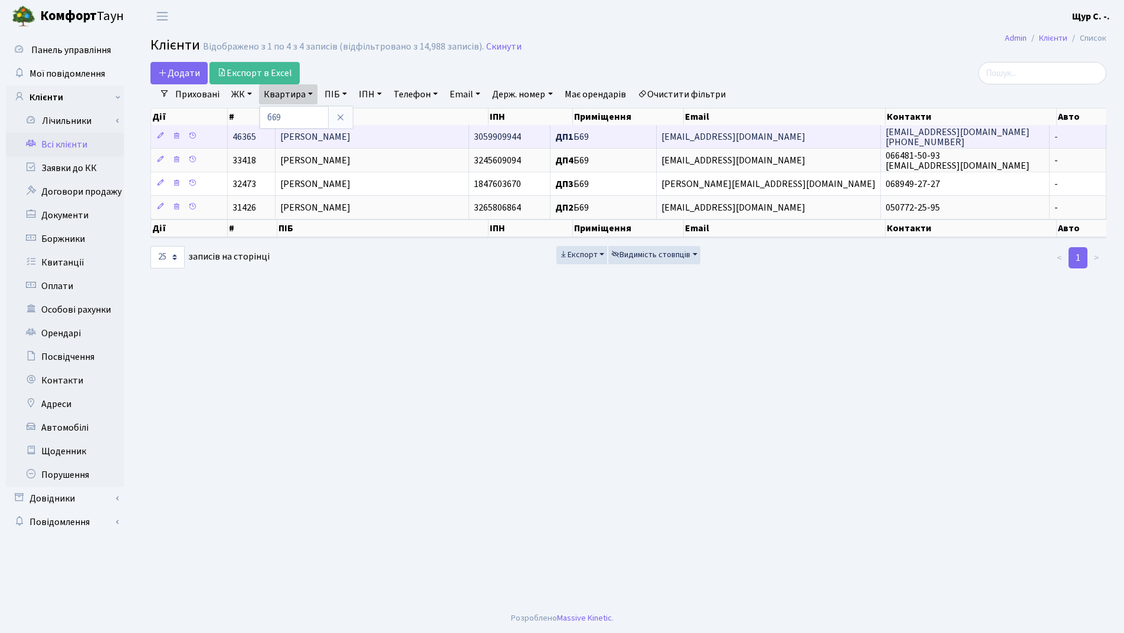
click at [316, 140] on span "Стефанюк Галина Василівна" at bounding box center [315, 136] width 70 height 13
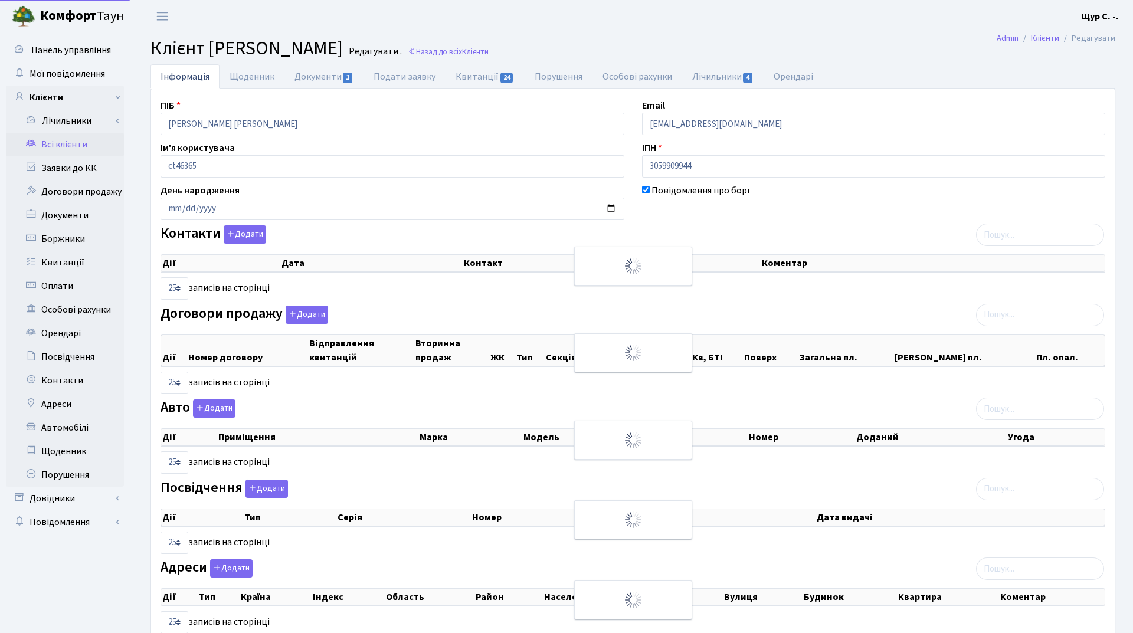
select select "25"
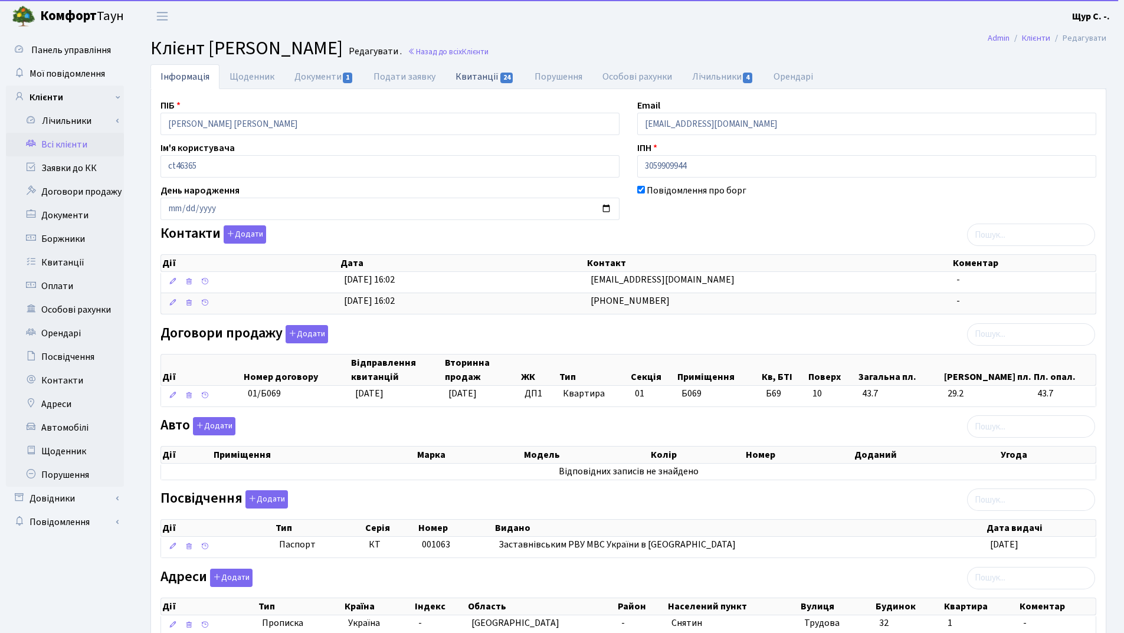
click at [483, 80] on link "Квитанції 24" at bounding box center [485, 76] width 79 height 24
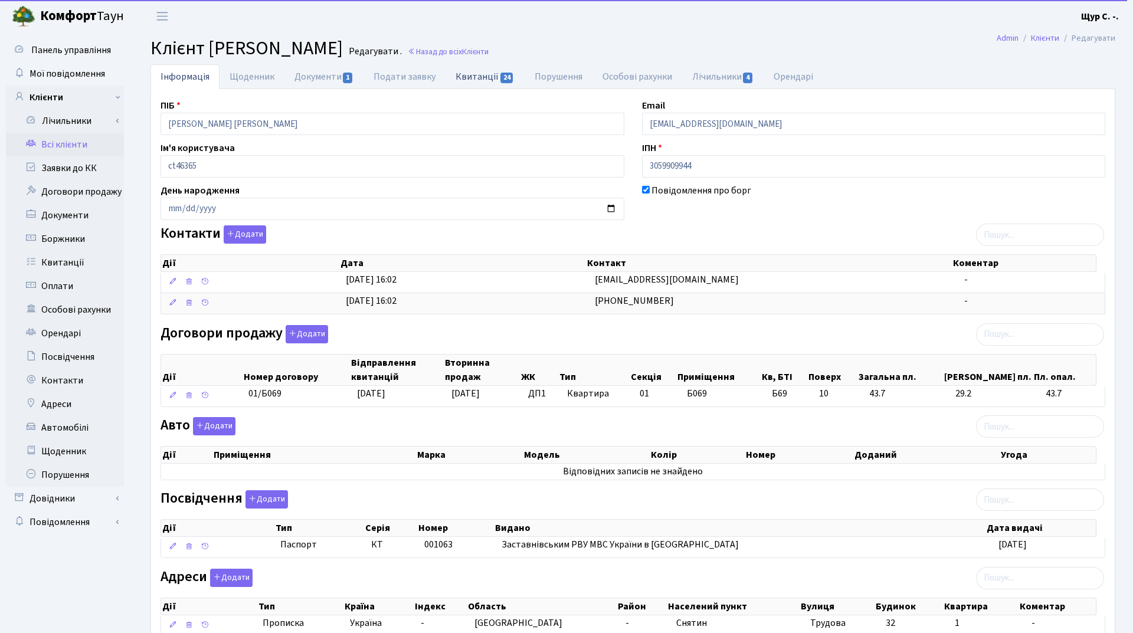
select select "25"
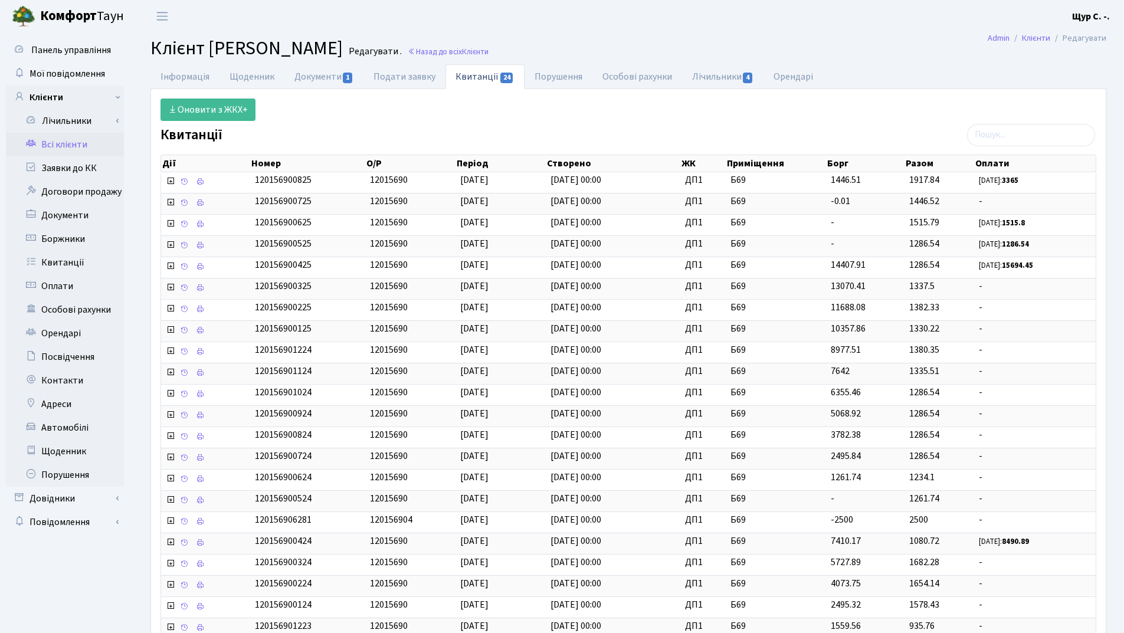
click at [68, 142] on link "Всі клієнти" at bounding box center [65, 145] width 118 height 24
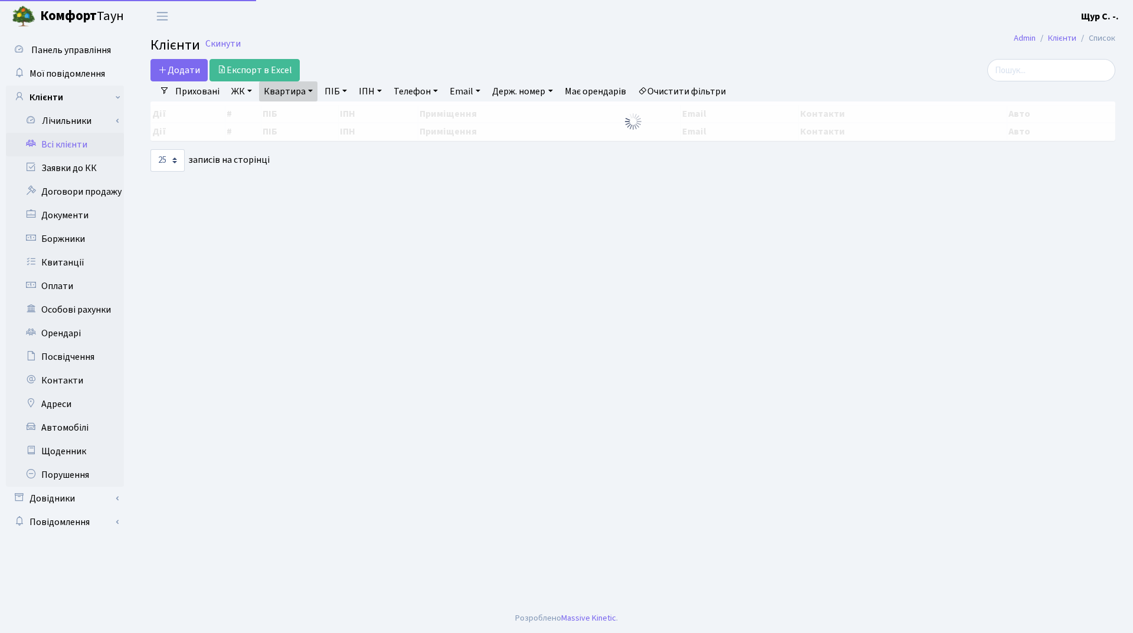
select select "25"
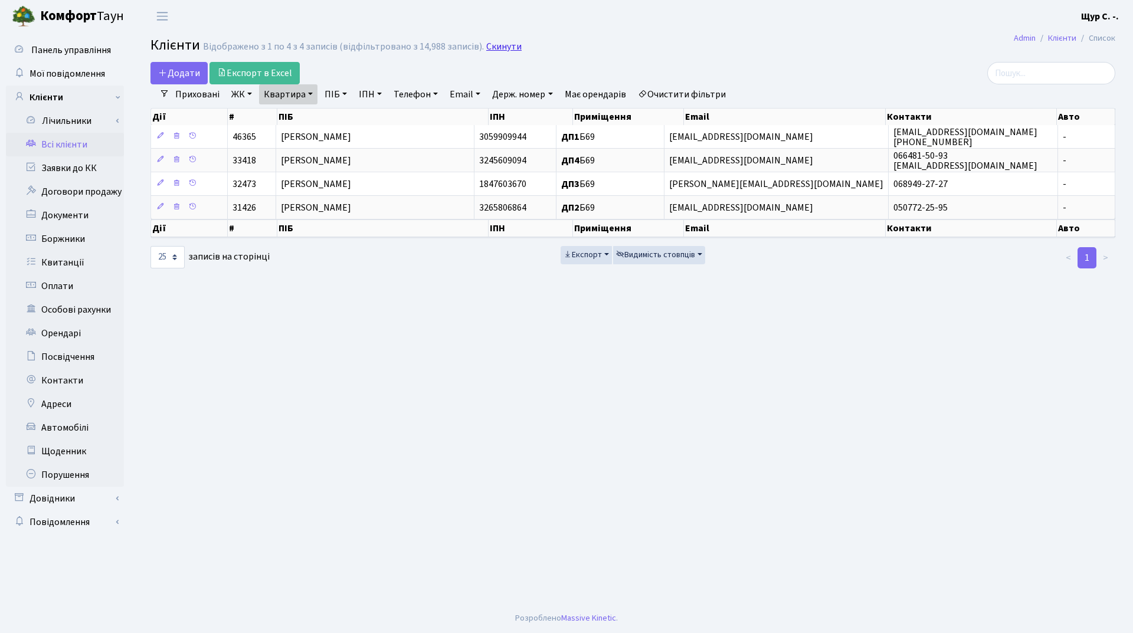
click at [496, 48] on link "Скинути" at bounding box center [503, 46] width 35 height 11
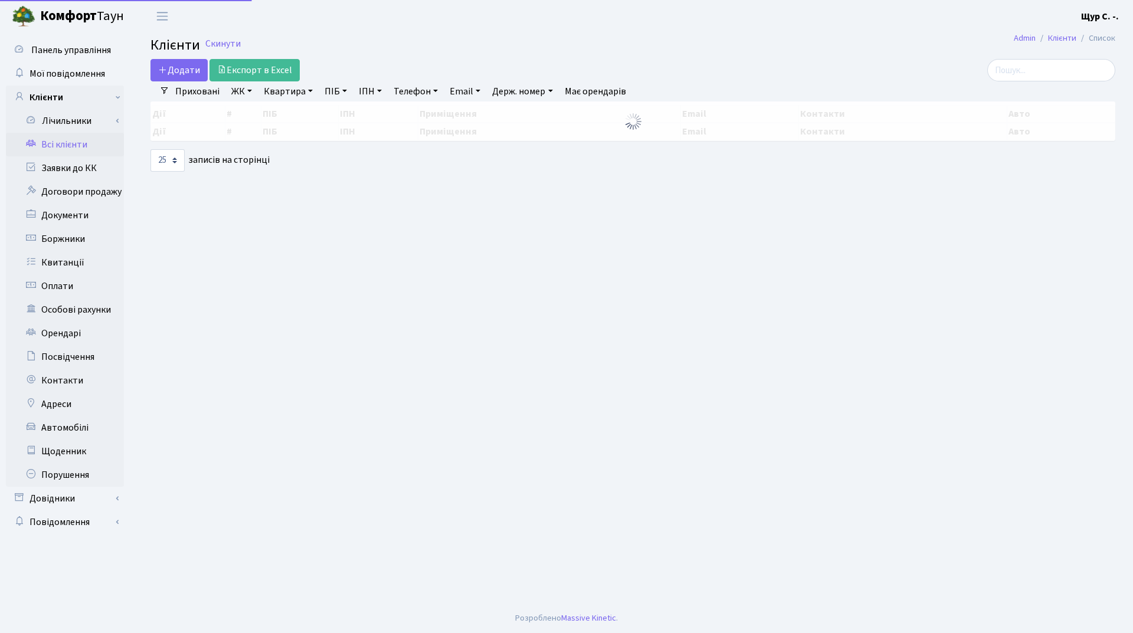
select select "25"
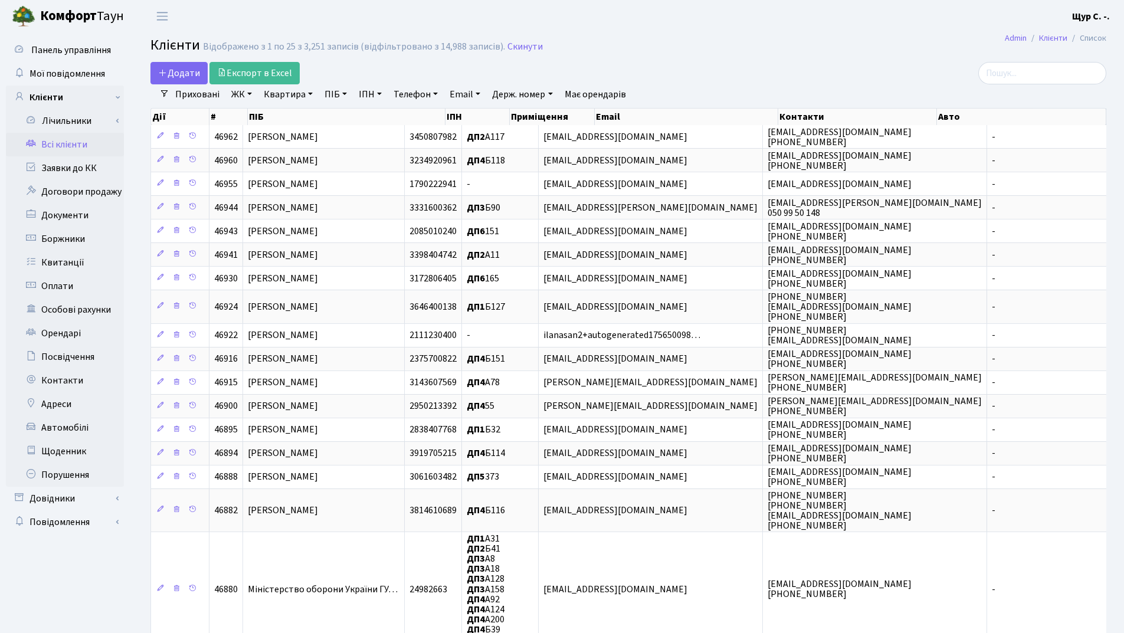
click at [292, 95] on link "Квартира" at bounding box center [288, 94] width 58 height 20
type input "168"
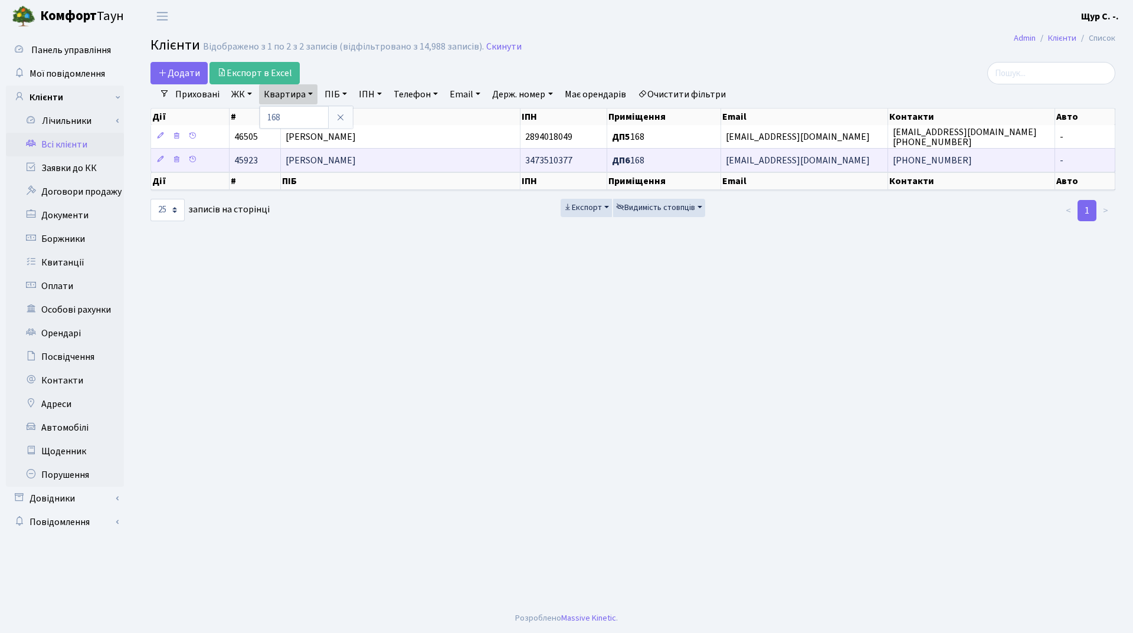
click at [314, 164] on span "Коваленко Едгар Миколайович" at bounding box center [321, 160] width 70 height 13
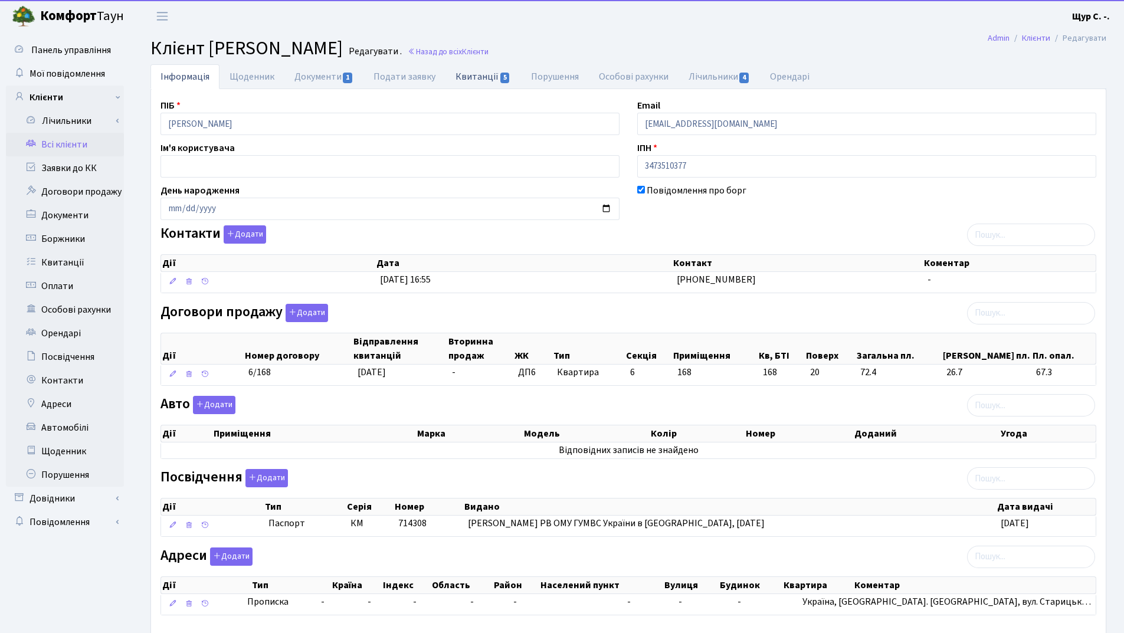
click at [477, 71] on link "Квитанції 5" at bounding box center [483, 76] width 75 height 24
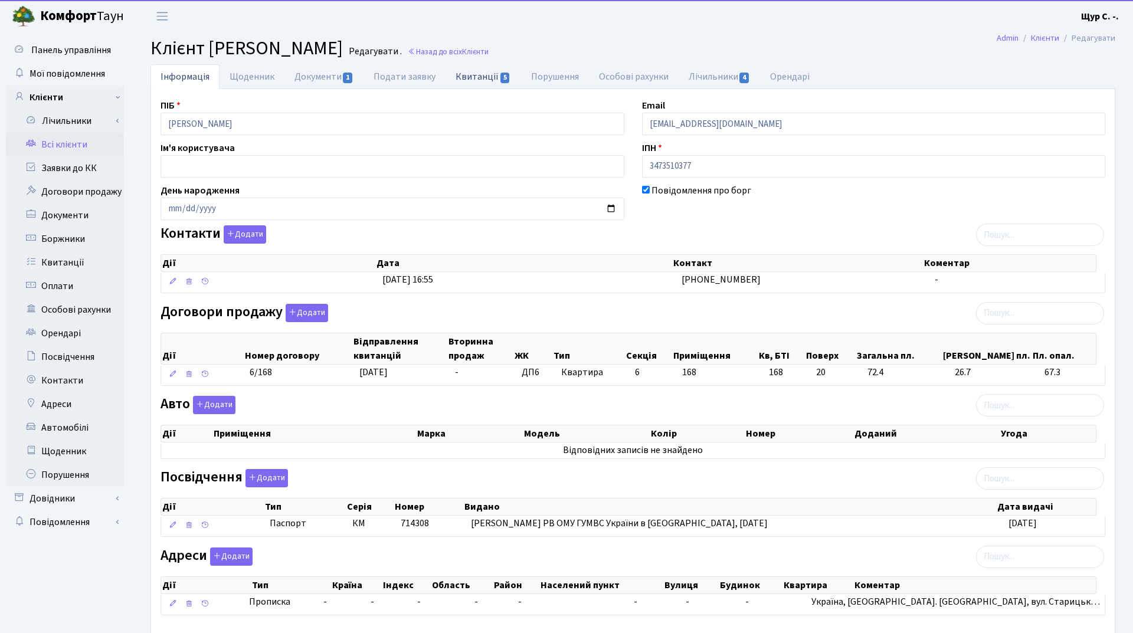
select select "25"
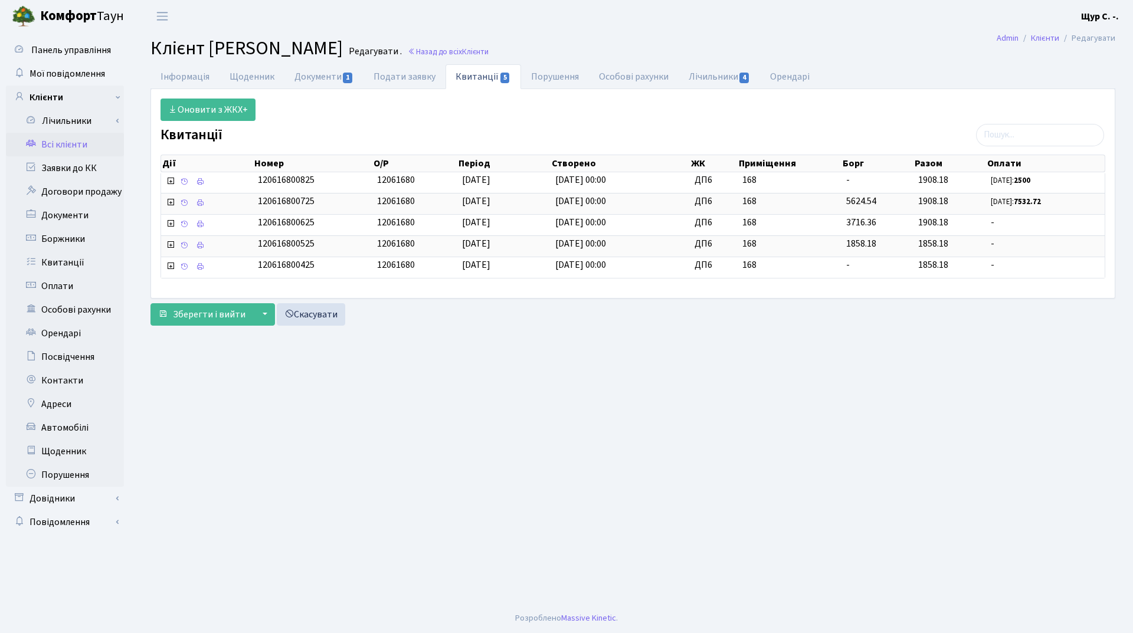
click at [70, 143] on link "Всі клієнти" at bounding box center [65, 145] width 118 height 24
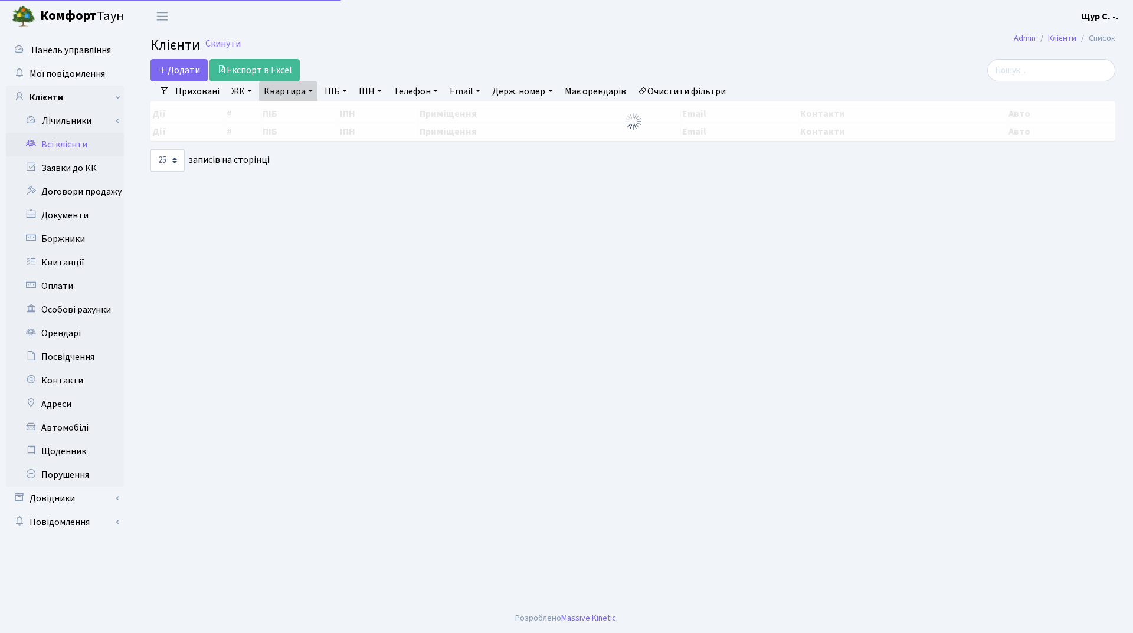
select select "25"
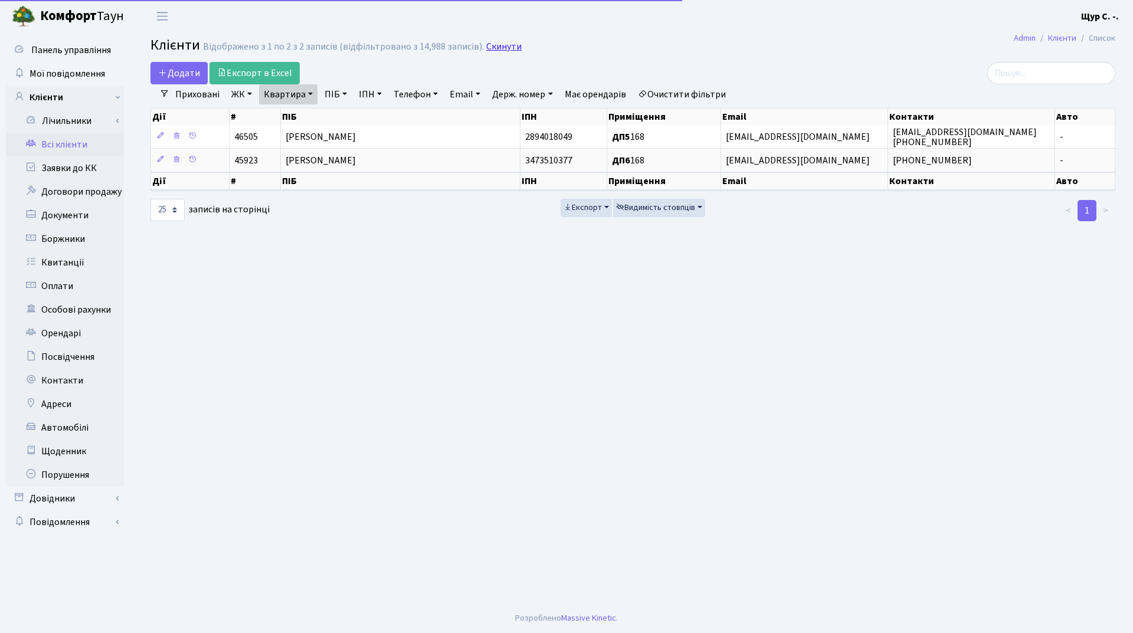
click at [496, 42] on link "Скинути" at bounding box center [503, 46] width 35 height 11
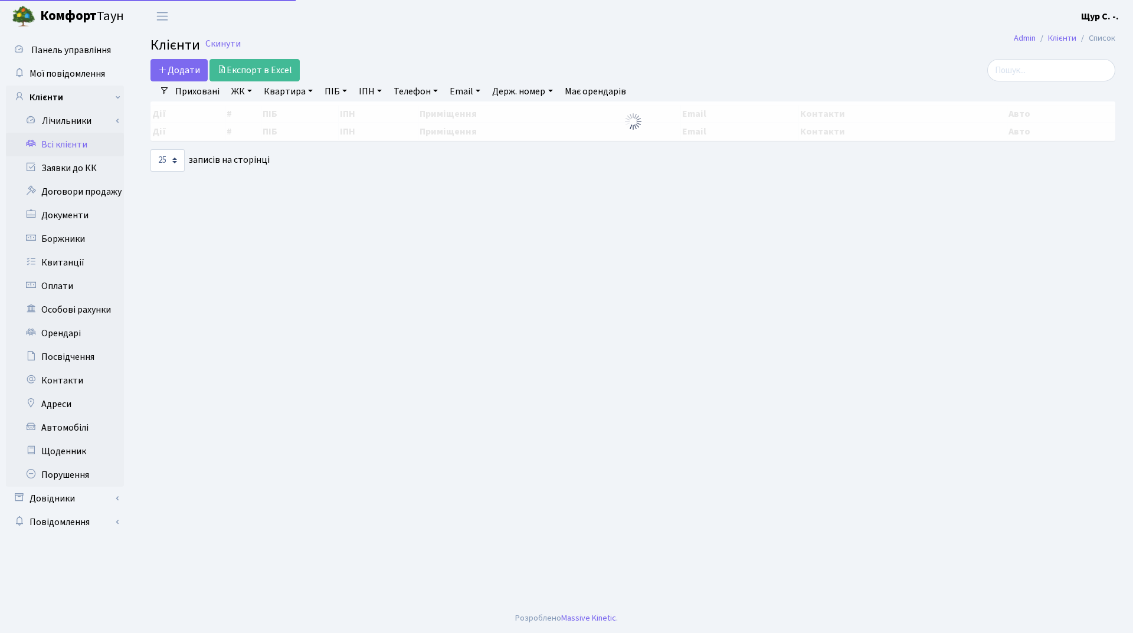
select select "25"
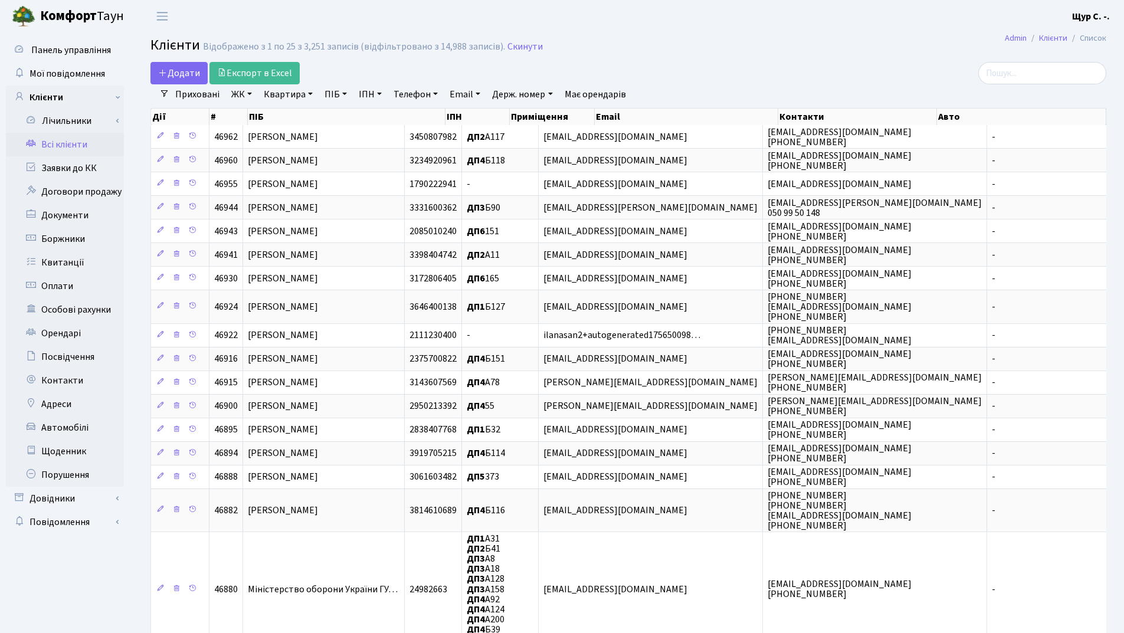
click at [283, 96] on link "Квартира" at bounding box center [288, 94] width 58 height 20
type input "1055"
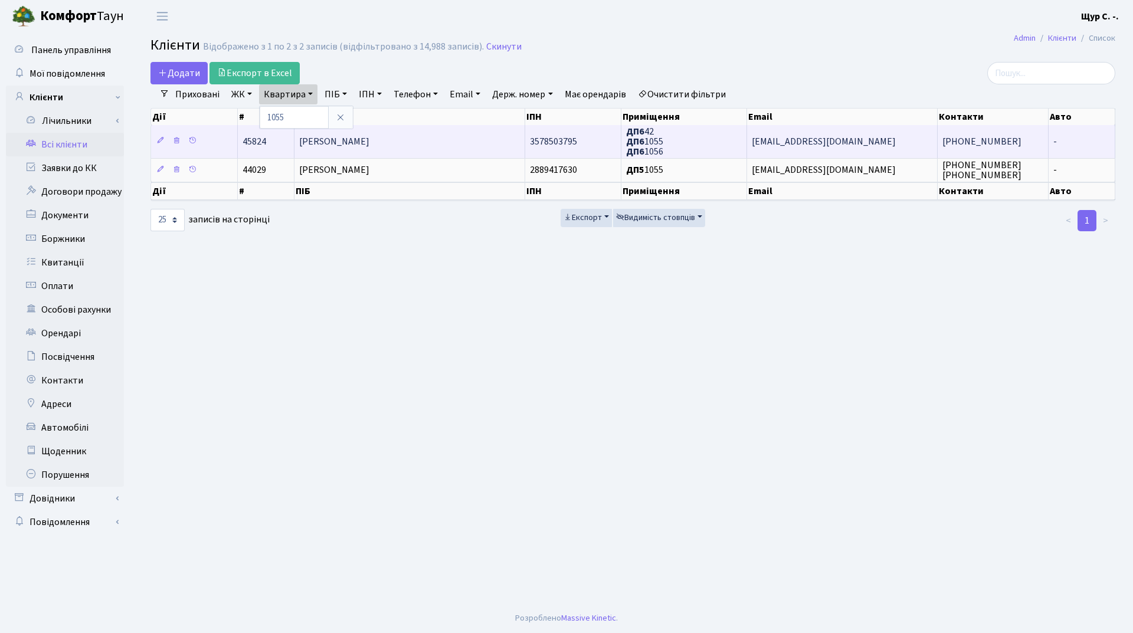
click at [357, 142] on span "[PERSON_NAME]" at bounding box center [334, 141] width 70 height 13
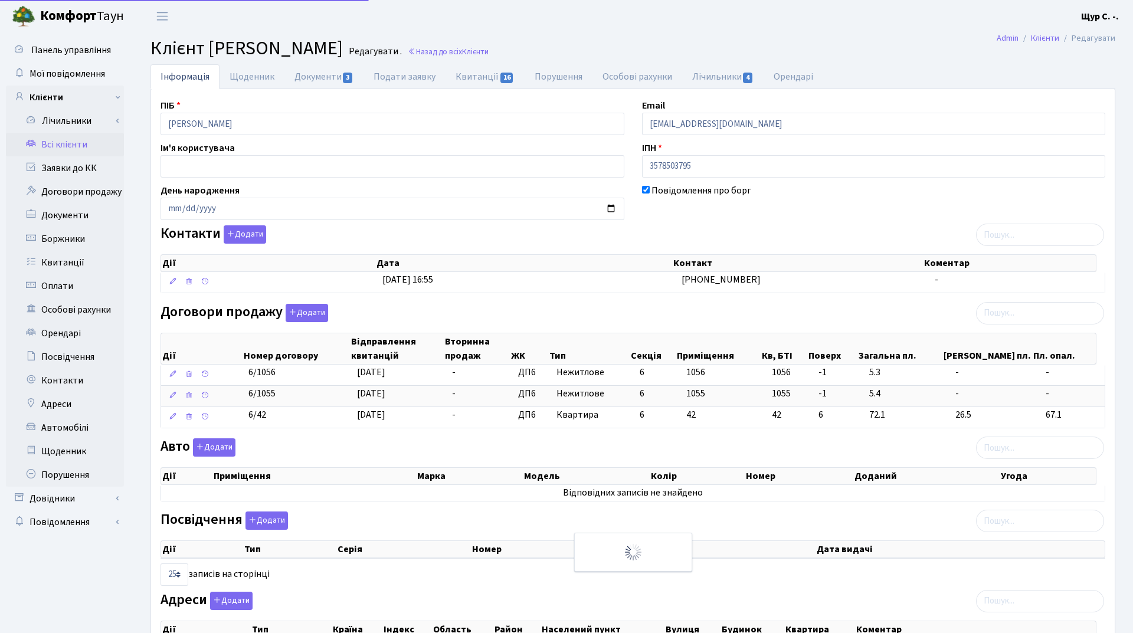
select select "25"
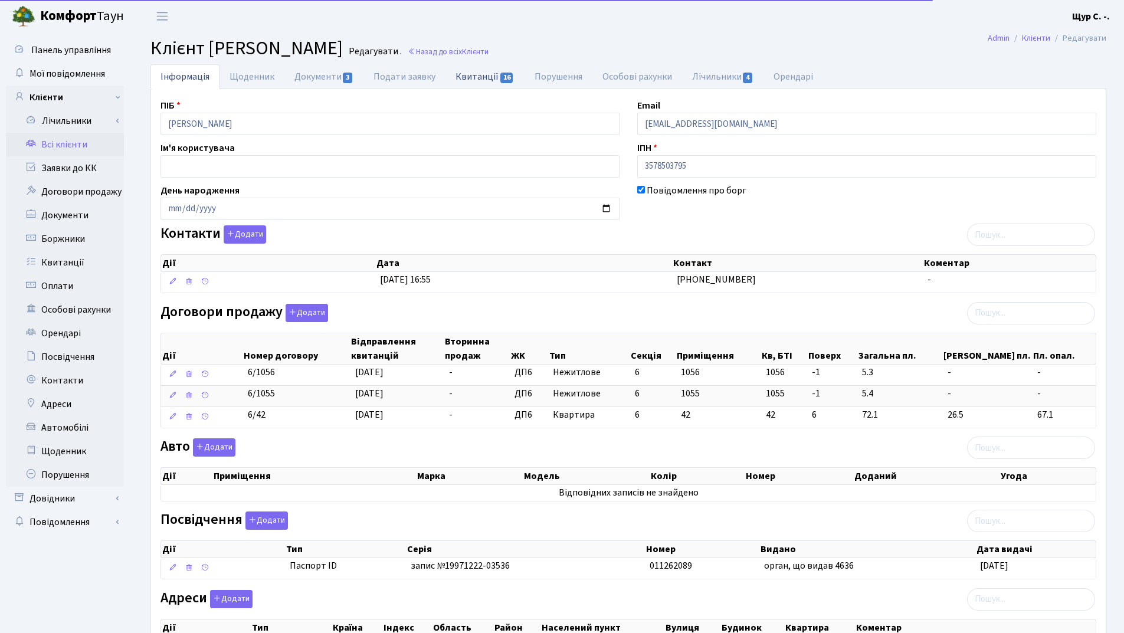
click at [481, 76] on link "Квитанції 16" at bounding box center [485, 76] width 79 height 24
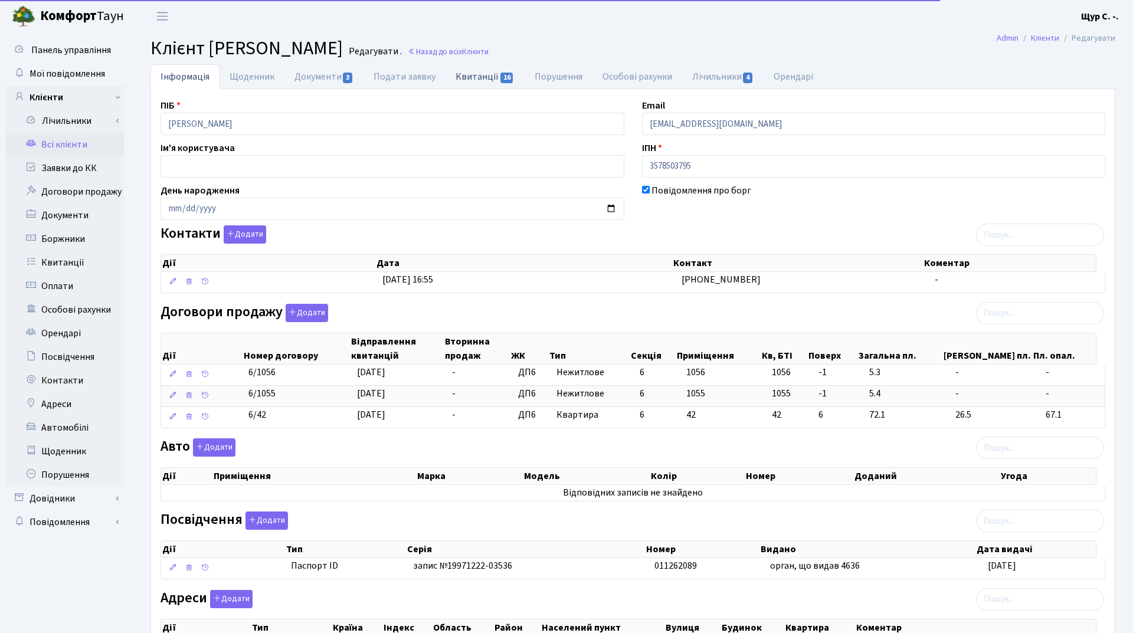
select select "25"
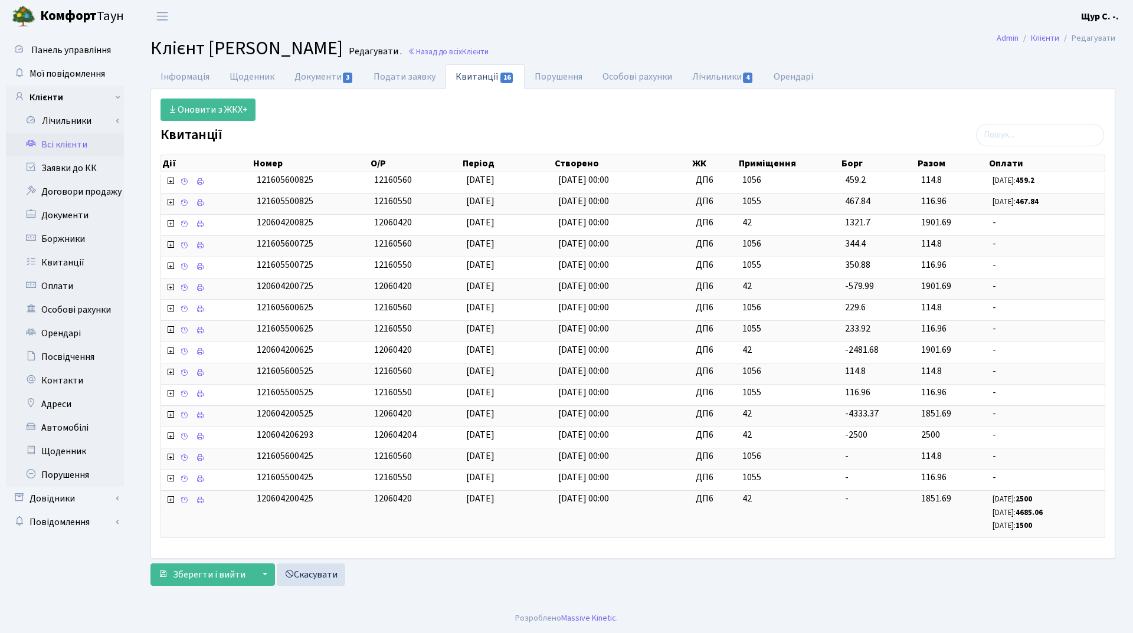
click at [72, 147] on link "Всі клієнти" at bounding box center [65, 145] width 118 height 24
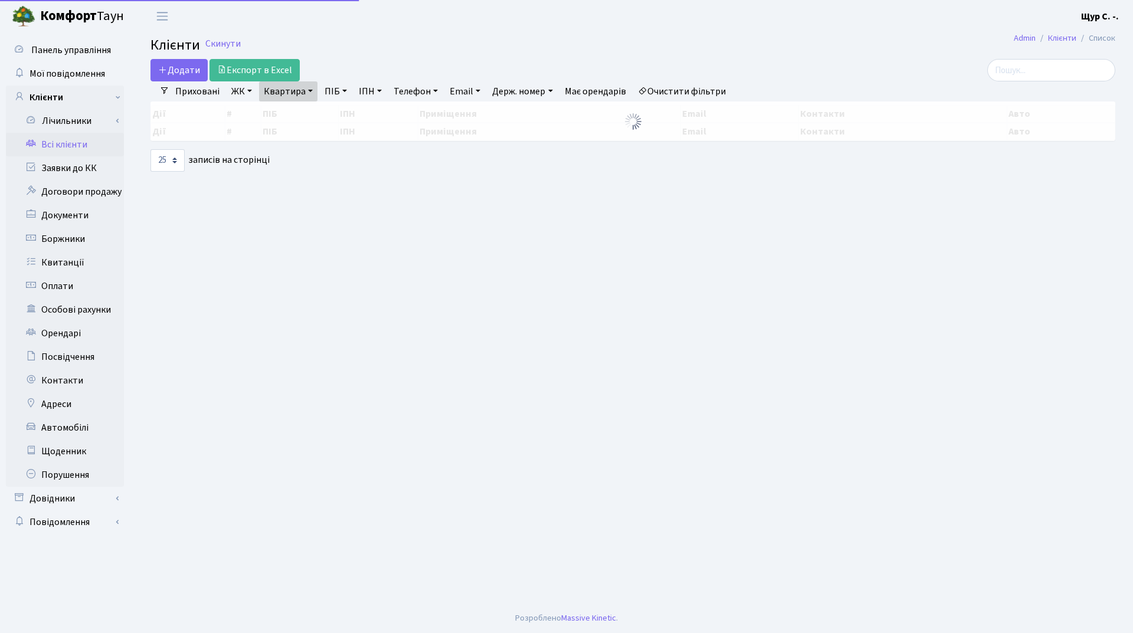
select select "25"
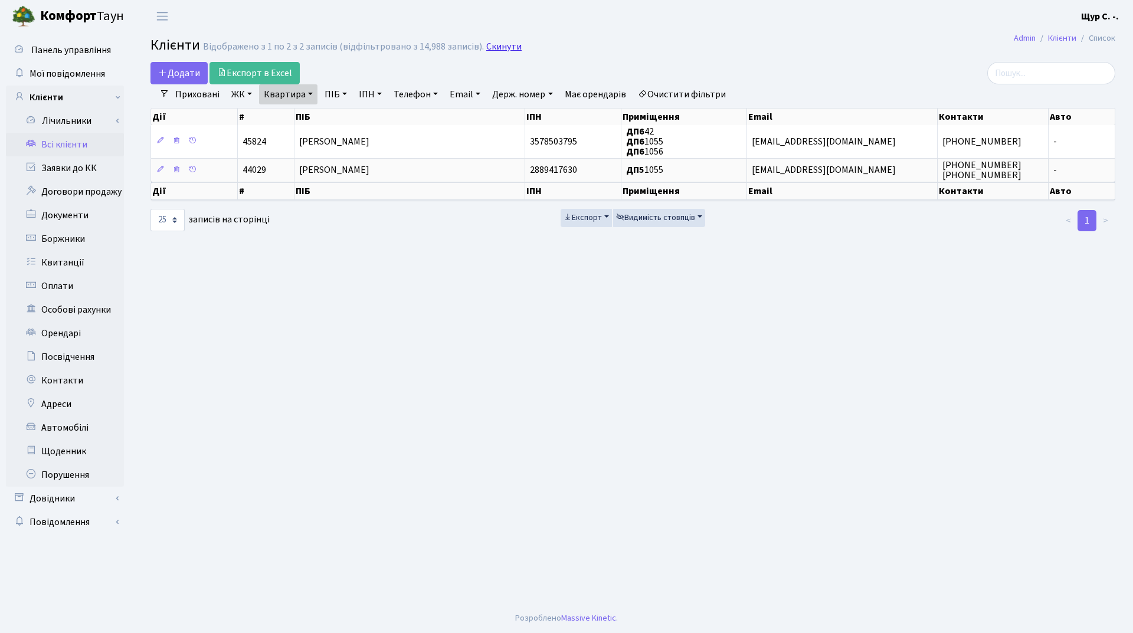
click at [498, 46] on link "Скинути" at bounding box center [503, 46] width 35 height 11
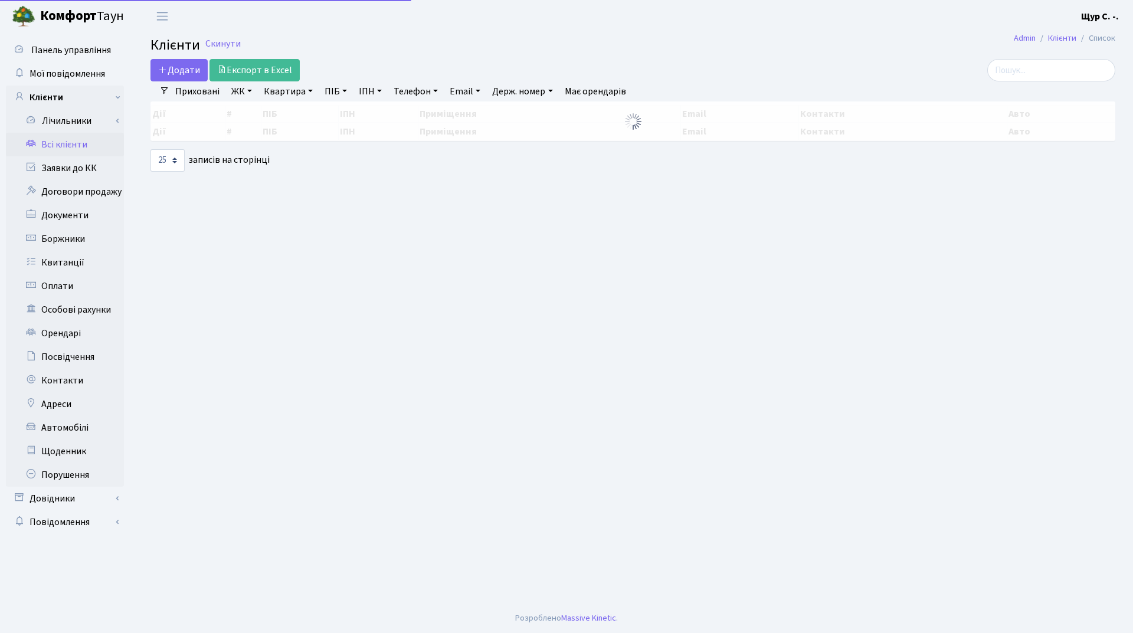
select select "25"
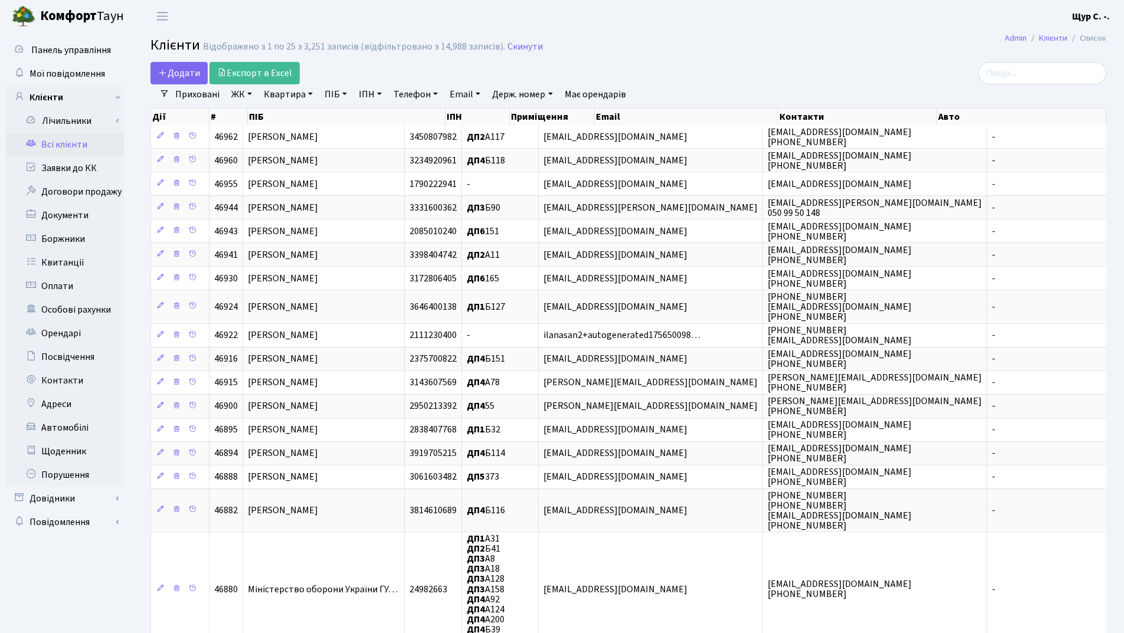
click at [294, 89] on link "Квартира" at bounding box center [288, 94] width 58 height 20
type input "379"
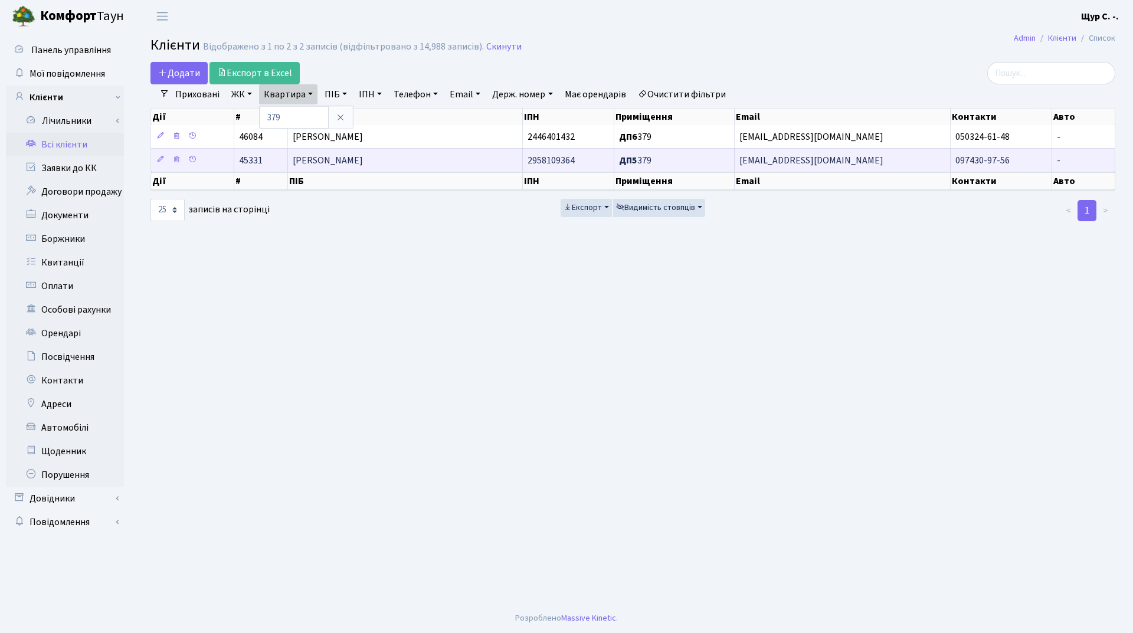
click at [310, 156] on span "[PERSON_NAME]" at bounding box center [328, 160] width 70 height 13
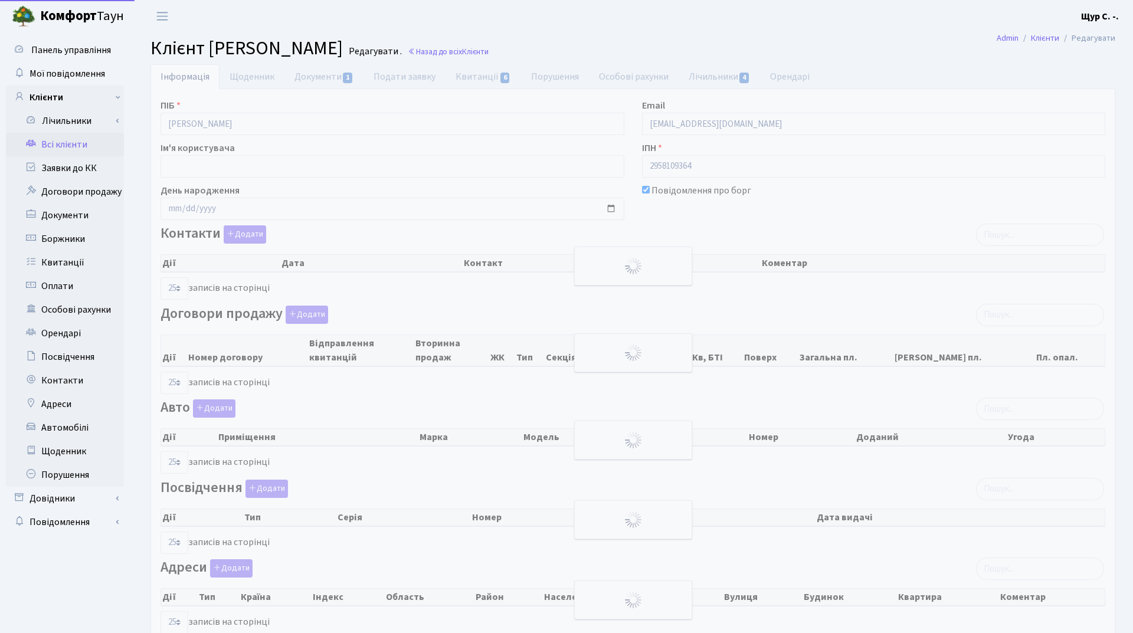
select select "25"
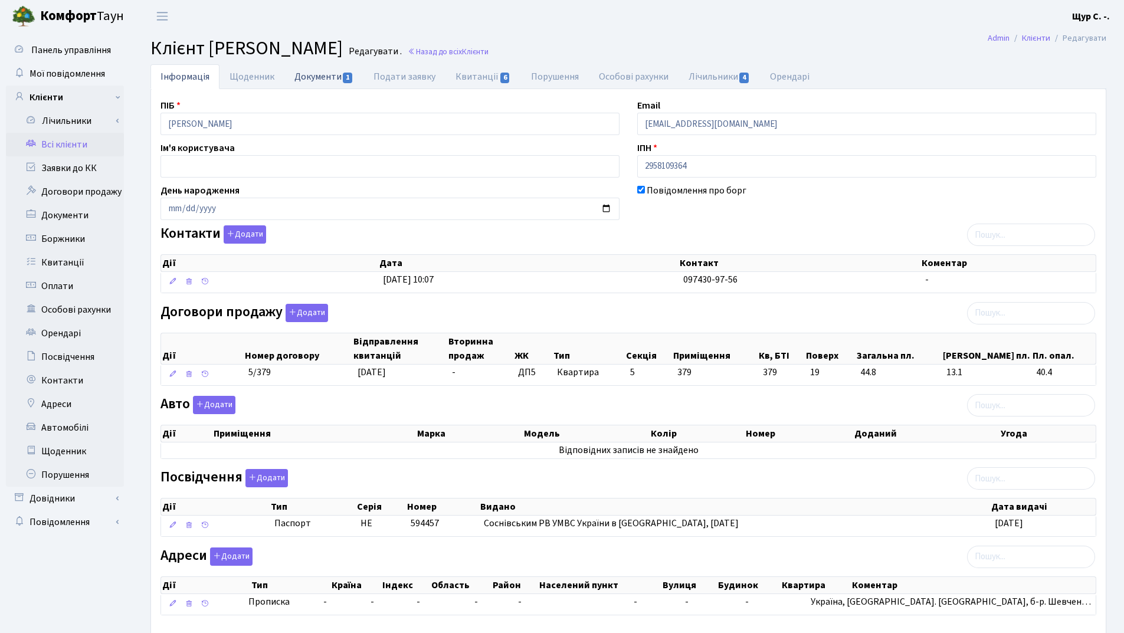
click at [309, 74] on link "Документи 1" at bounding box center [324, 76] width 79 height 24
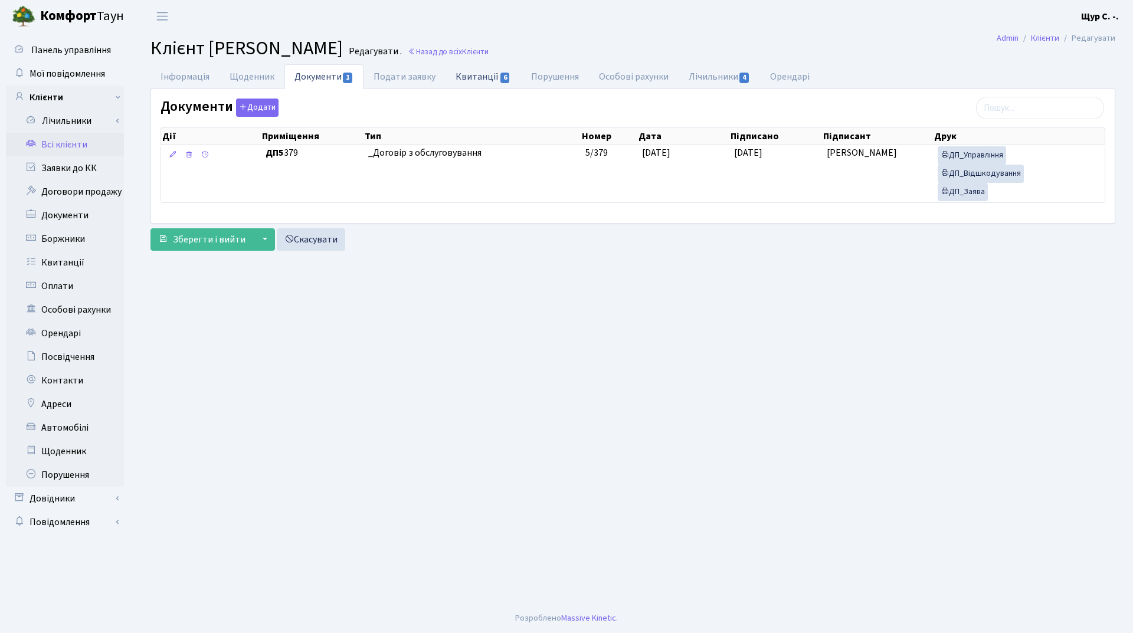
click at [470, 77] on link "Квитанції 6" at bounding box center [483, 76] width 75 height 24
select select "25"
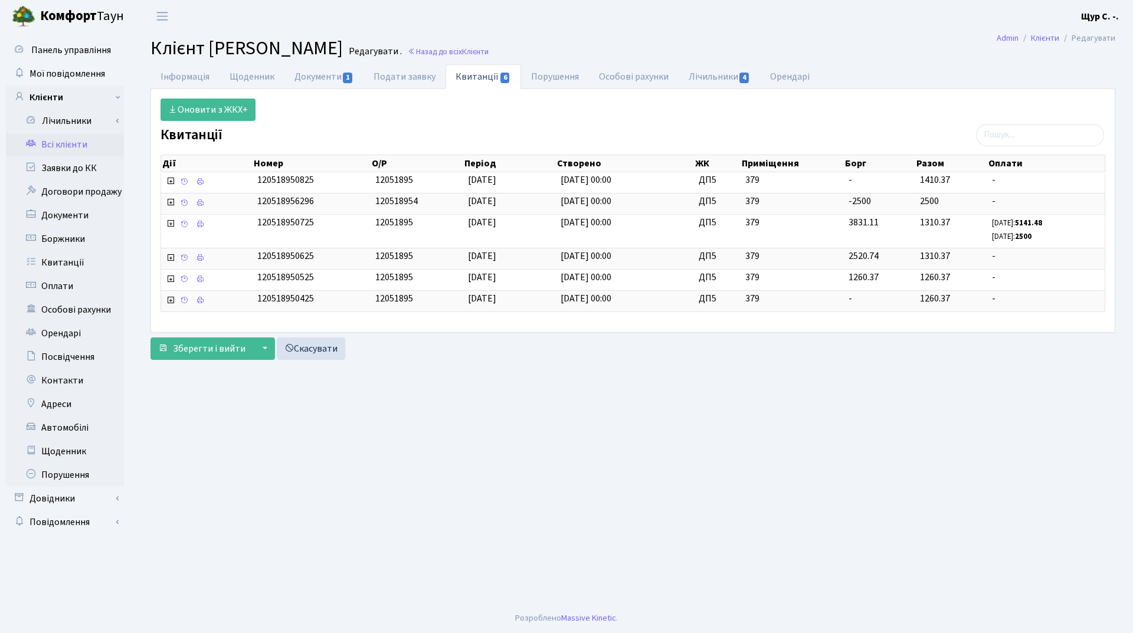
click at [59, 142] on link "Всі клієнти" at bounding box center [65, 145] width 118 height 24
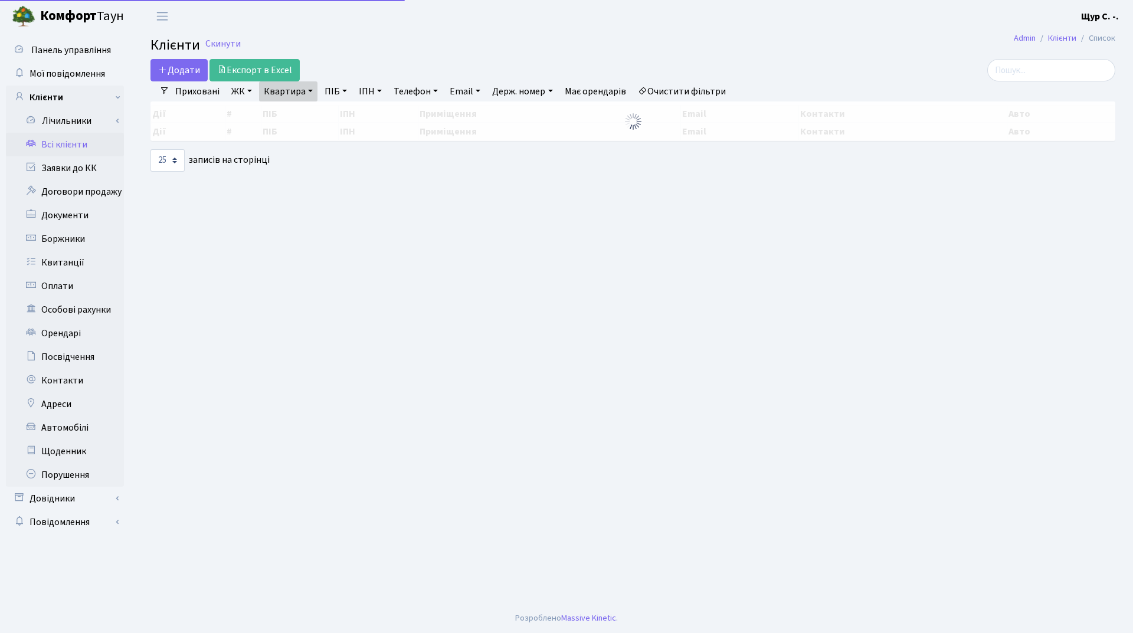
select select "25"
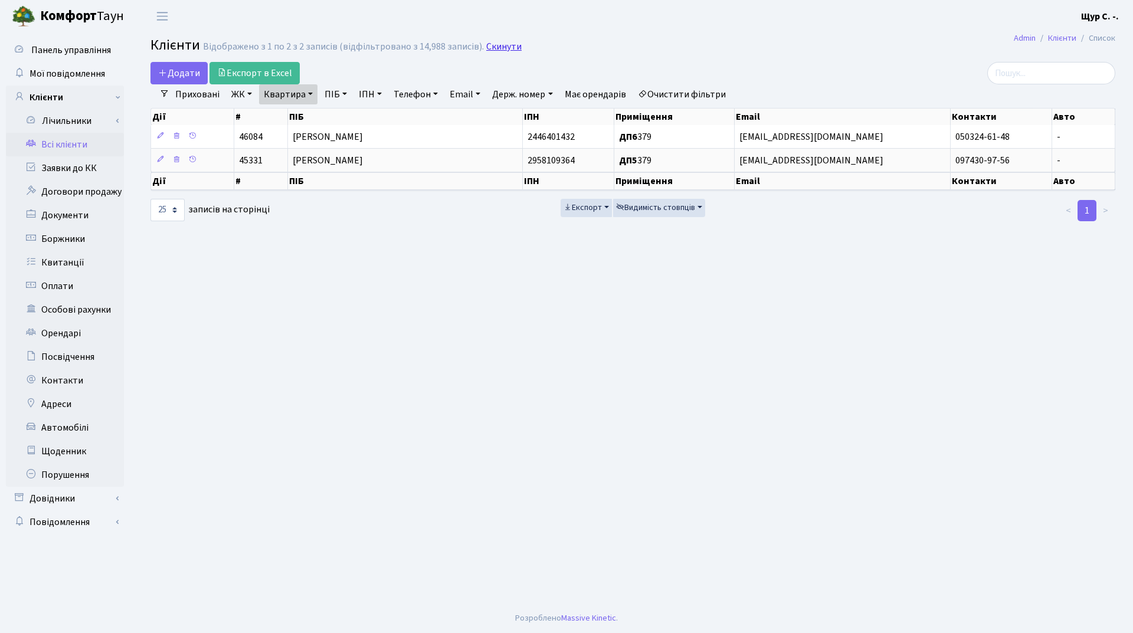
click at [503, 48] on link "Скинути" at bounding box center [503, 46] width 35 height 11
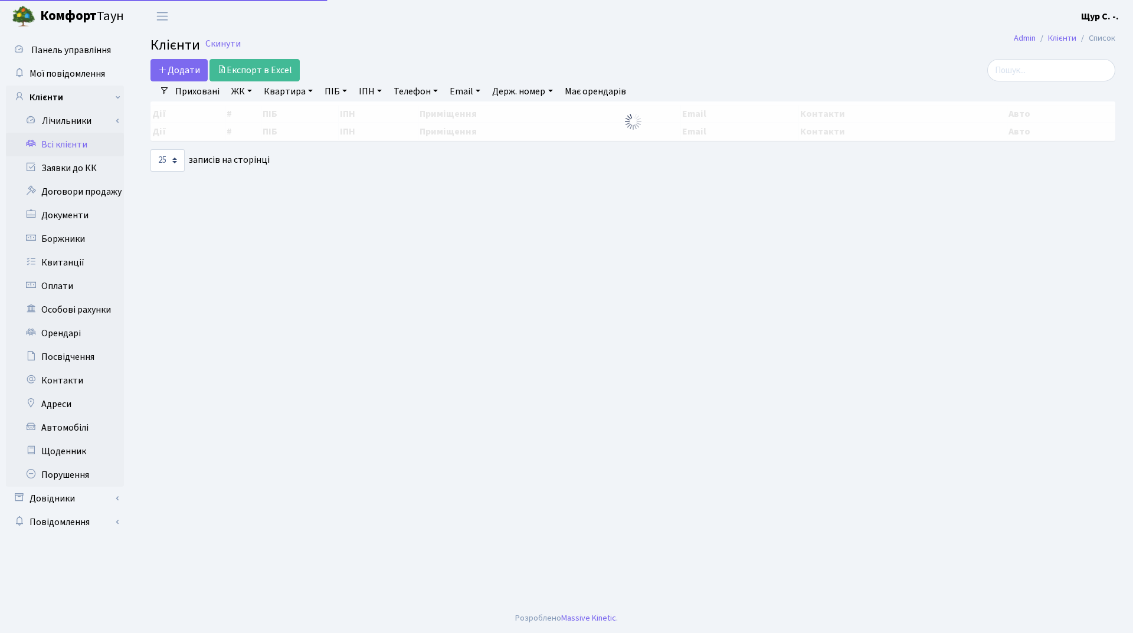
select select "25"
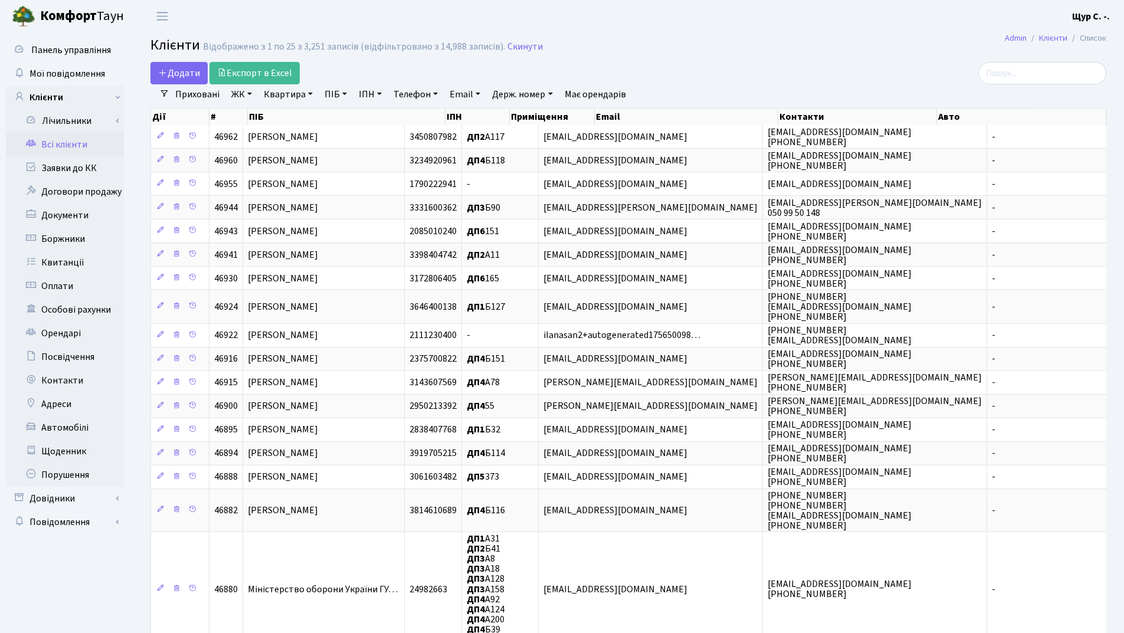
click at [273, 91] on link "Квартира" at bounding box center [288, 94] width 58 height 20
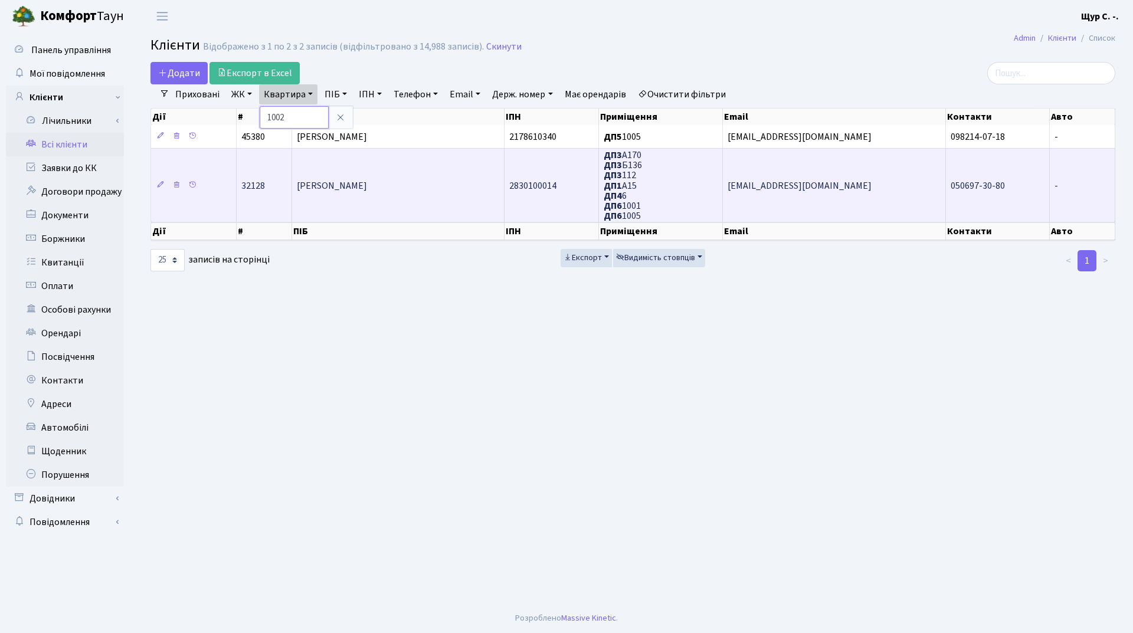
type input "1002"
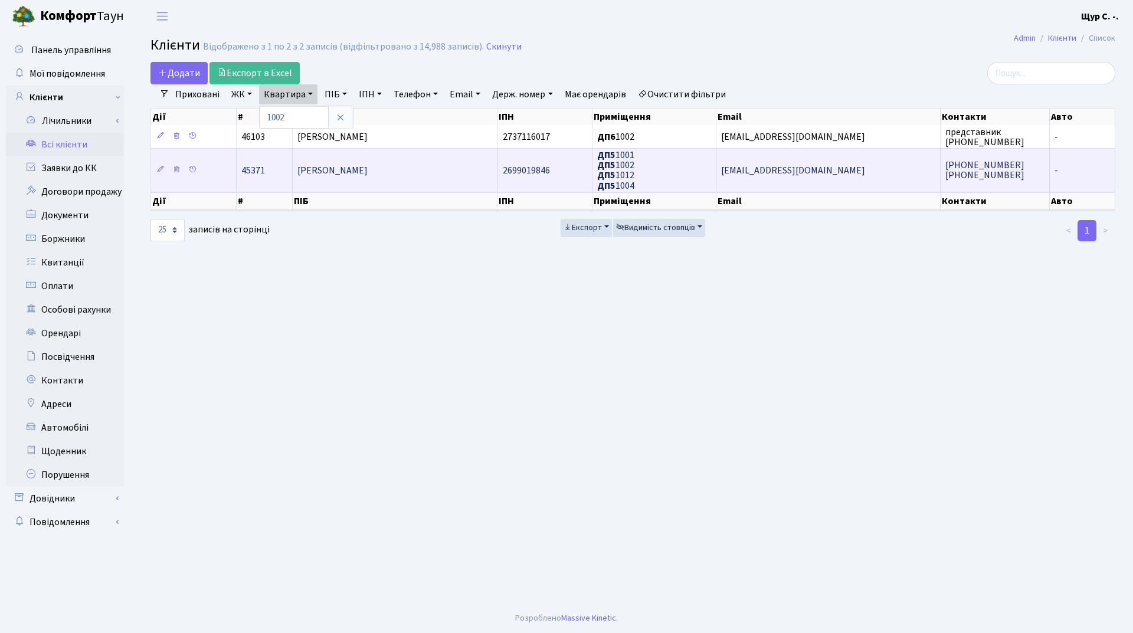
click at [322, 175] on span "[PERSON_NAME]" at bounding box center [332, 170] width 70 height 13
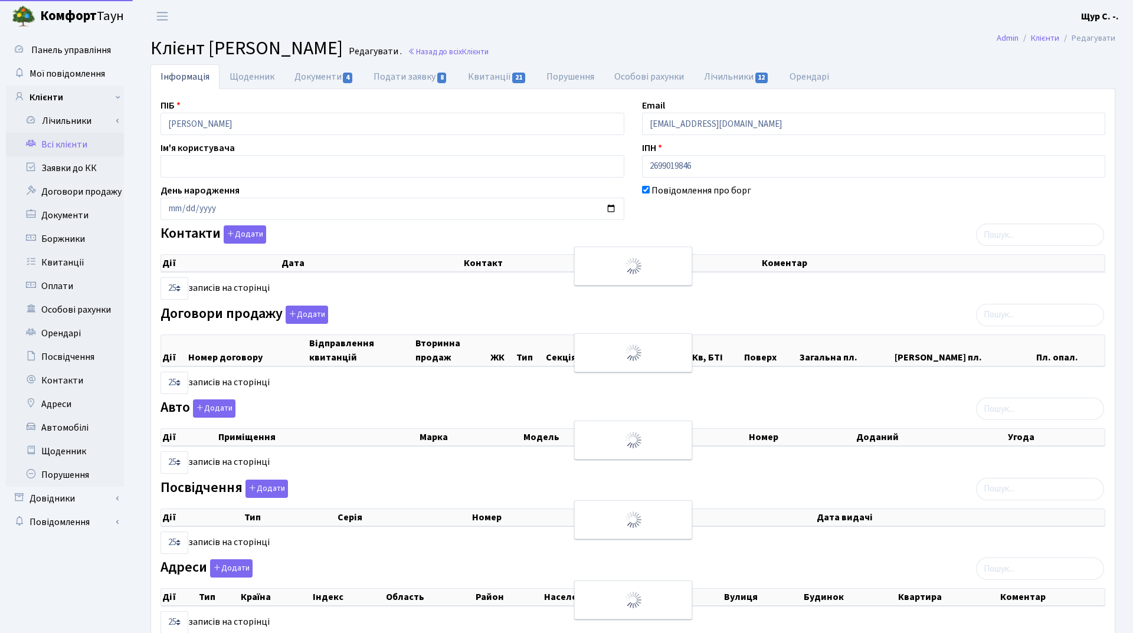
select select "25"
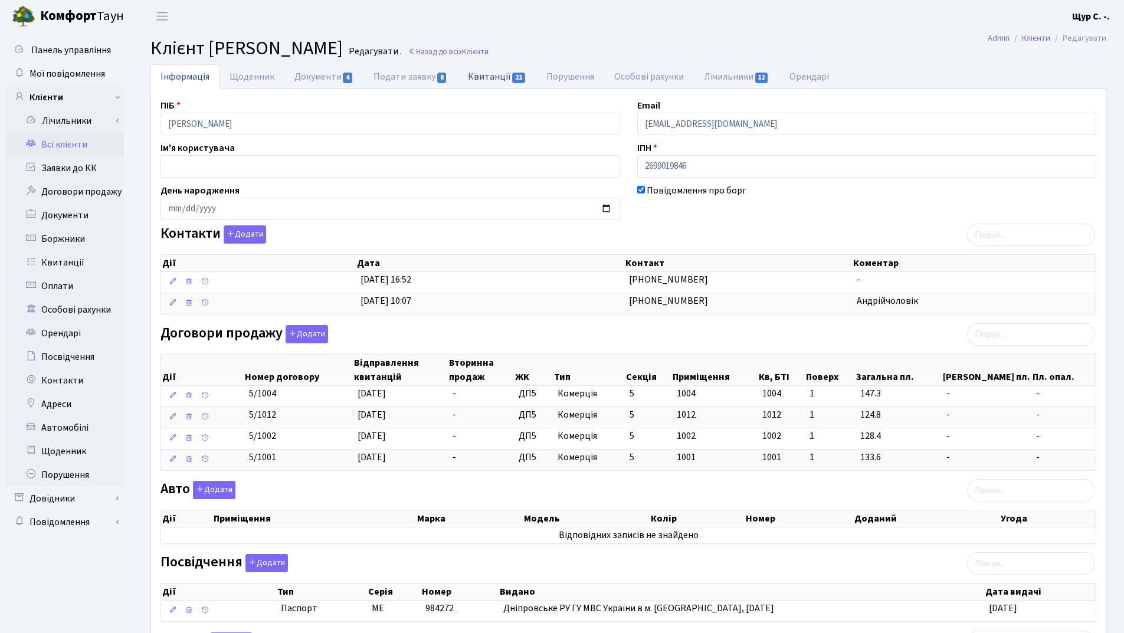
click at [498, 74] on link "Квитанції 21" at bounding box center [497, 76] width 79 height 24
select select "25"
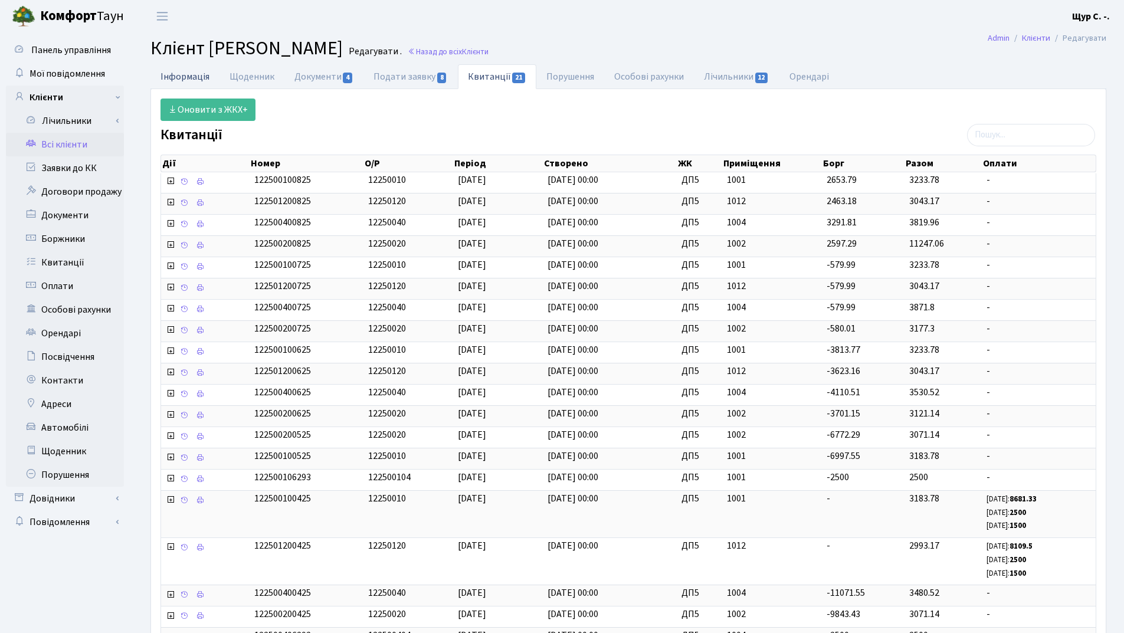
click at [198, 74] on link "Інформація" at bounding box center [185, 76] width 69 height 24
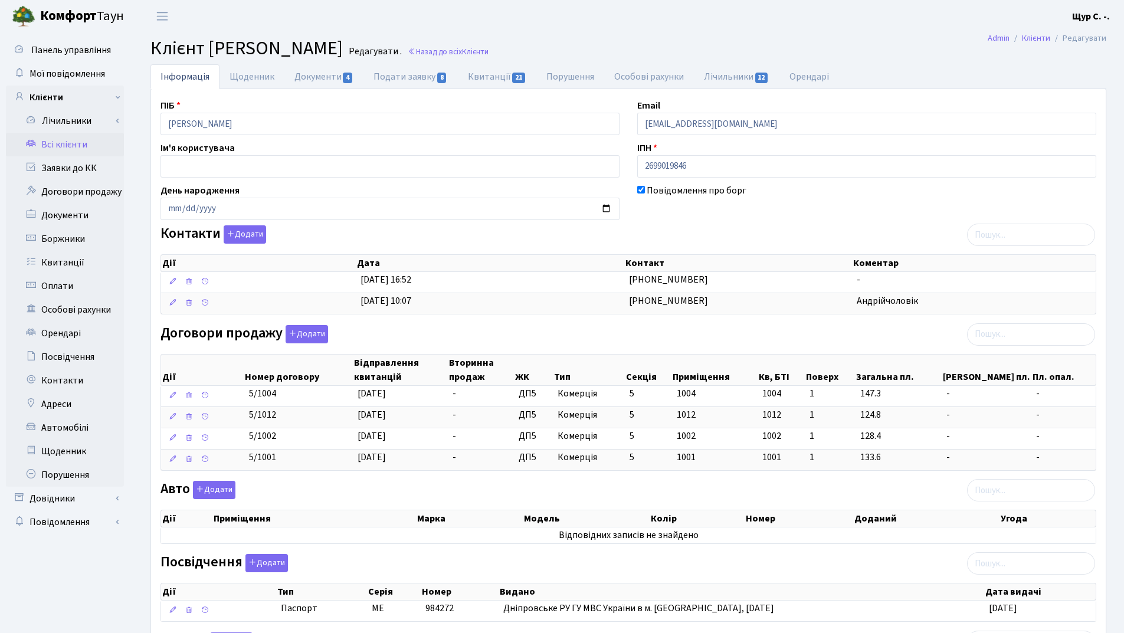
click at [87, 141] on link "Всі клієнти" at bounding box center [65, 145] width 118 height 24
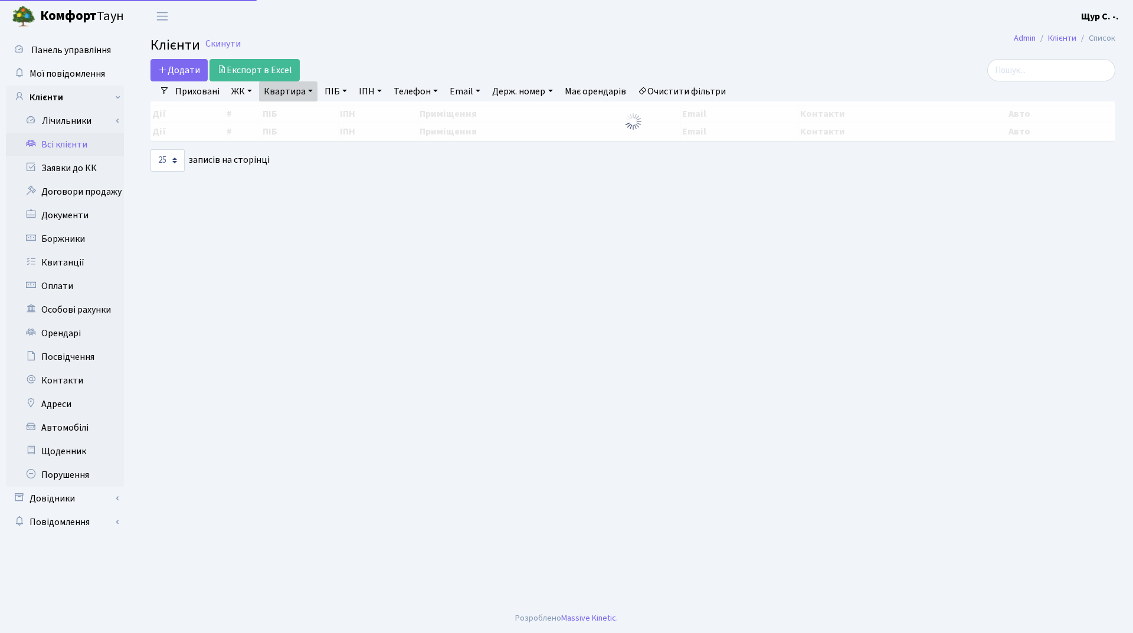
select select "25"
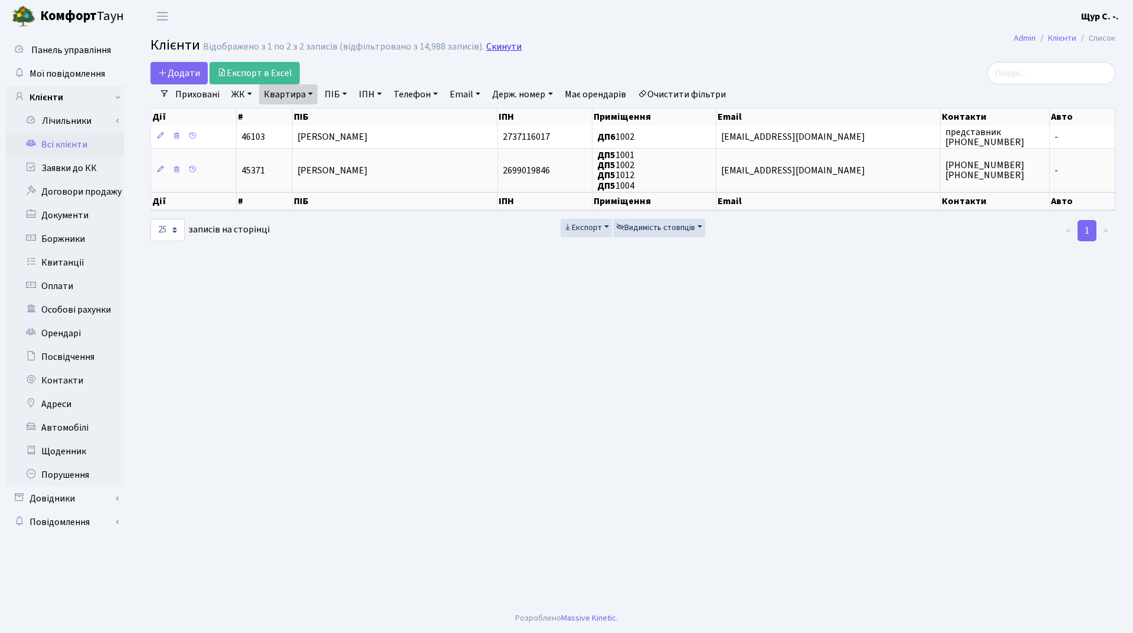
click at [512, 41] on link "Скинути" at bounding box center [503, 46] width 35 height 11
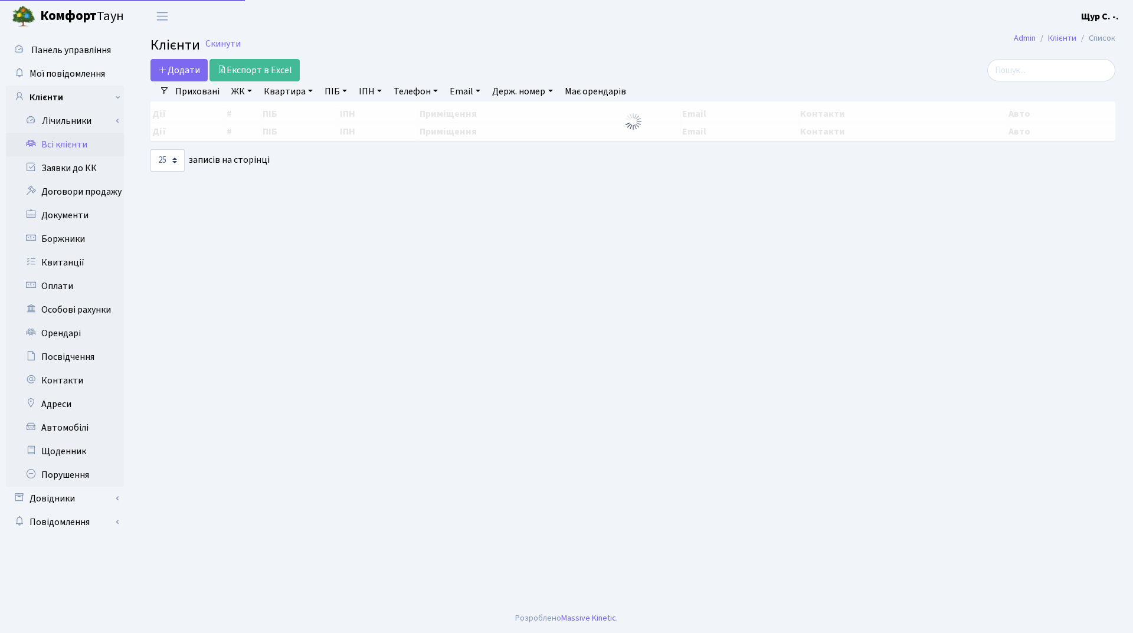
select select "25"
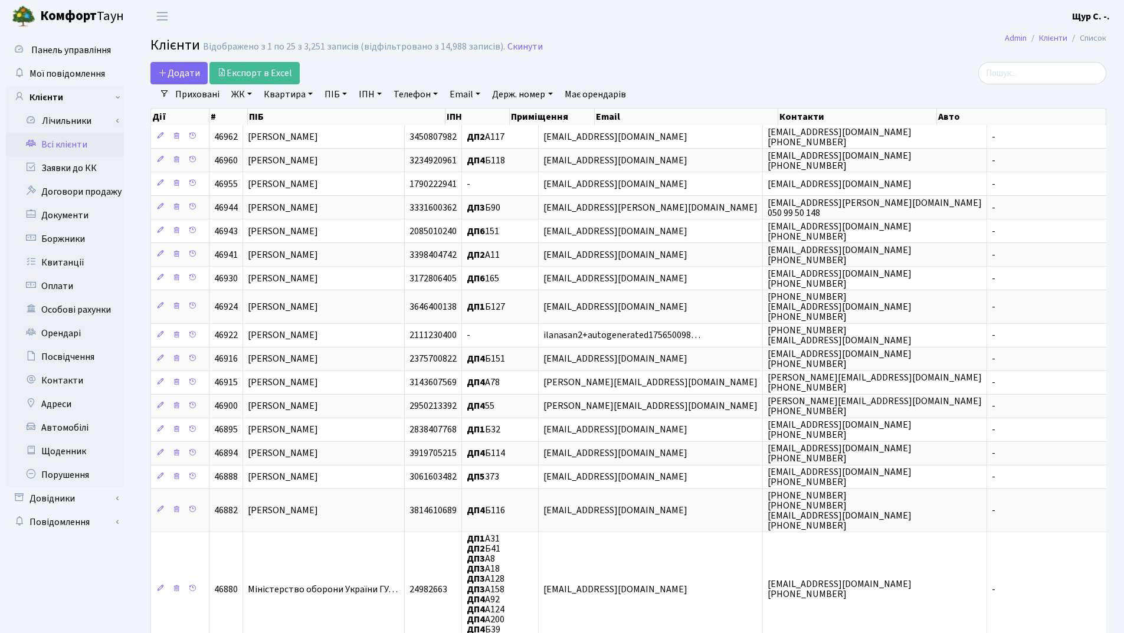
click at [73, 143] on link "Всі клієнти" at bounding box center [65, 145] width 118 height 24
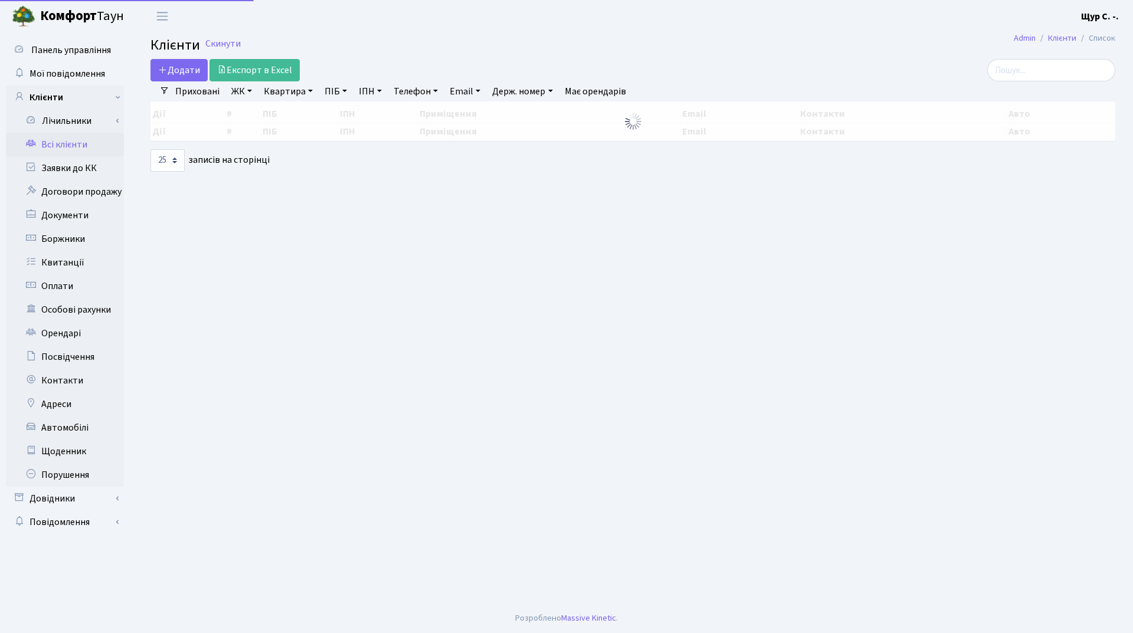
select select "25"
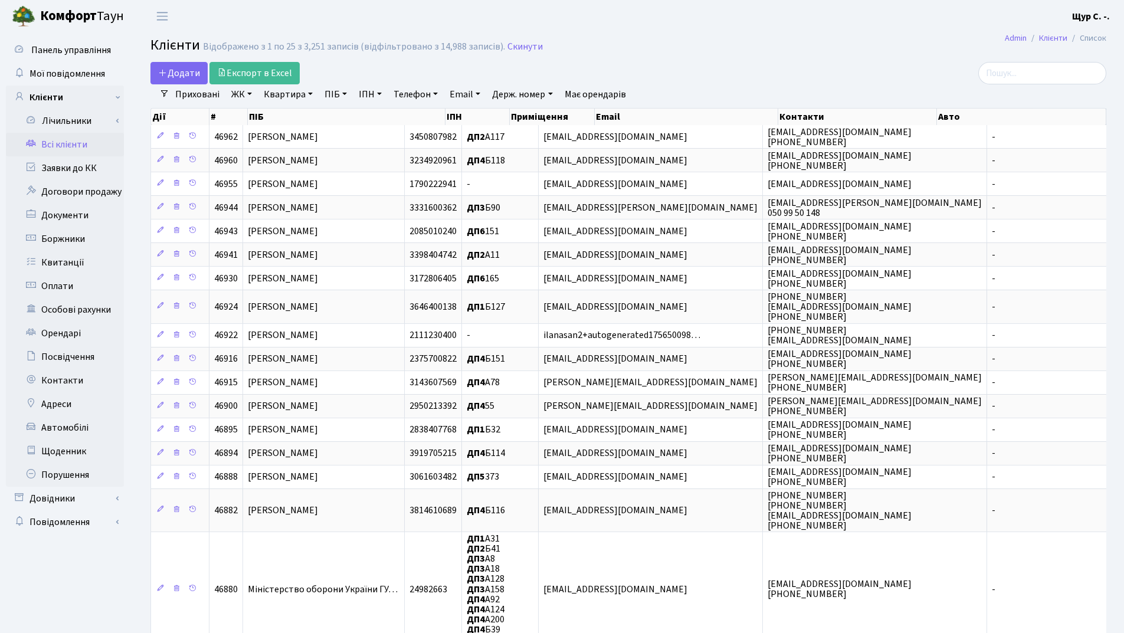
click at [292, 97] on link "Квартира" at bounding box center [288, 94] width 58 height 20
type input "б53"
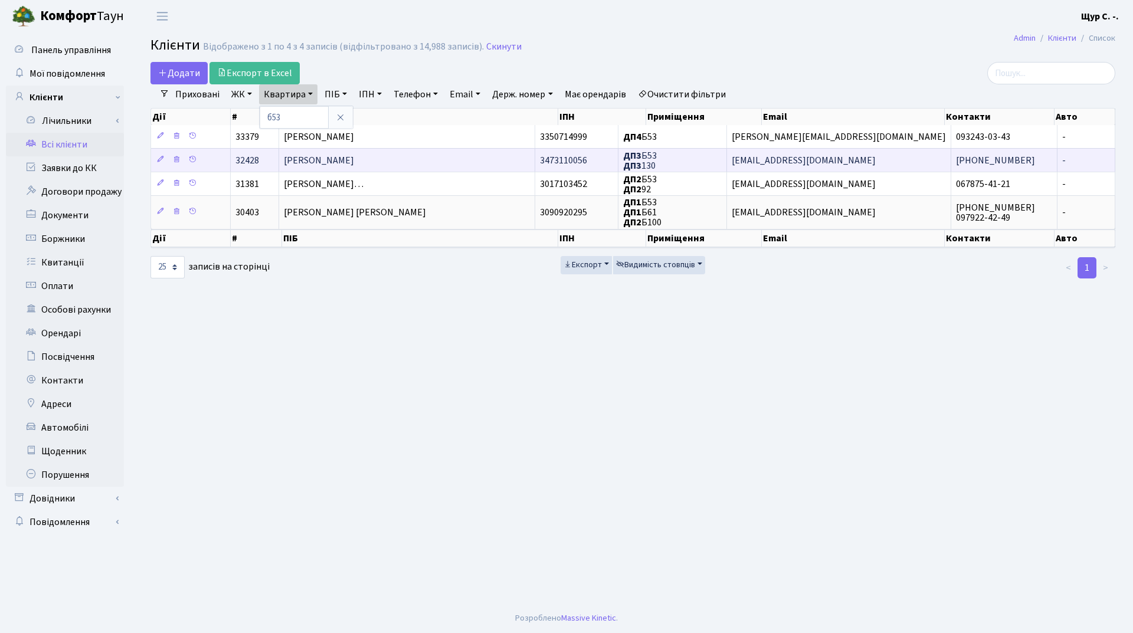
click at [354, 161] on span "[PERSON_NAME]" at bounding box center [319, 160] width 70 height 13
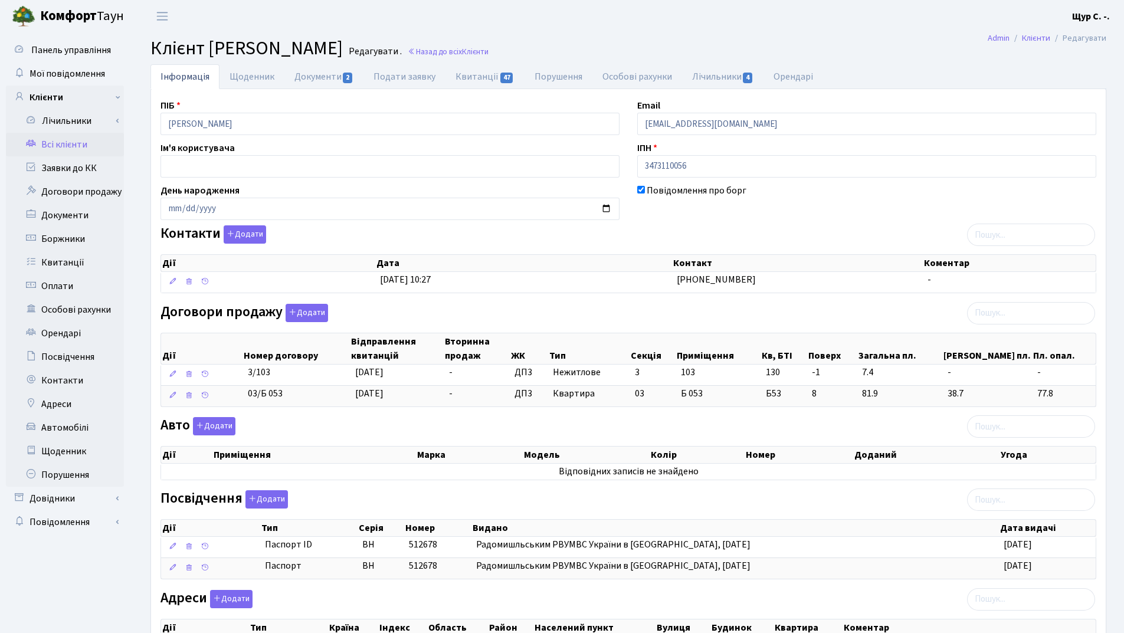
click at [70, 147] on link "Всі клієнти" at bounding box center [65, 145] width 118 height 24
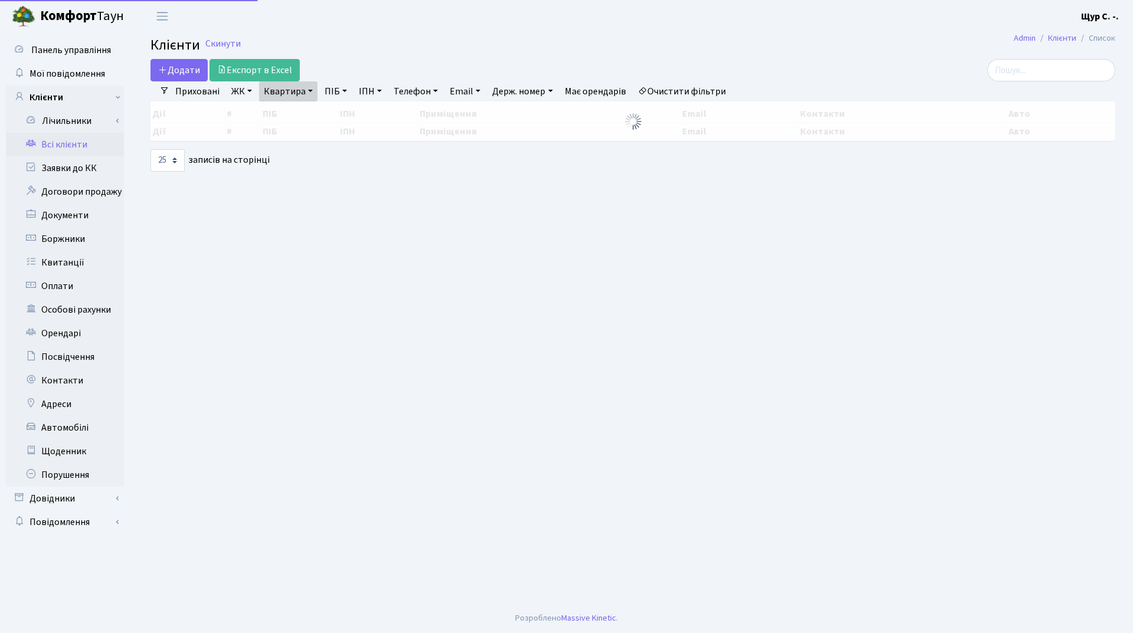
select select "25"
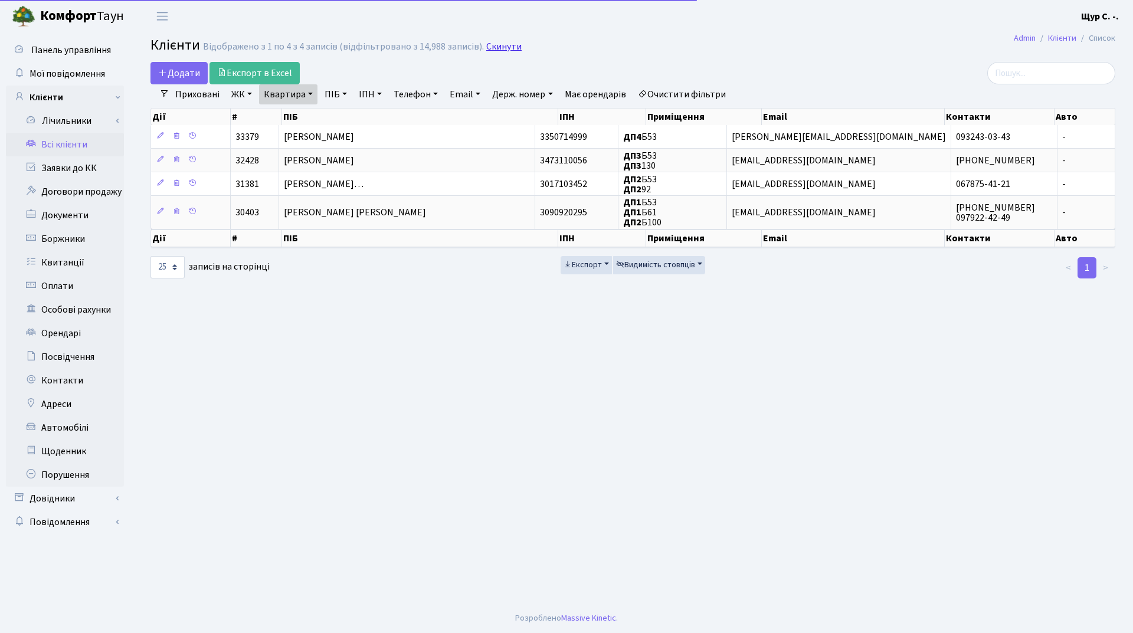
click at [504, 47] on link "Скинути" at bounding box center [503, 46] width 35 height 11
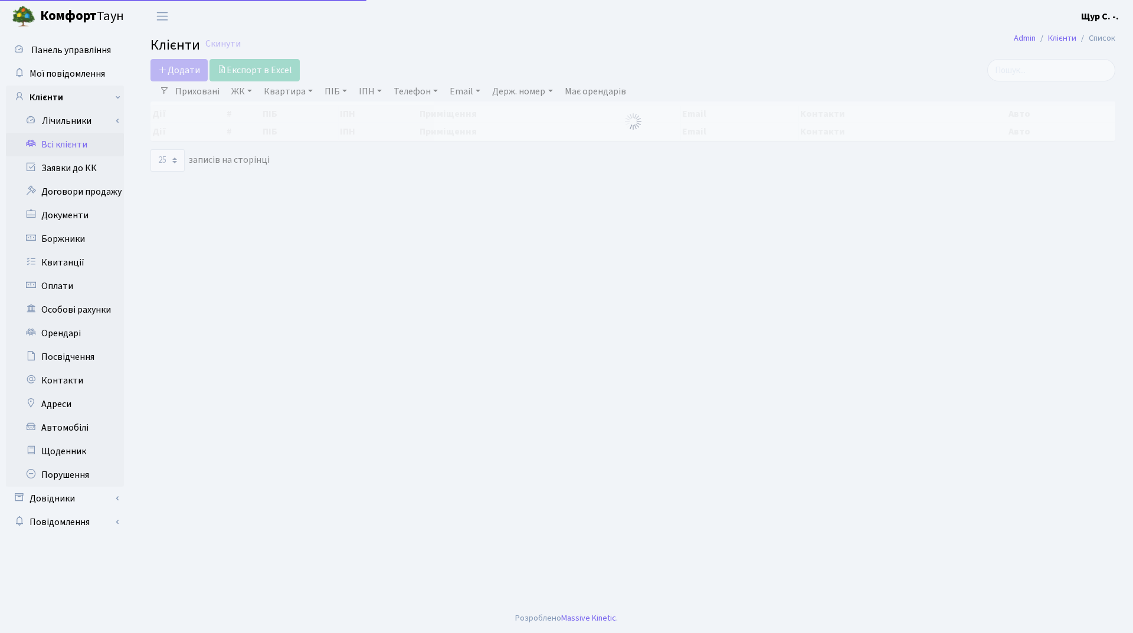
select select "25"
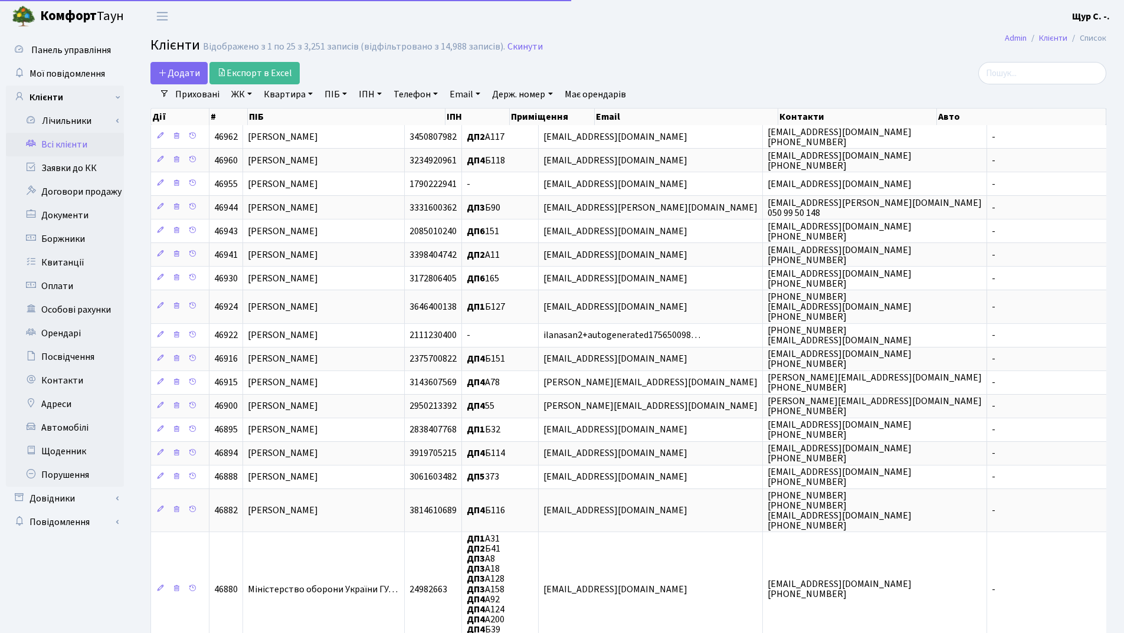
click at [333, 93] on link "ПІБ" at bounding box center [336, 94] width 32 height 20
type input "кротков"
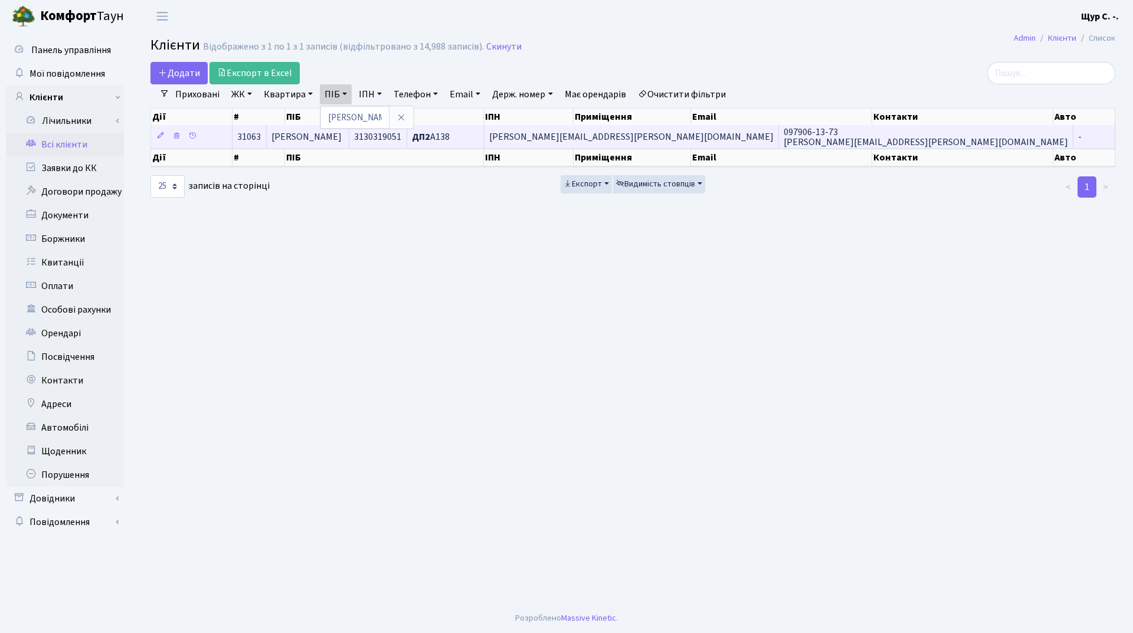
click at [342, 136] on span "Кротков Антон Олексійович" at bounding box center [307, 136] width 70 height 13
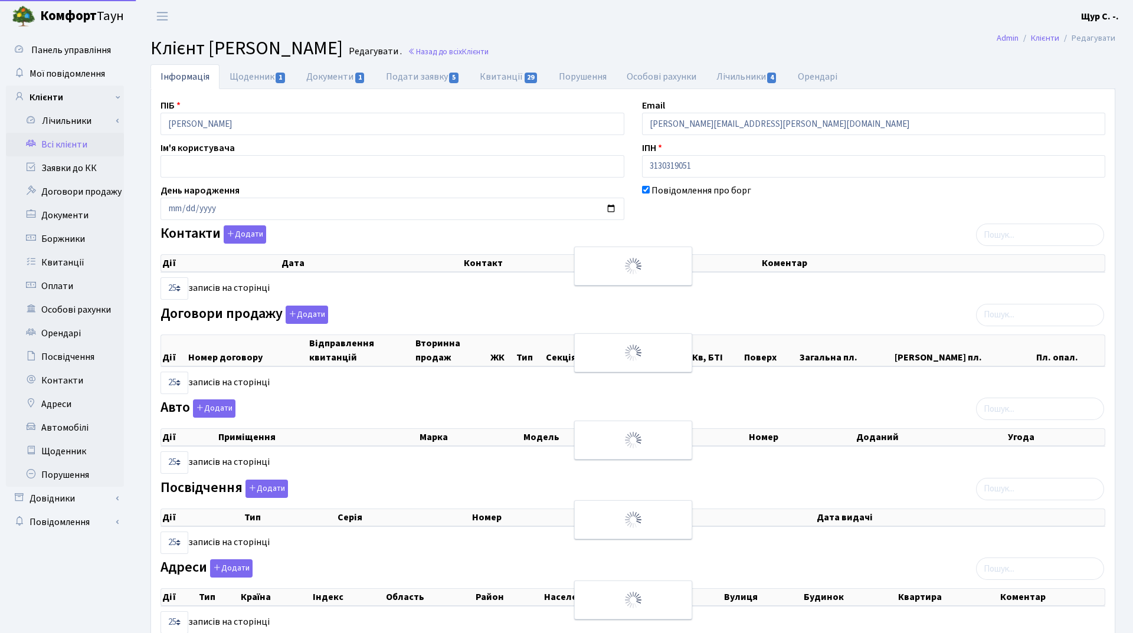
select select "25"
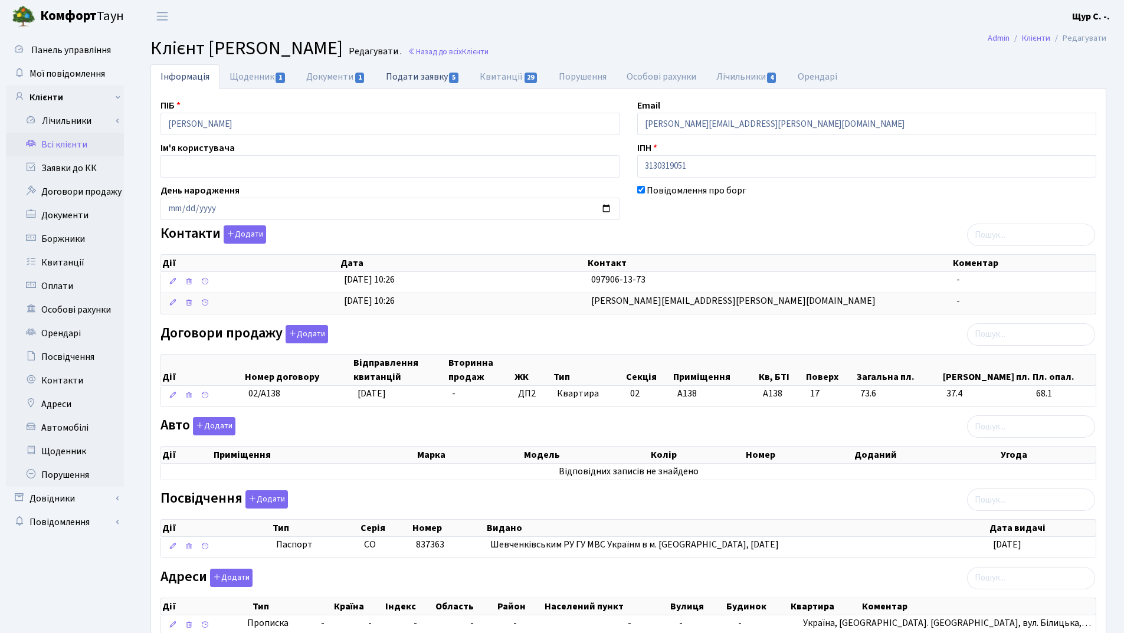
click at [412, 83] on link "Подати заявку 5" at bounding box center [423, 76] width 94 height 24
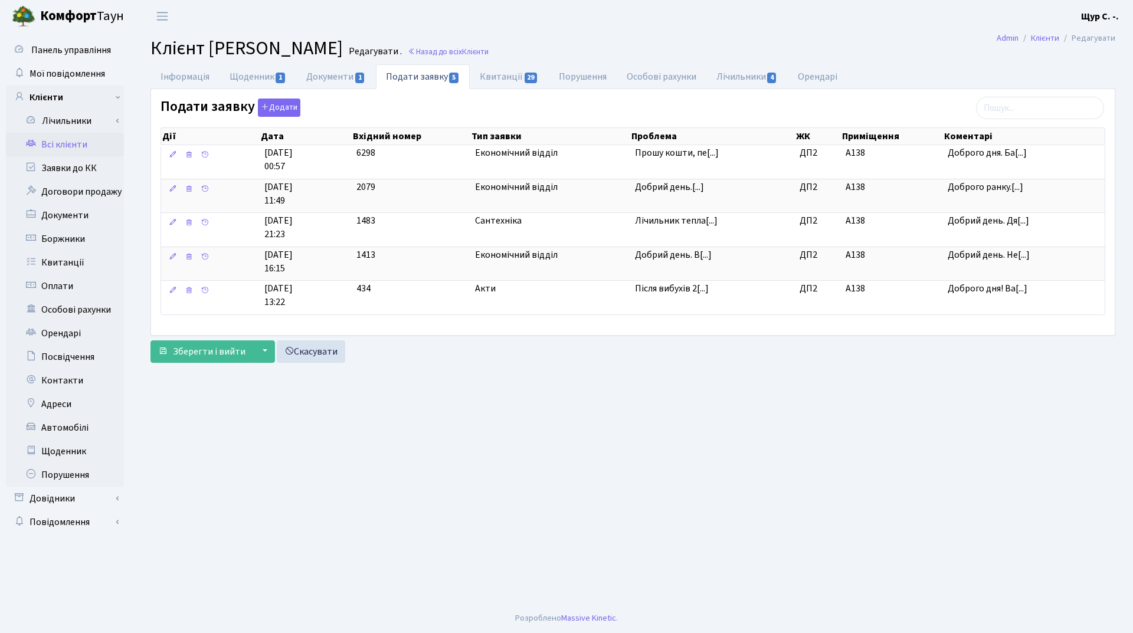
click at [79, 140] on link "Всі клієнти" at bounding box center [65, 145] width 118 height 24
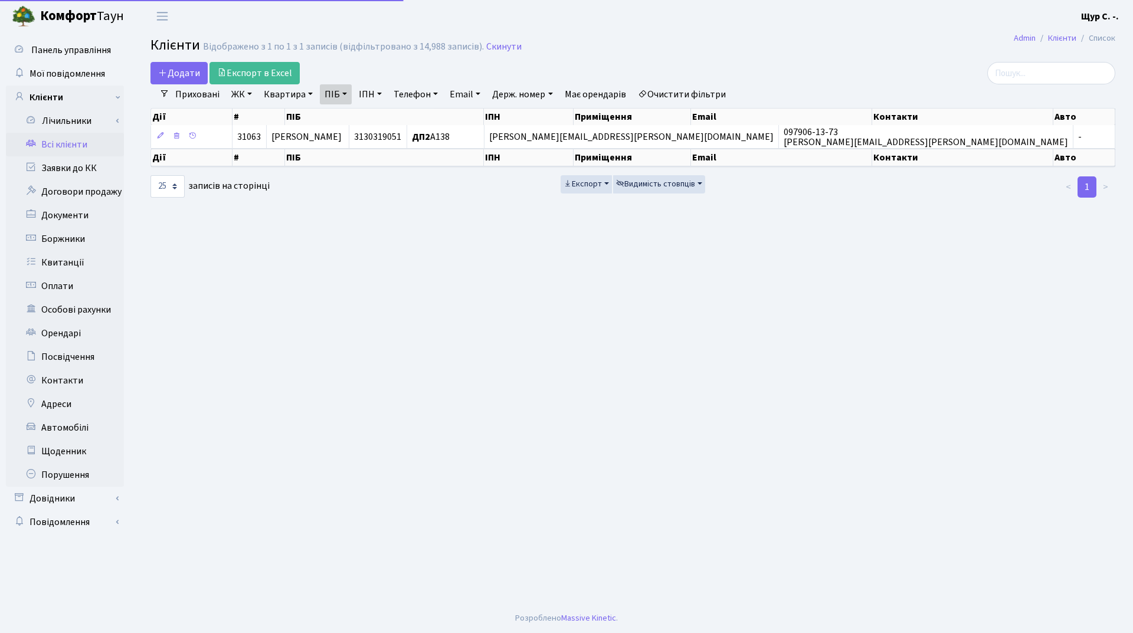
select select "25"
click at [495, 48] on link "Скинути" at bounding box center [503, 46] width 35 height 11
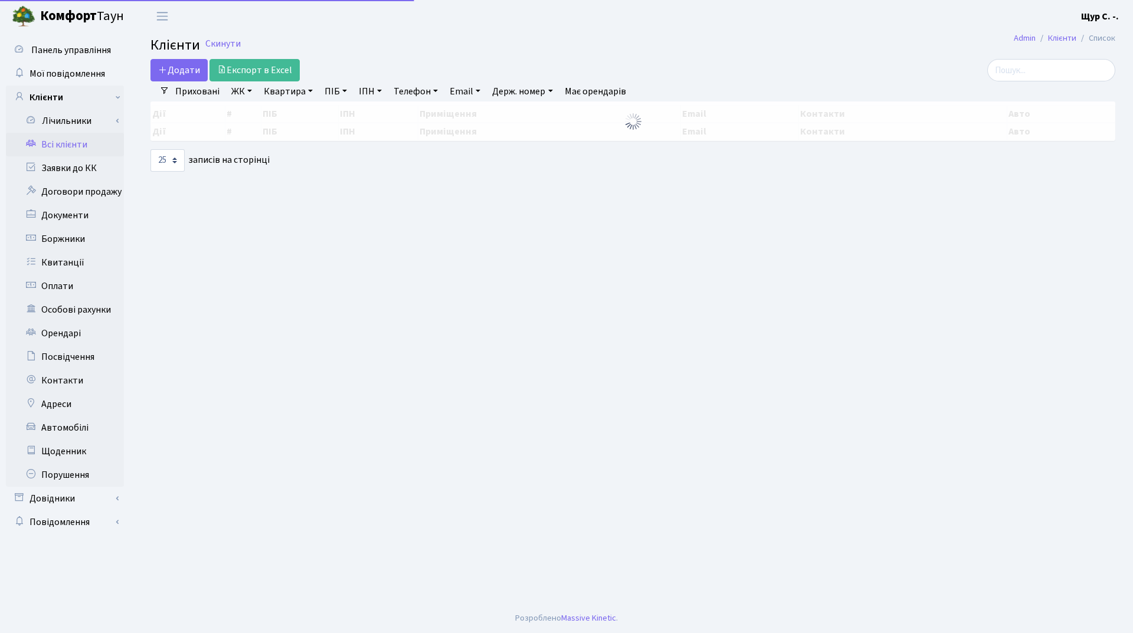
select select "25"
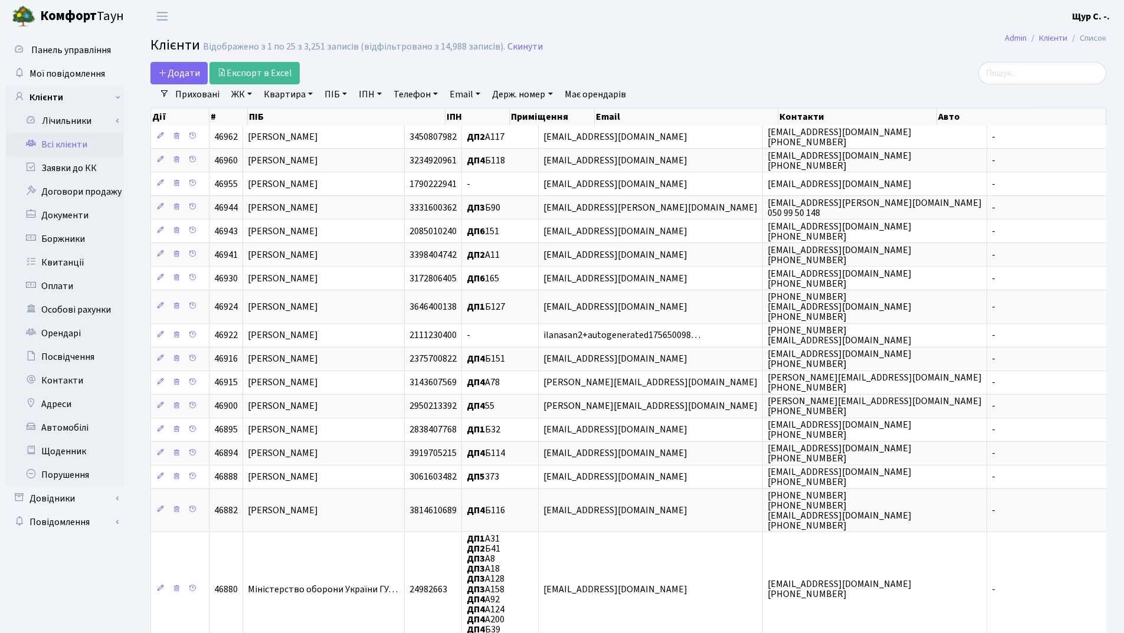
click at [288, 97] on link "Квартира" at bounding box center [288, 94] width 58 height 20
type input "б53"
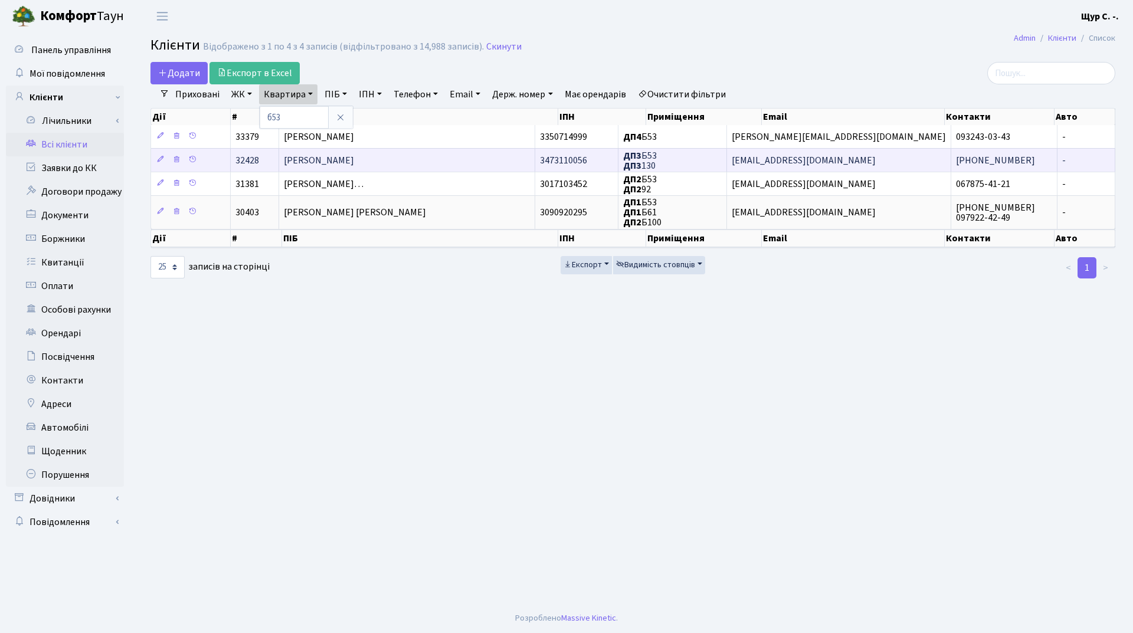
click at [339, 166] on span "[PERSON_NAME]" at bounding box center [319, 160] width 70 height 13
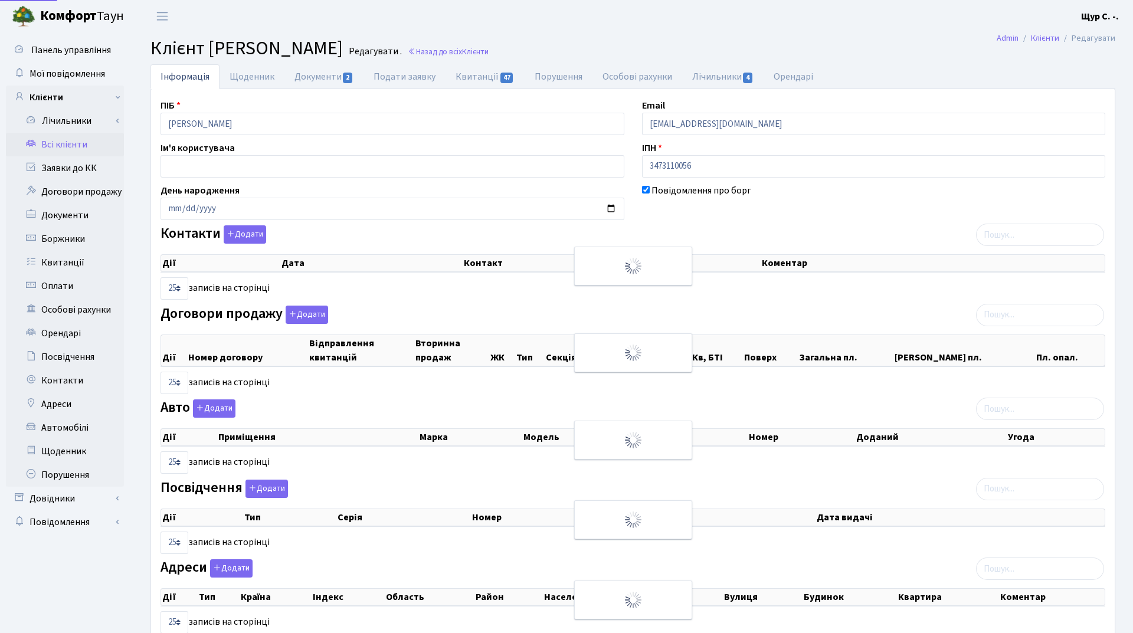
select select "25"
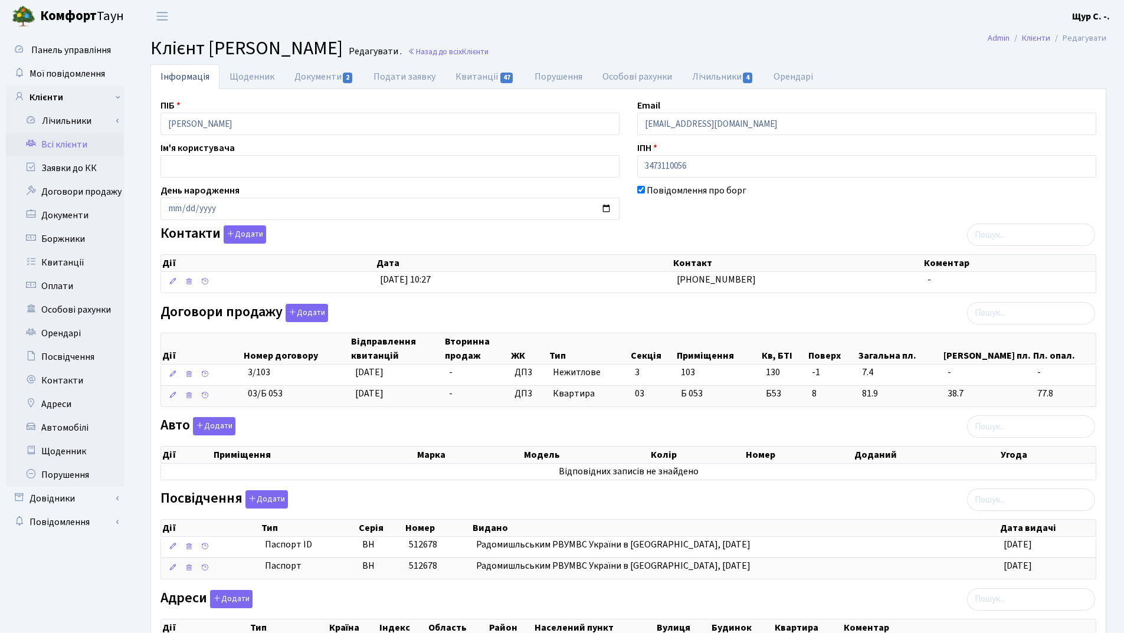
click at [83, 142] on link "Всі клієнти" at bounding box center [65, 145] width 118 height 24
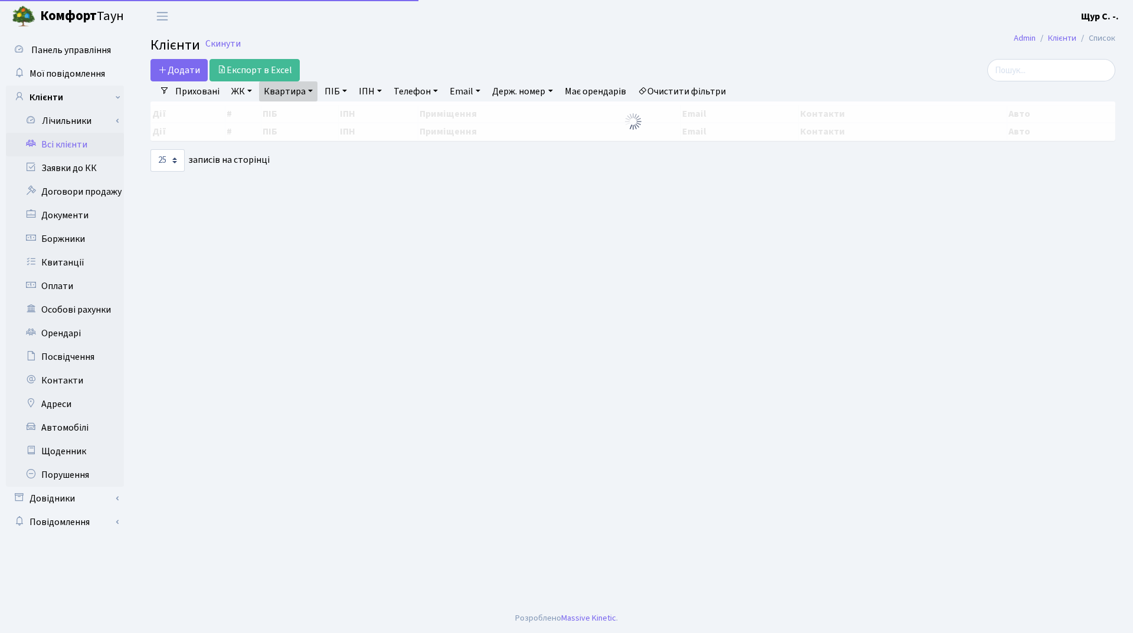
select select "25"
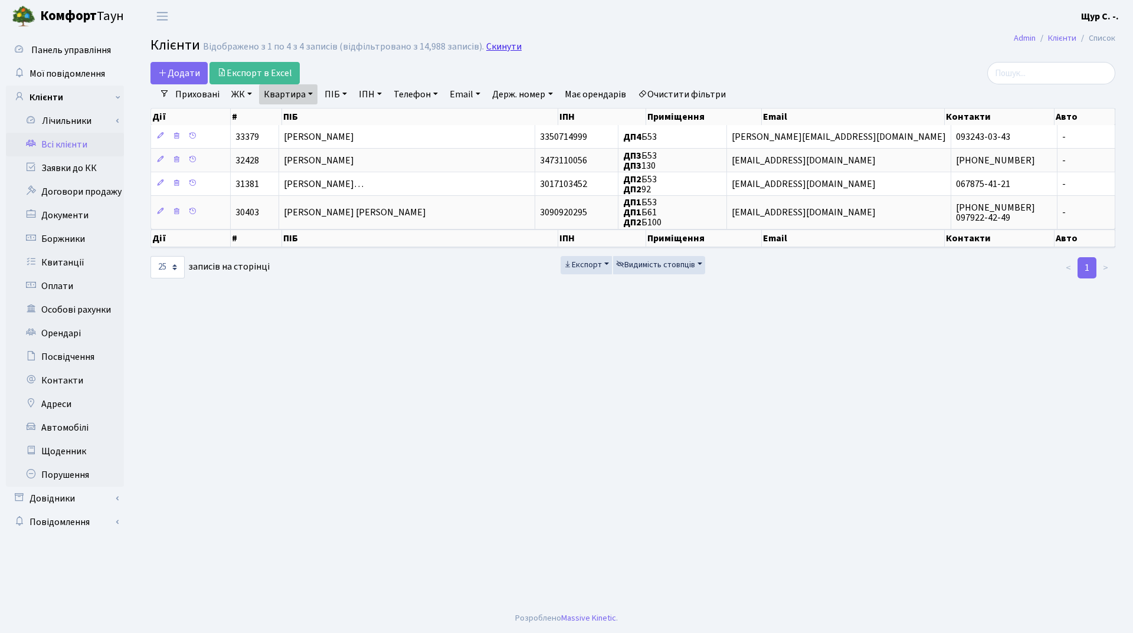
click at [487, 47] on link "Скинути" at bounding box center [503, 46] width 35 height 11
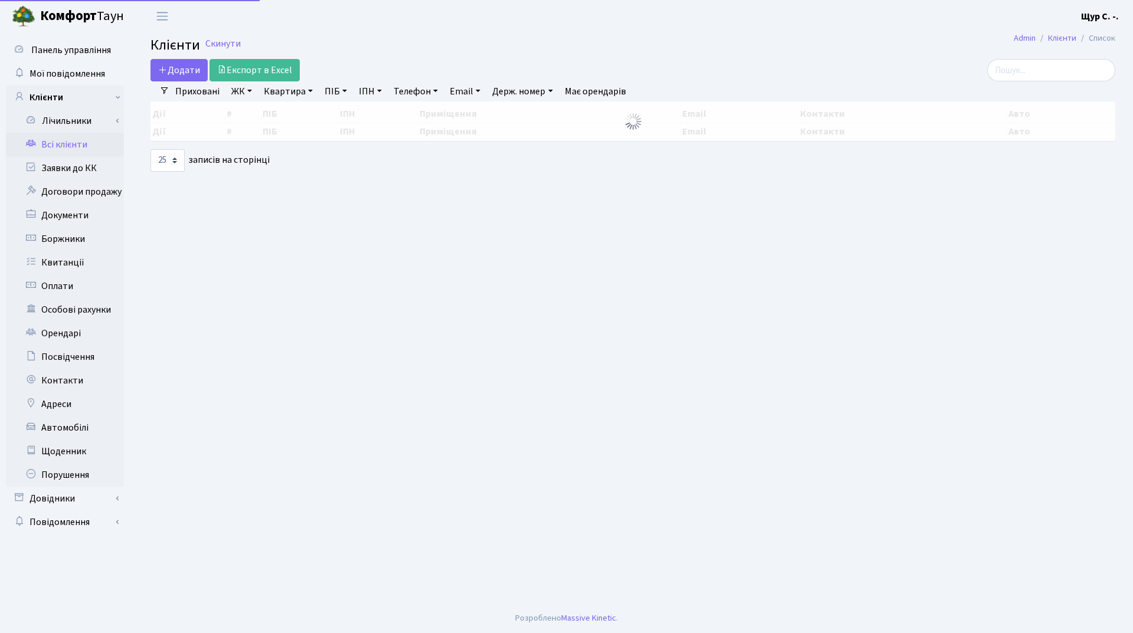
select select "25"
